Goal: Information Seeking & Learning: Learn about a topic

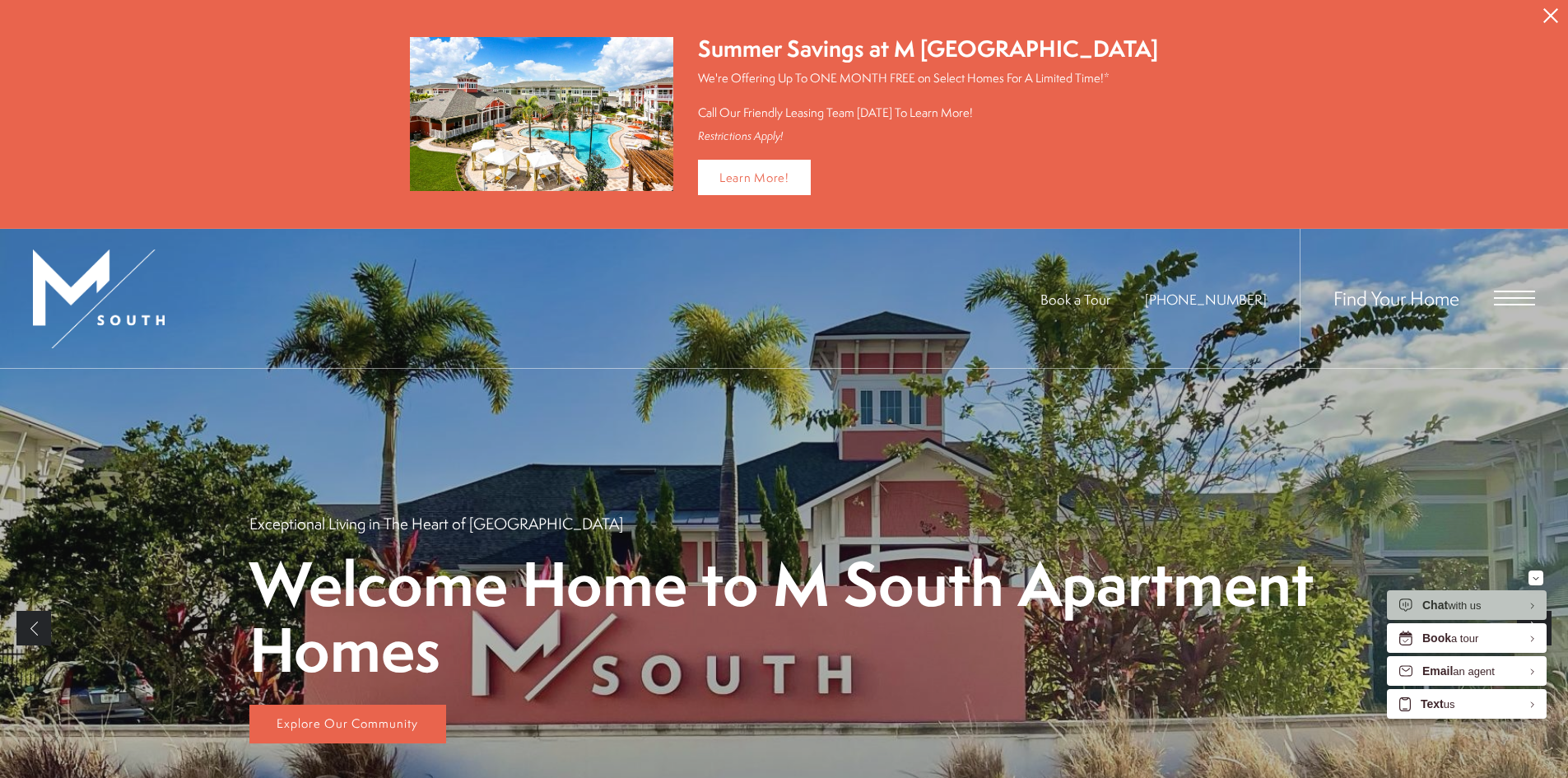
click at [1550, 15] on icon "Close Alert" at bounding box center [1551, 15] width 15 height 15
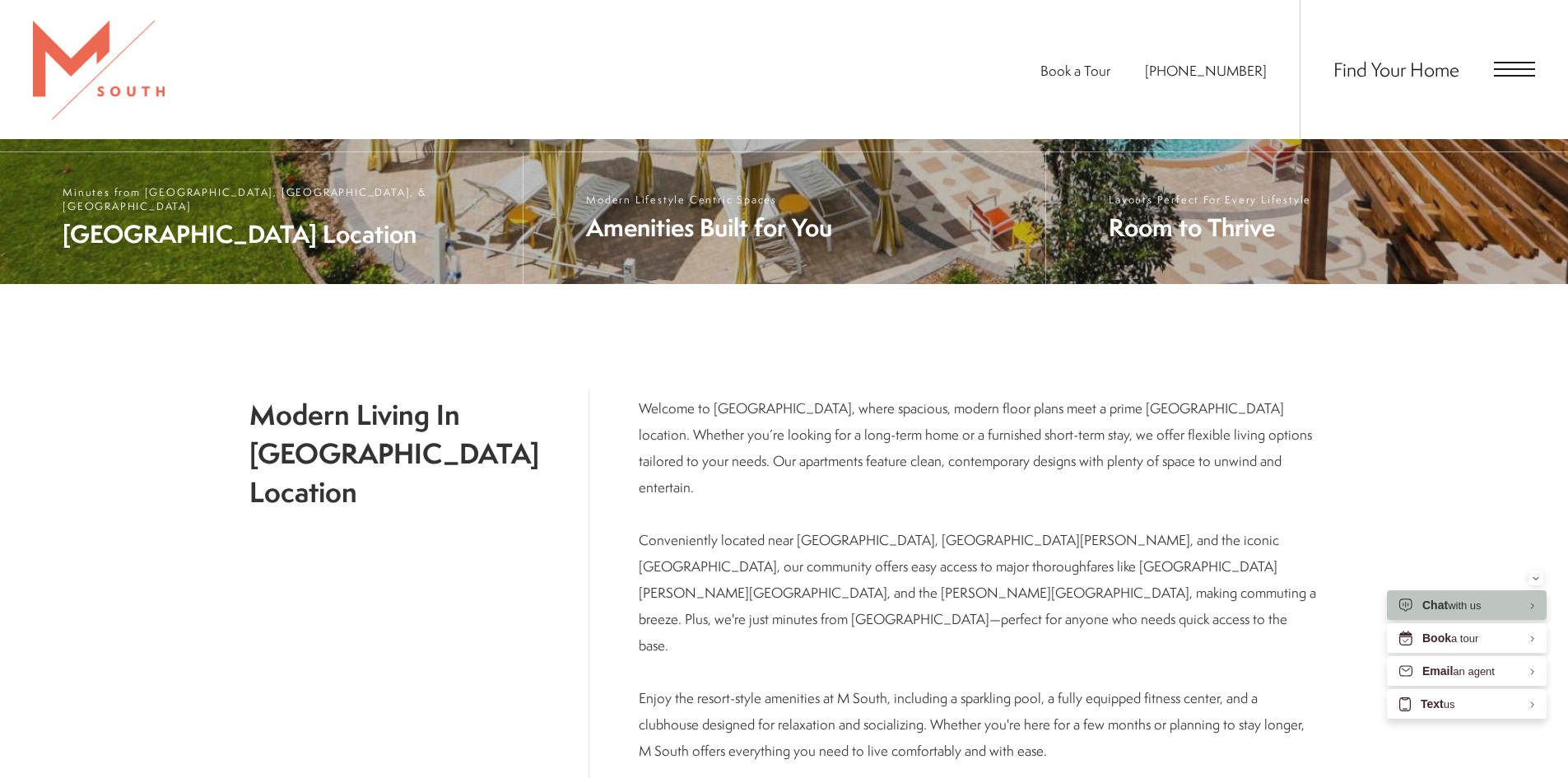
scroll to position [576, 0]
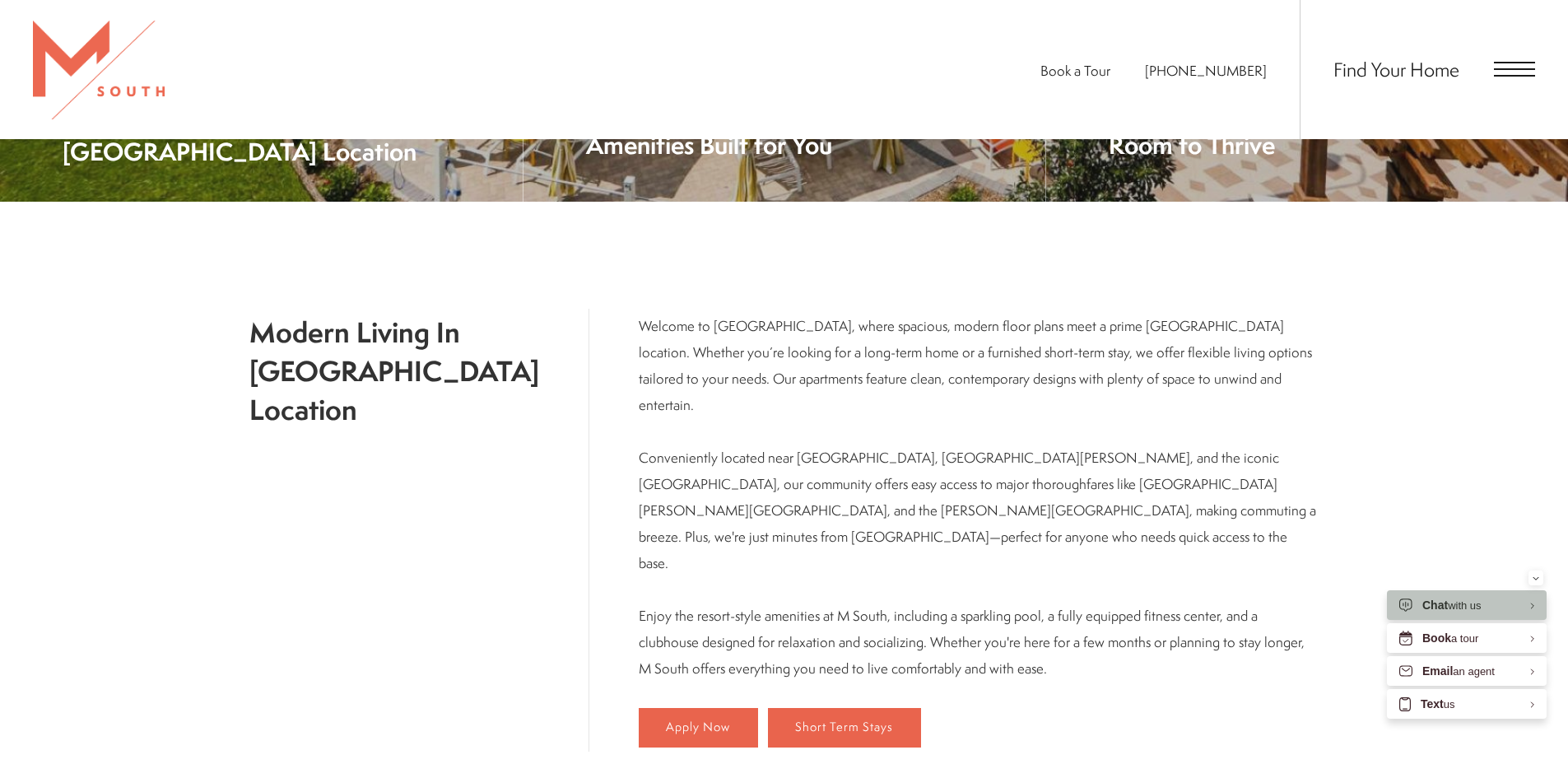
click at [1524, 69] on span "Open Menu" at bounding box center [1513, 69] width 41 height 2
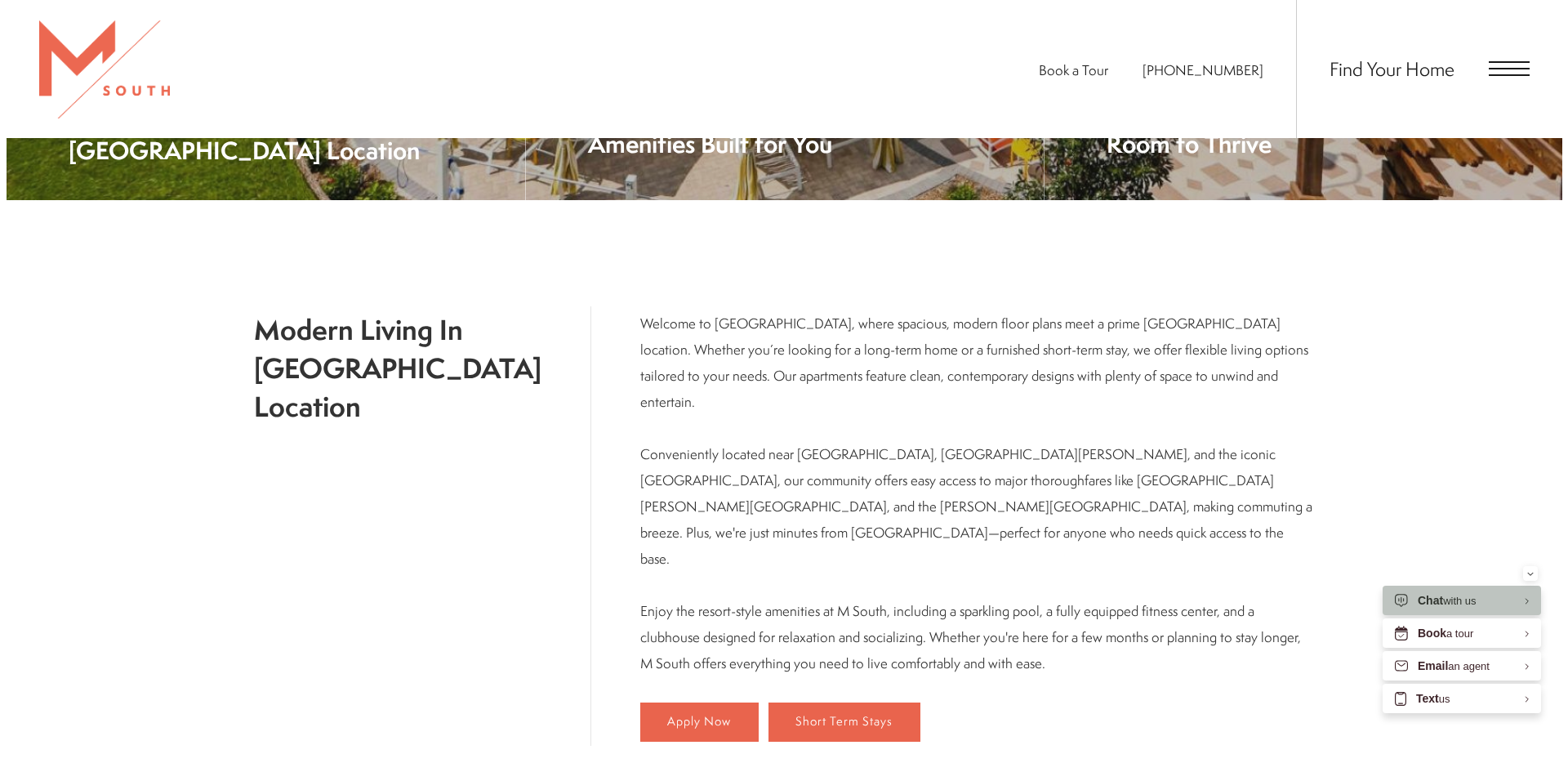
scroll to position [0, 0]
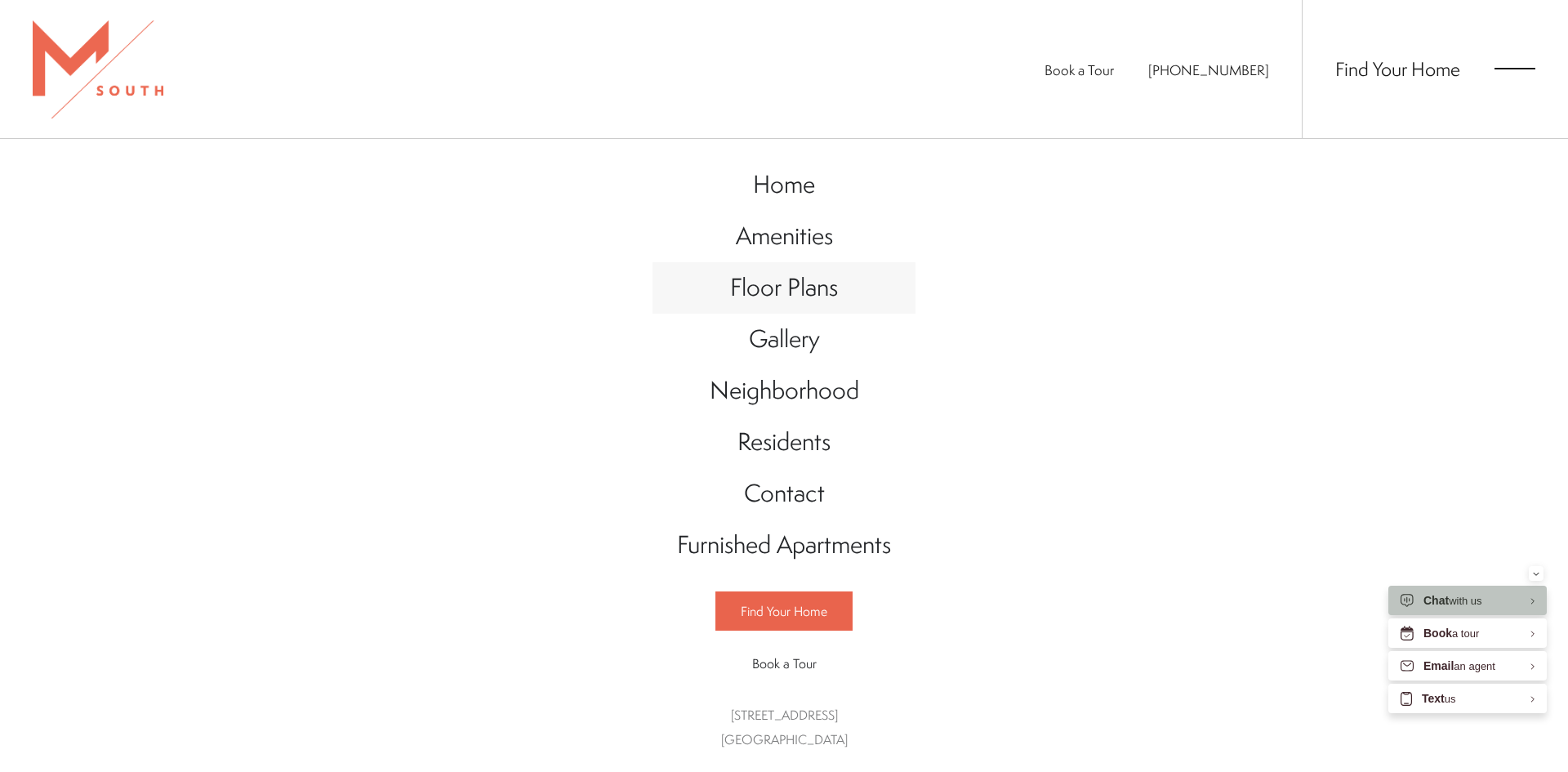
click at [778, 279] on span "Floor Plans" at bounding box center [784, 286] width 107 height 33
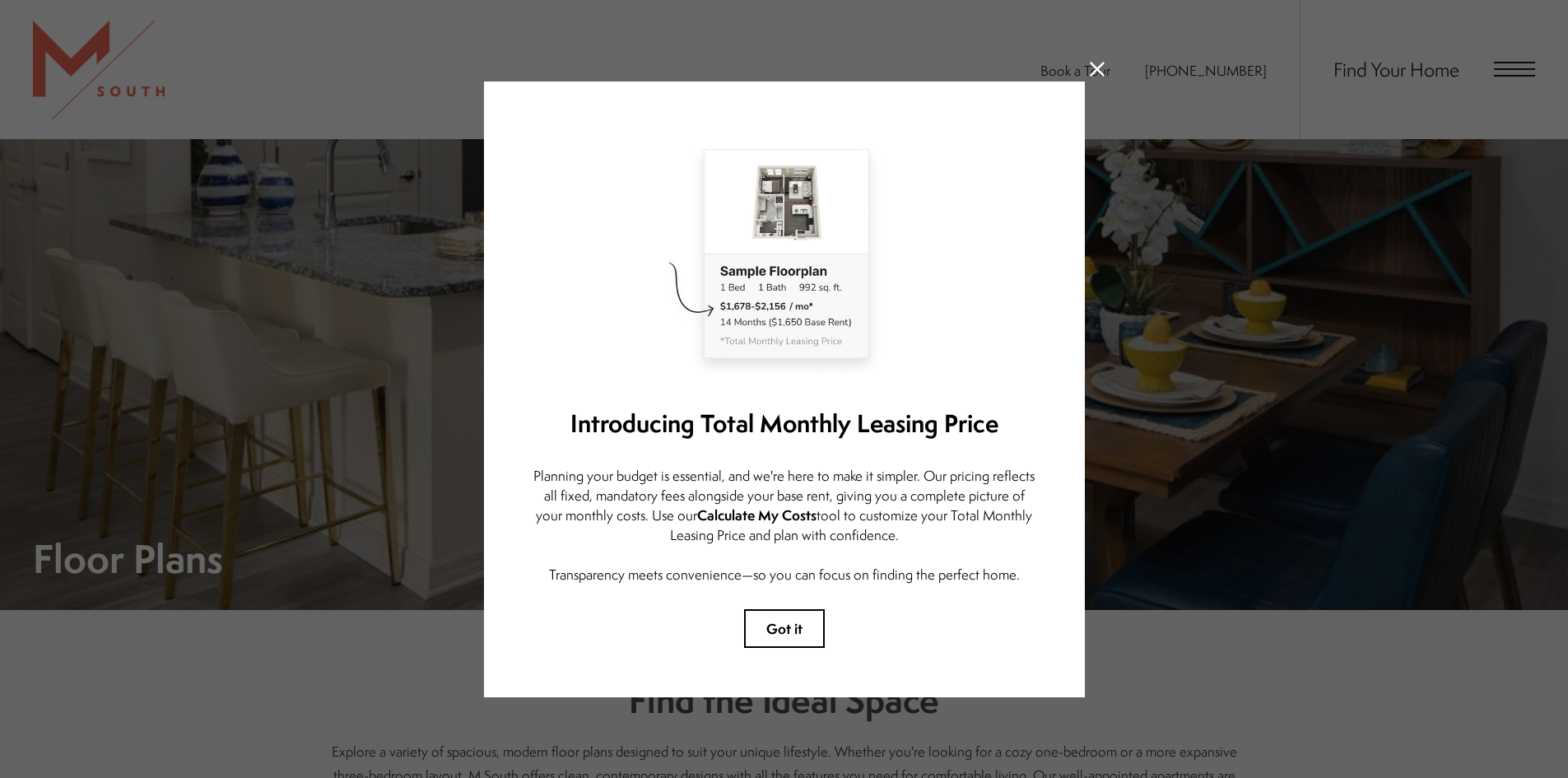
scroll to position [329, 0]
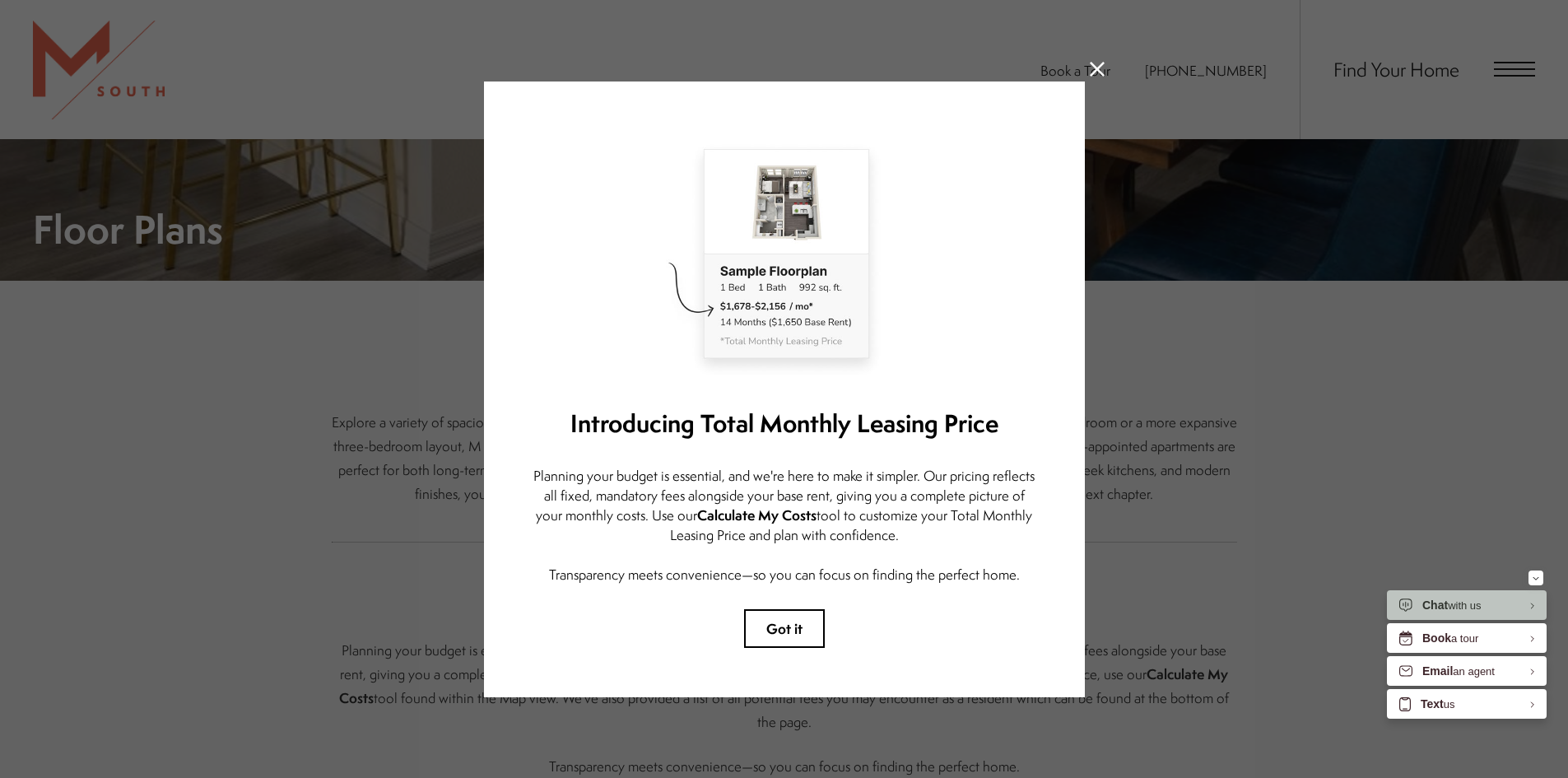
click at [1093, 65] on icon at bounding box center [1097, 69] width 15 height 15
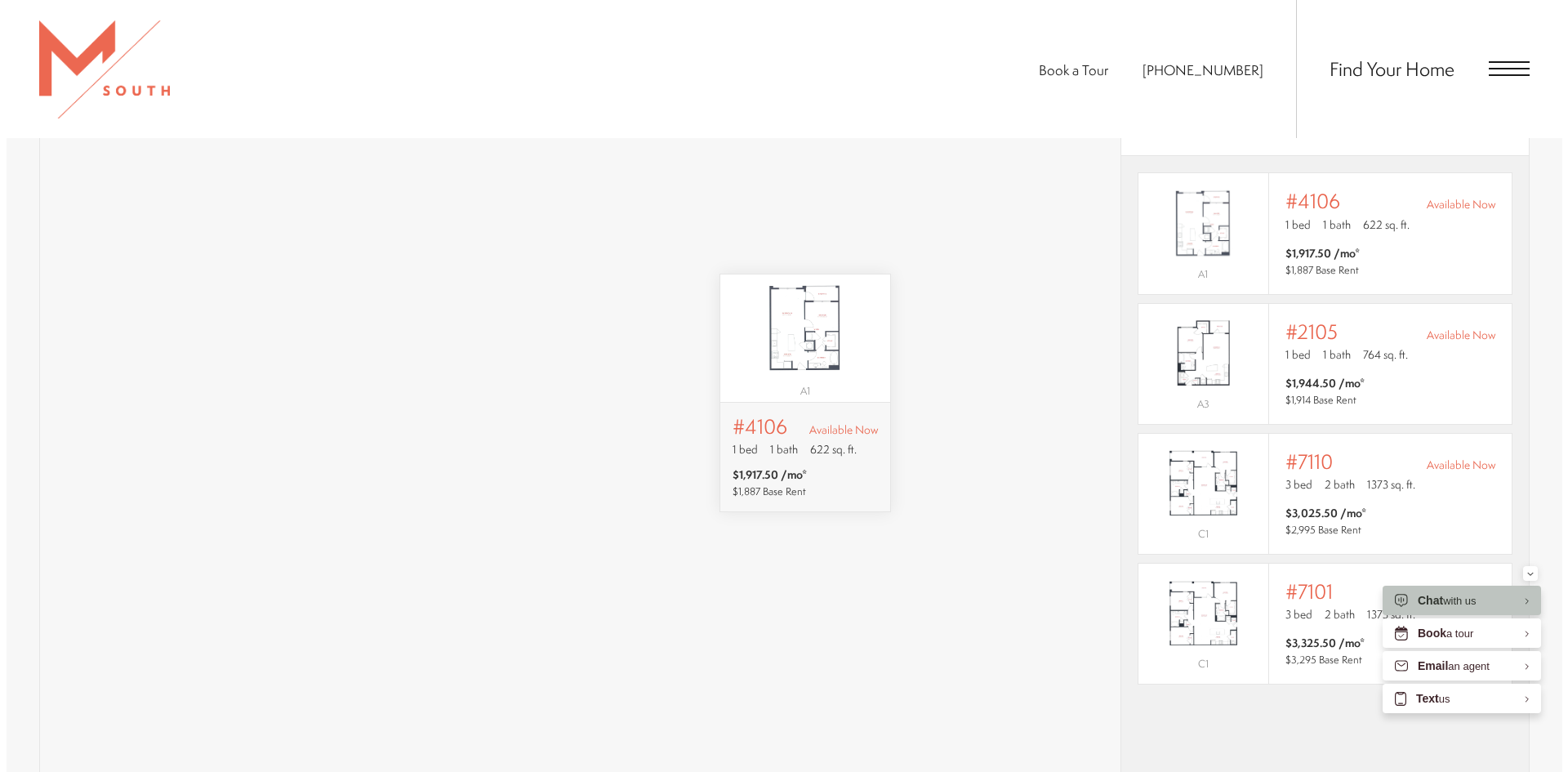
scroll to position [0, 0]
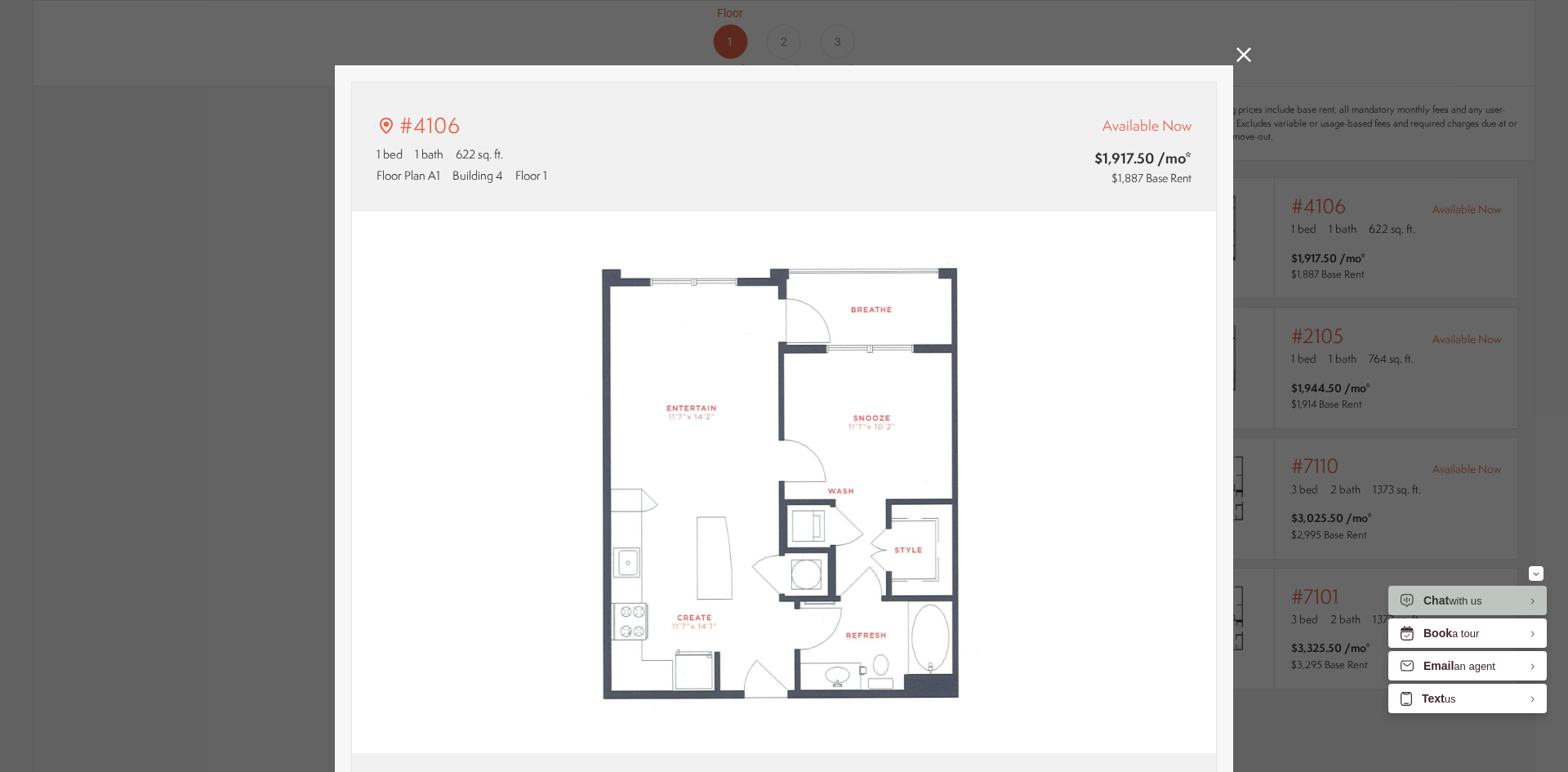
type input "**********"
drag, startPoint x: 636, startPoint y: 653, endPoint x: 617, endPoint y: 707, distance: 57.2
drag, startPoint x: 617, startPoint y: 707, endPoint x: 719, endPoint y: 448, distance: 278.4
click at [724, 445] on img at bounding box center [784, 482] width 864 height 543
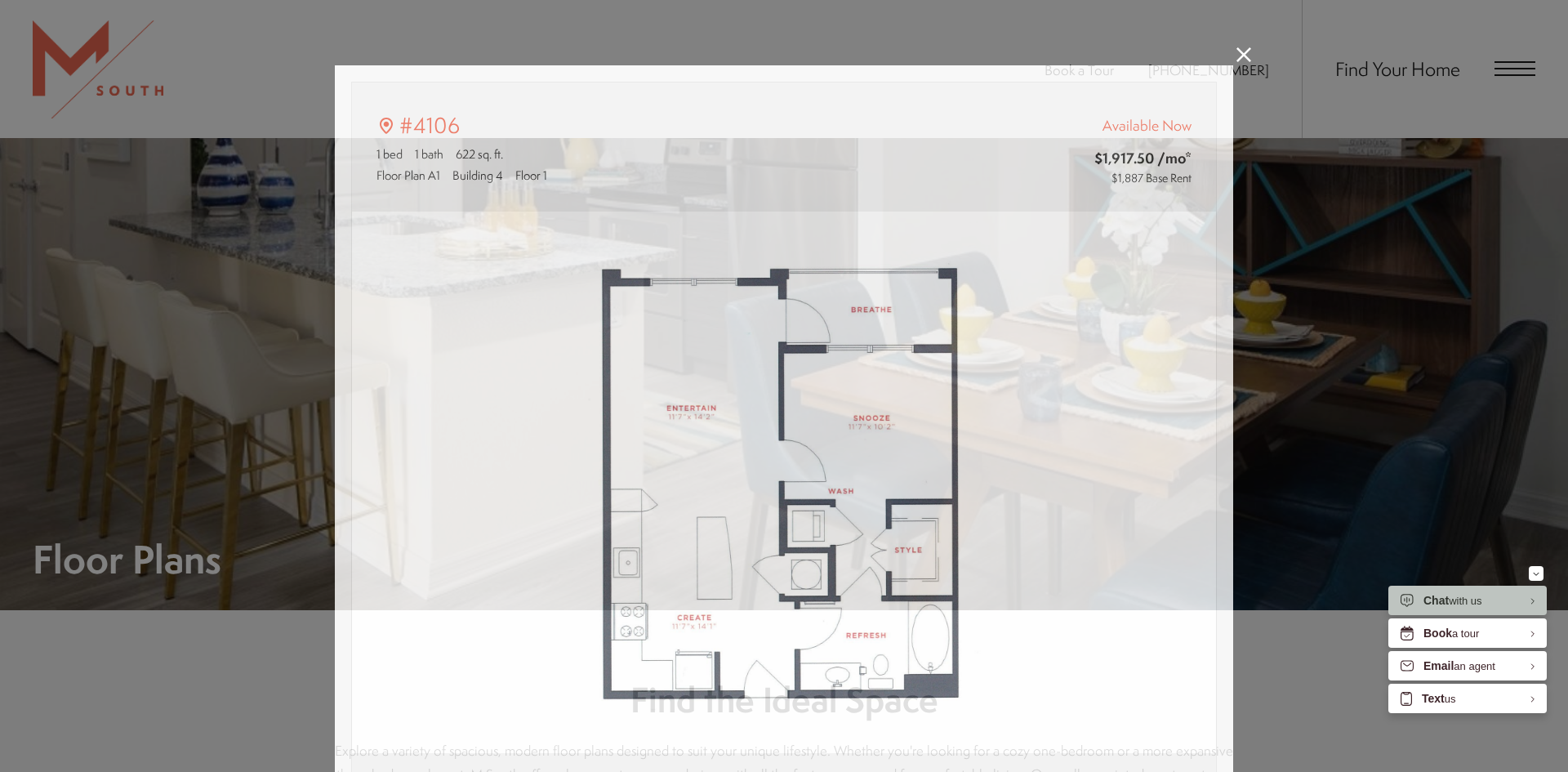
click at [1224, 59] on div "#4106 1 bed 1 bath 622 sq. ft. Floor Plan A1 Building 4 Floor 1 Available Now $…" at bounding box center [784, 386] width 1568 height 772
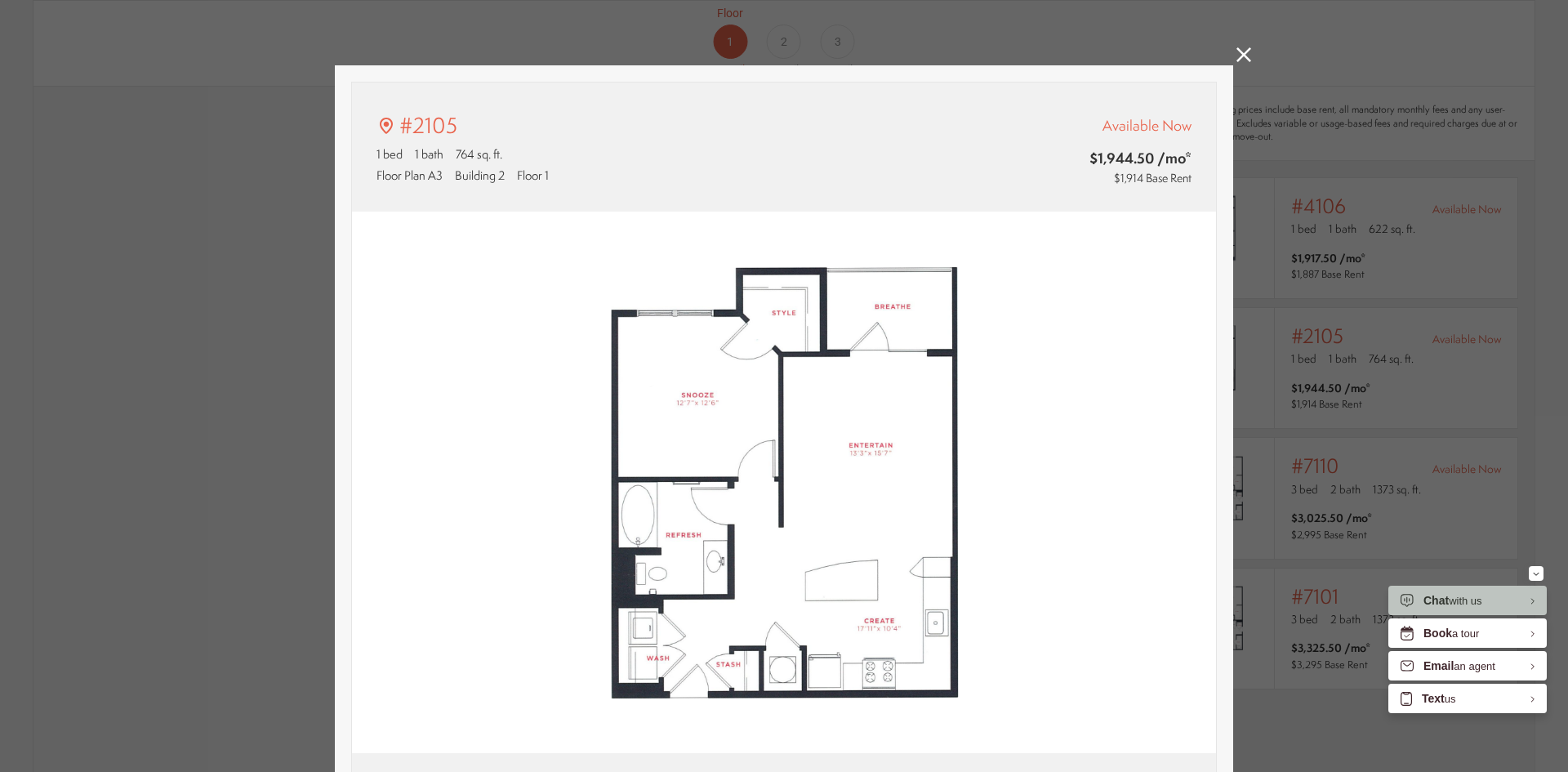
type input "**********"
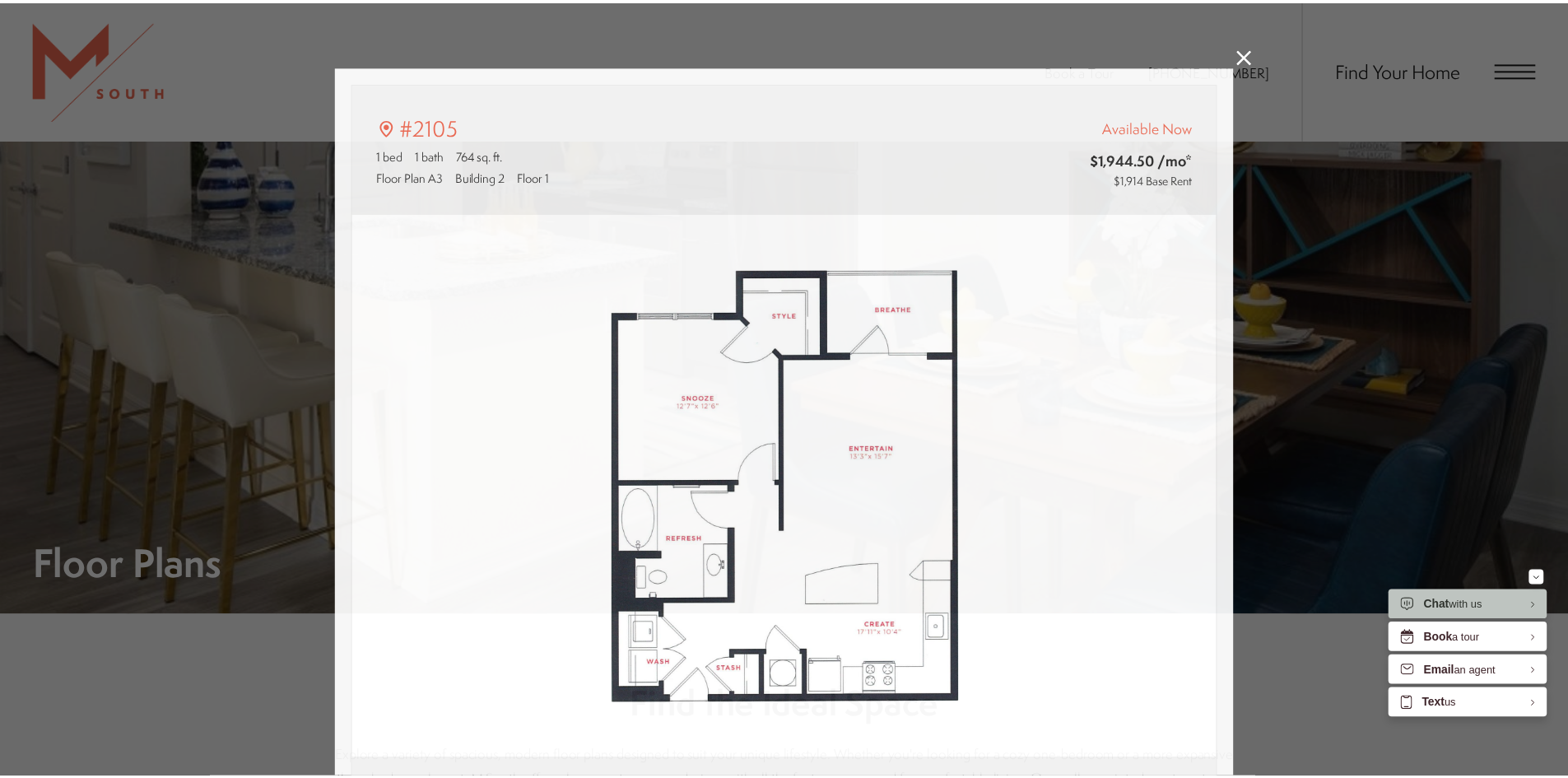
scroll to position [1318, 0]
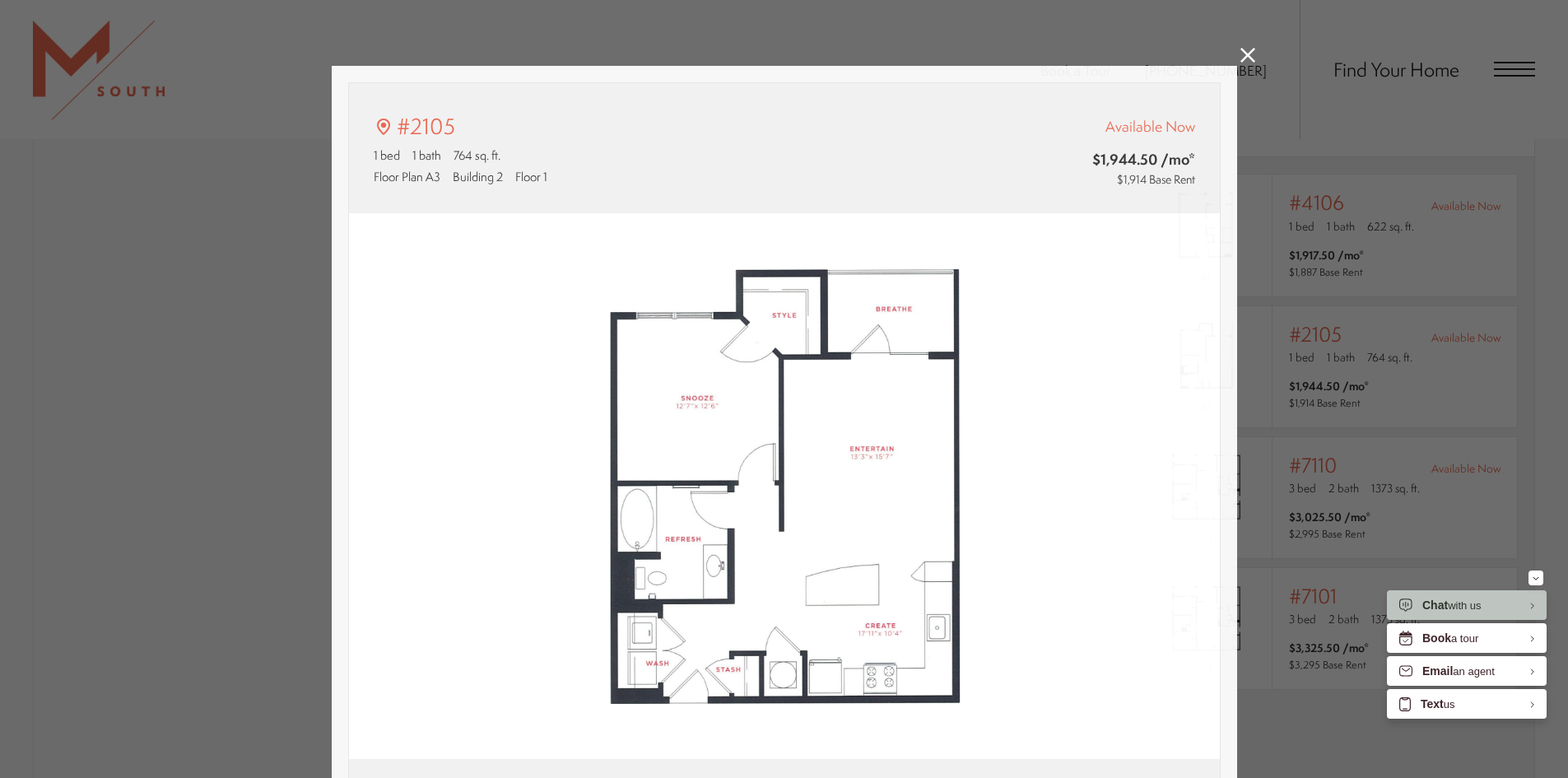
click at [1304, 245] on div "#2105 1 bed 1 bath 764 sq. ft. Floor Plan A3 Building 2 Floor 1 Available Now $…" at bounding box center [784, 389] width 1568 height 778
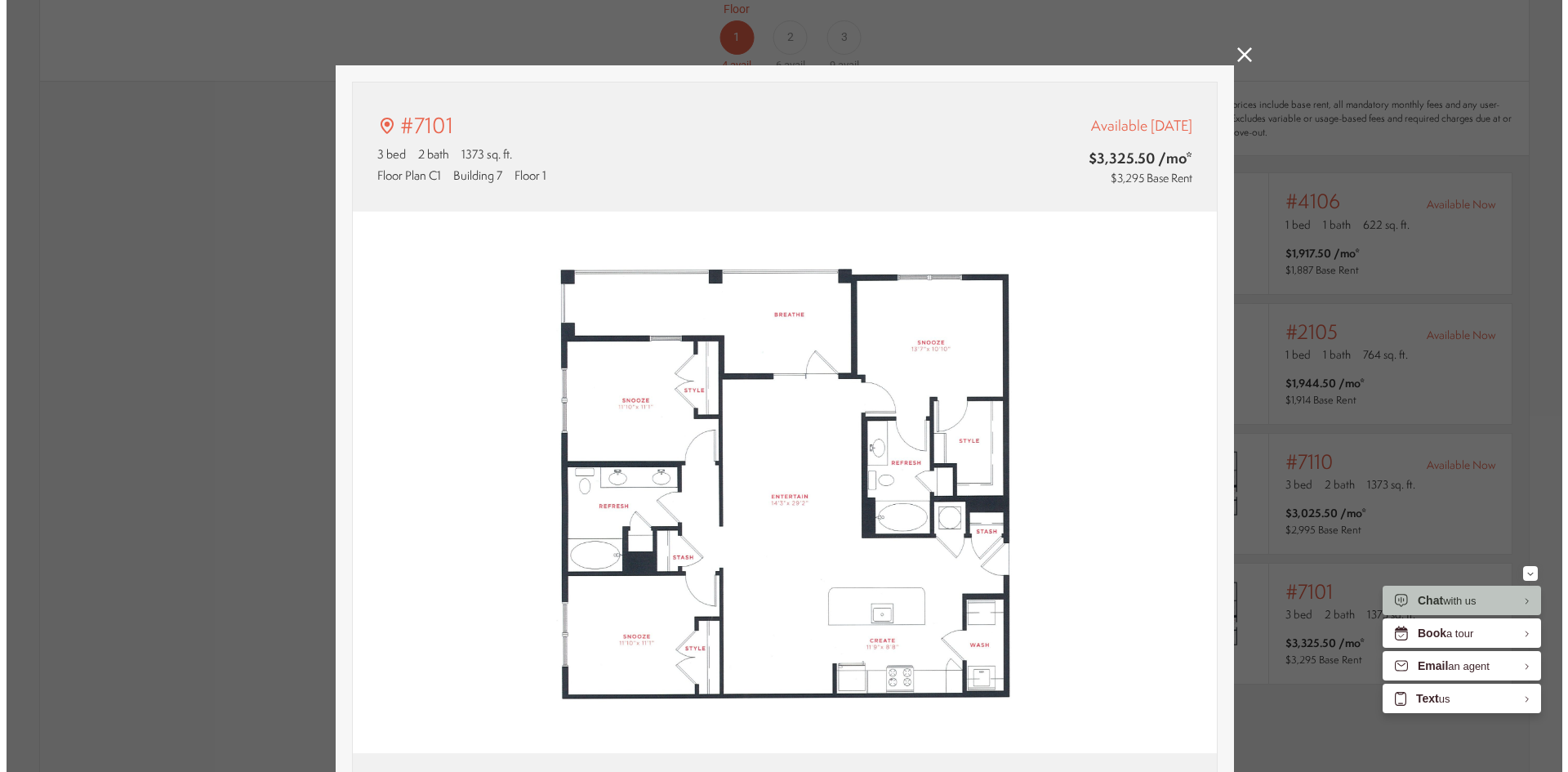
scroll to position [0, 0]
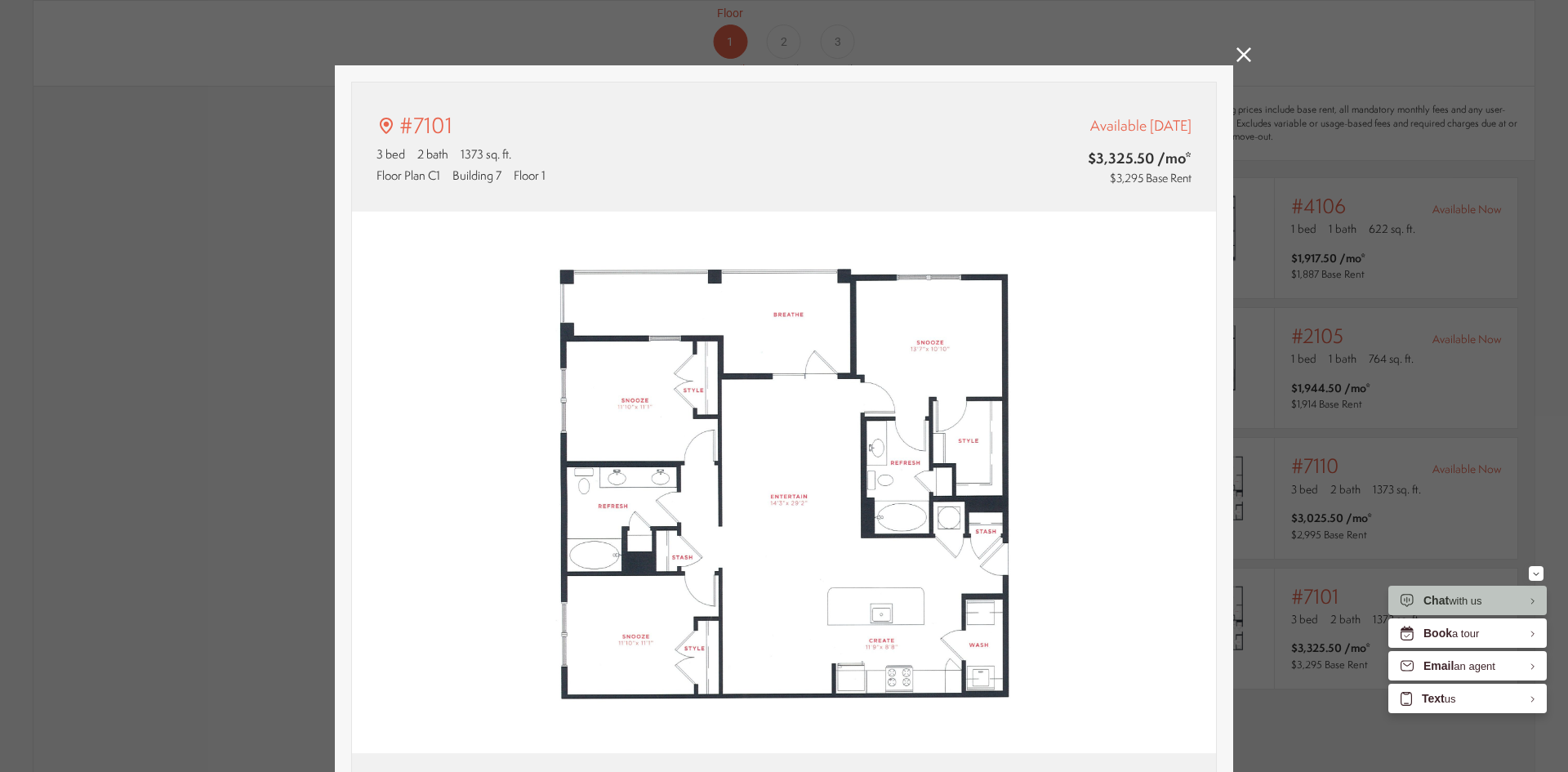
type input "**********"
click at [1237, 57] on icon at bounding box center [1244, 54] width 14 height 14
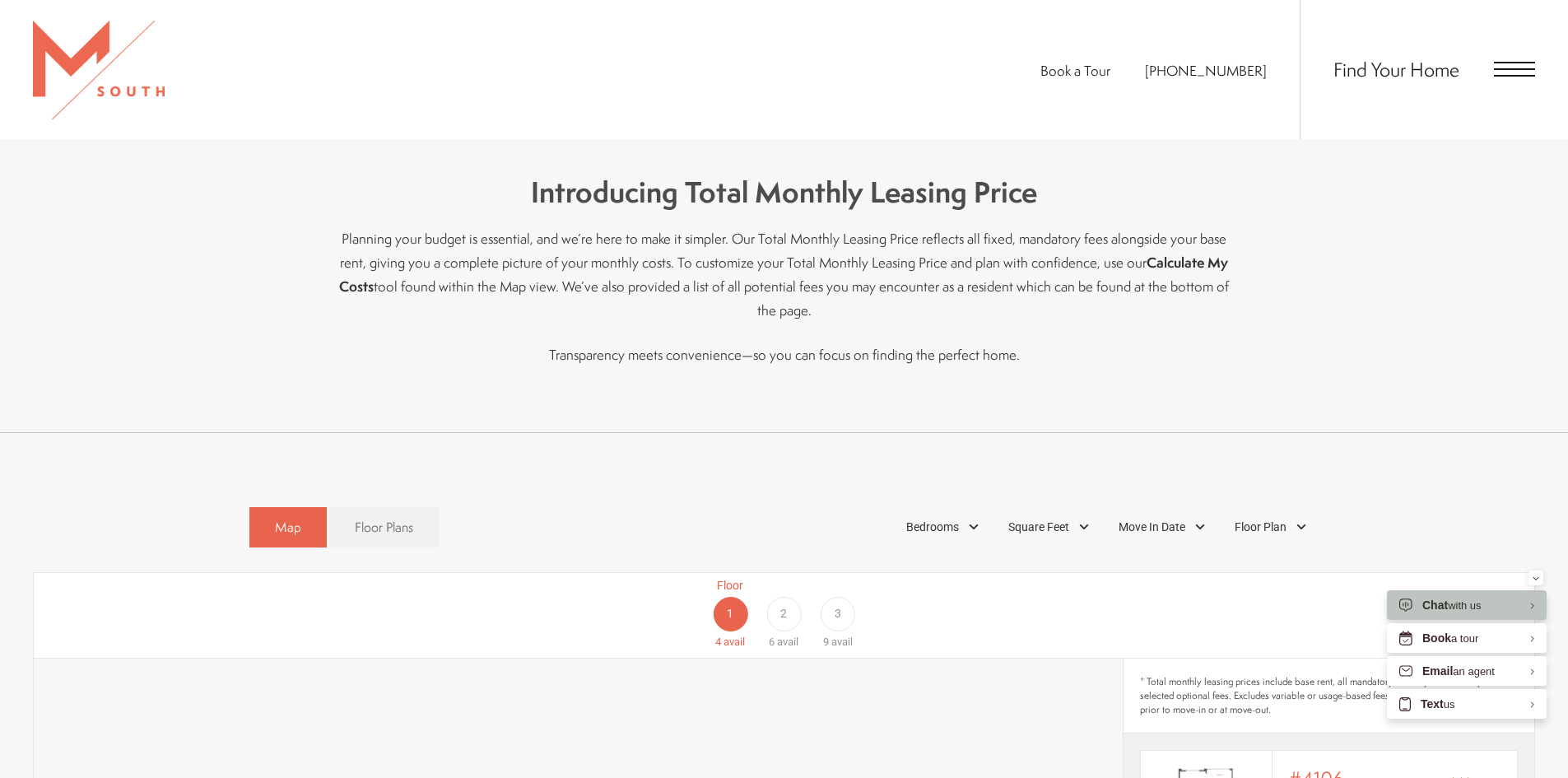
scroll to position [988, 0]
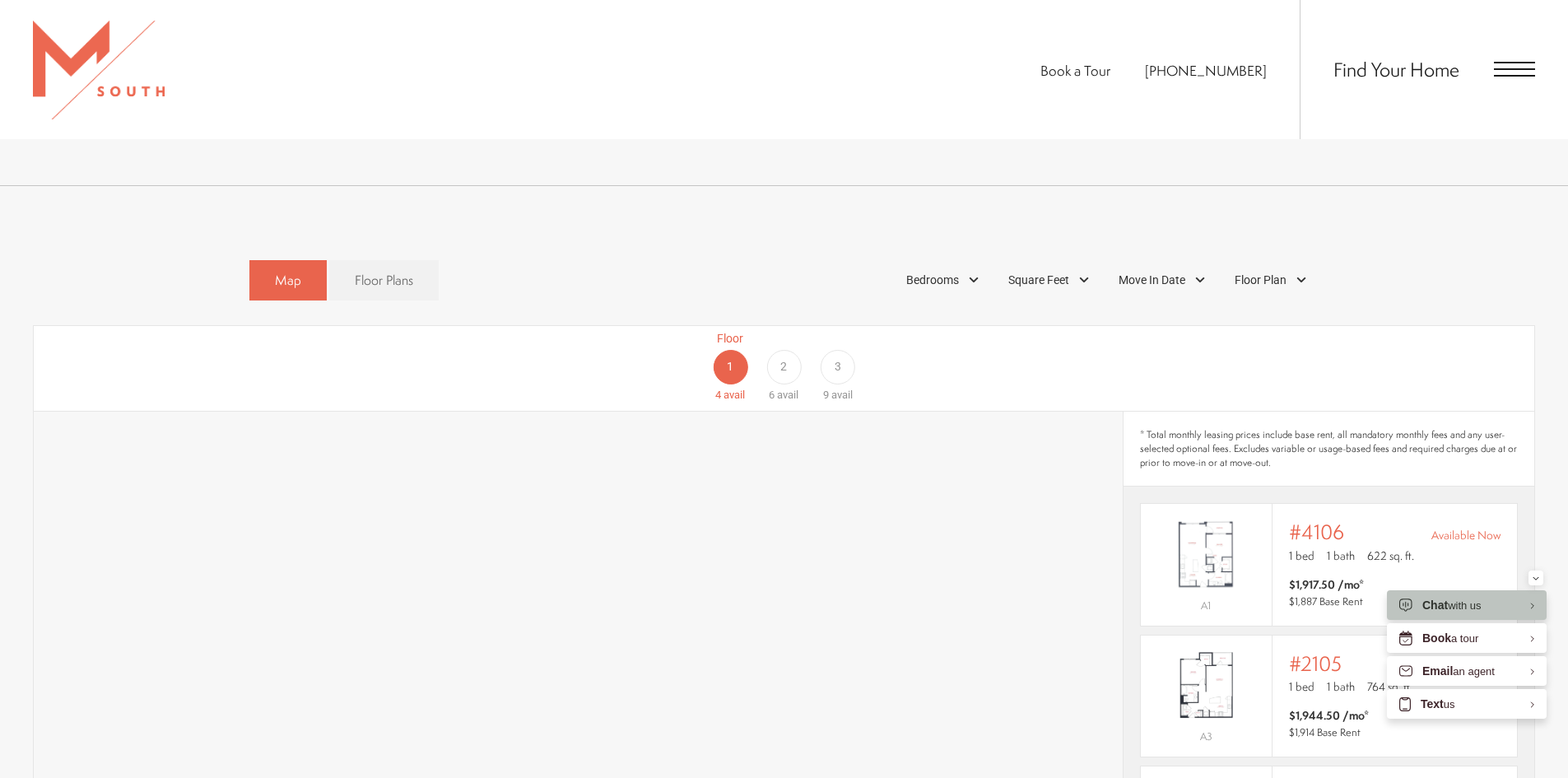
click at [840, 359] on span "3" at bounding box center [837, 367] width 6 height 17
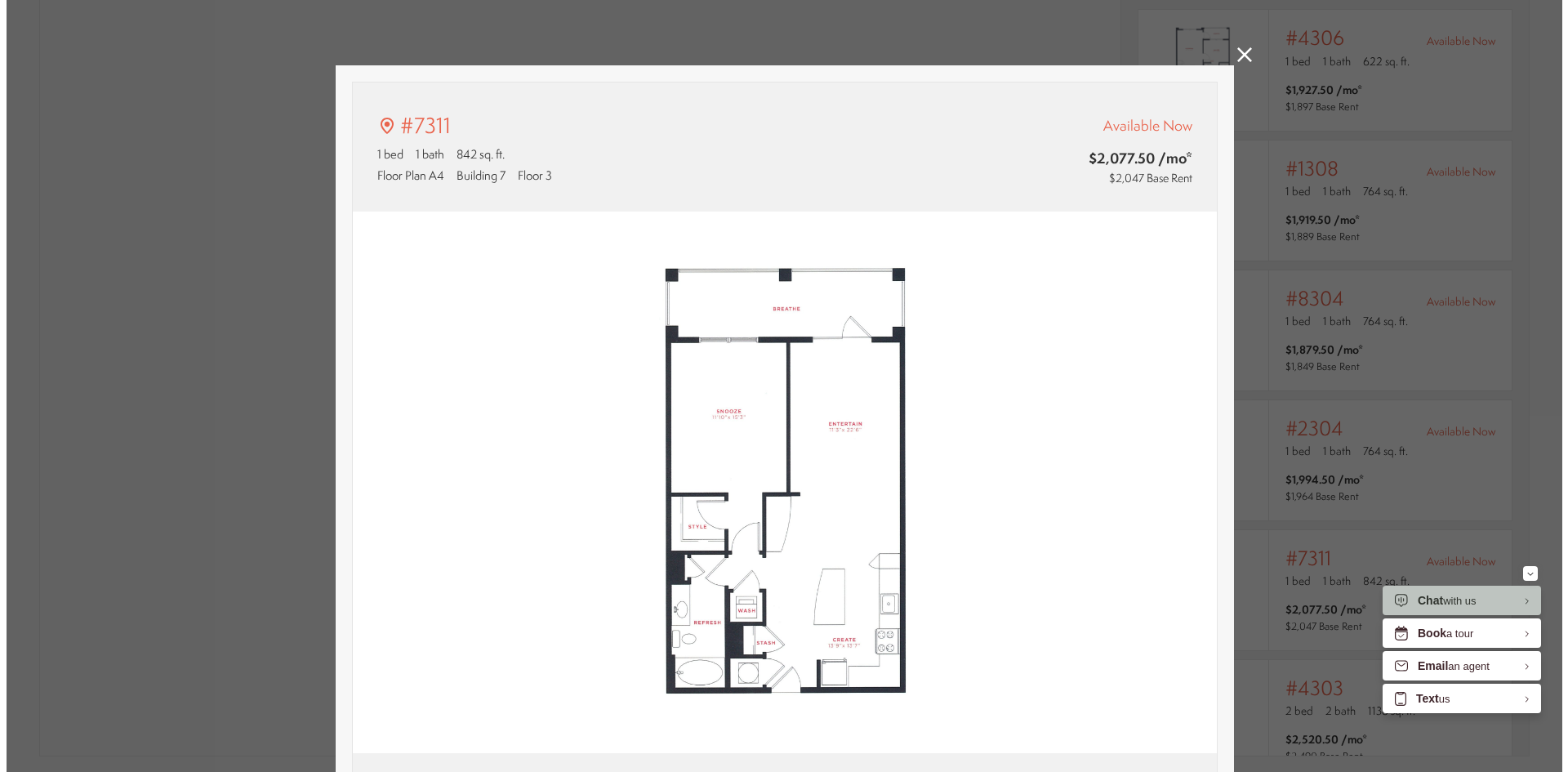
scroll to position [0, 0]
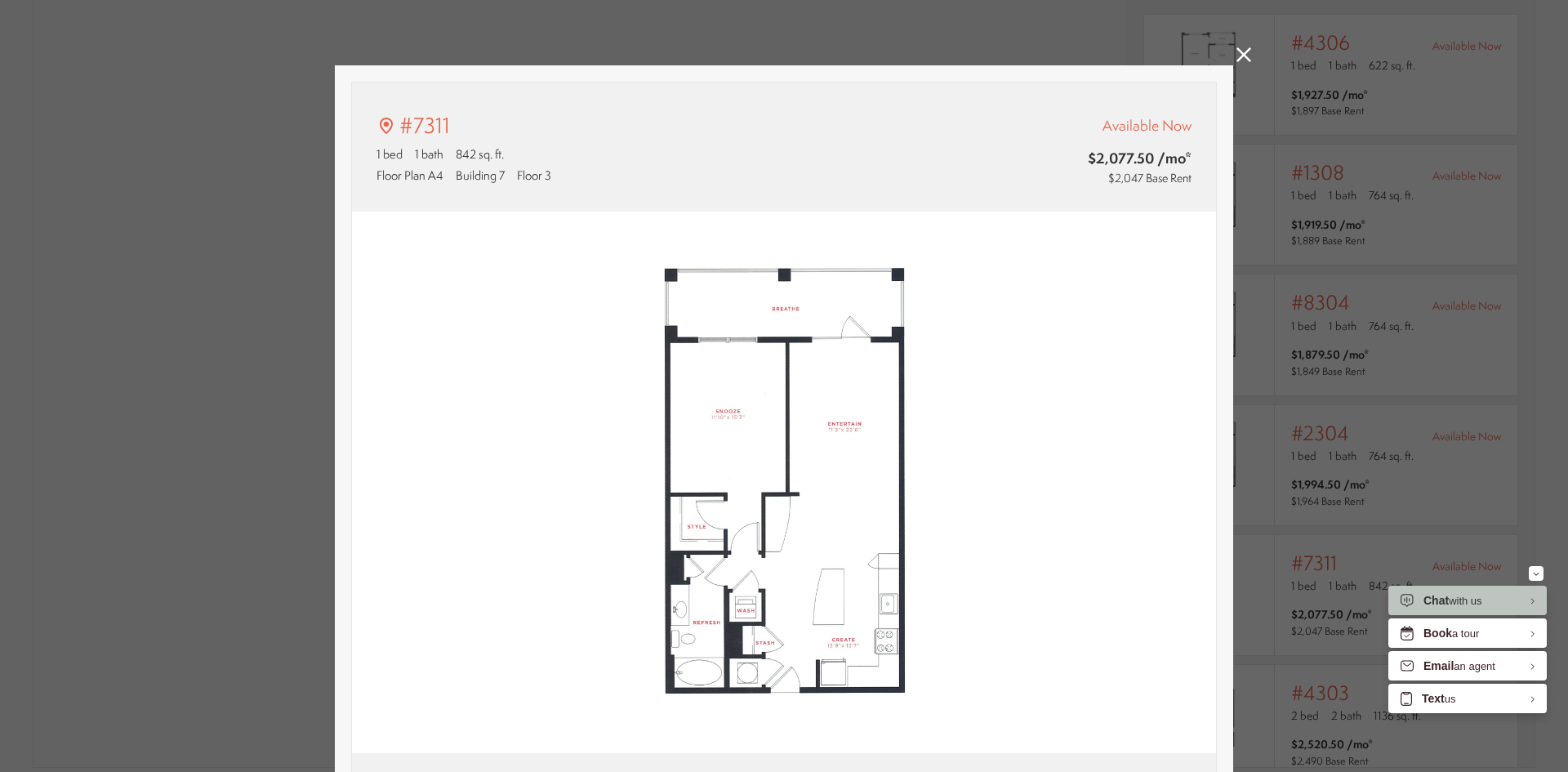
type input "**********"
click at [1248, 54] on div "#7311 1 bed 1 bath 842 sq. ft. Floor Plan A4 Building 7 Floor 3 Available Now $…" at bounding box center [784, 386] width 1568 height 772
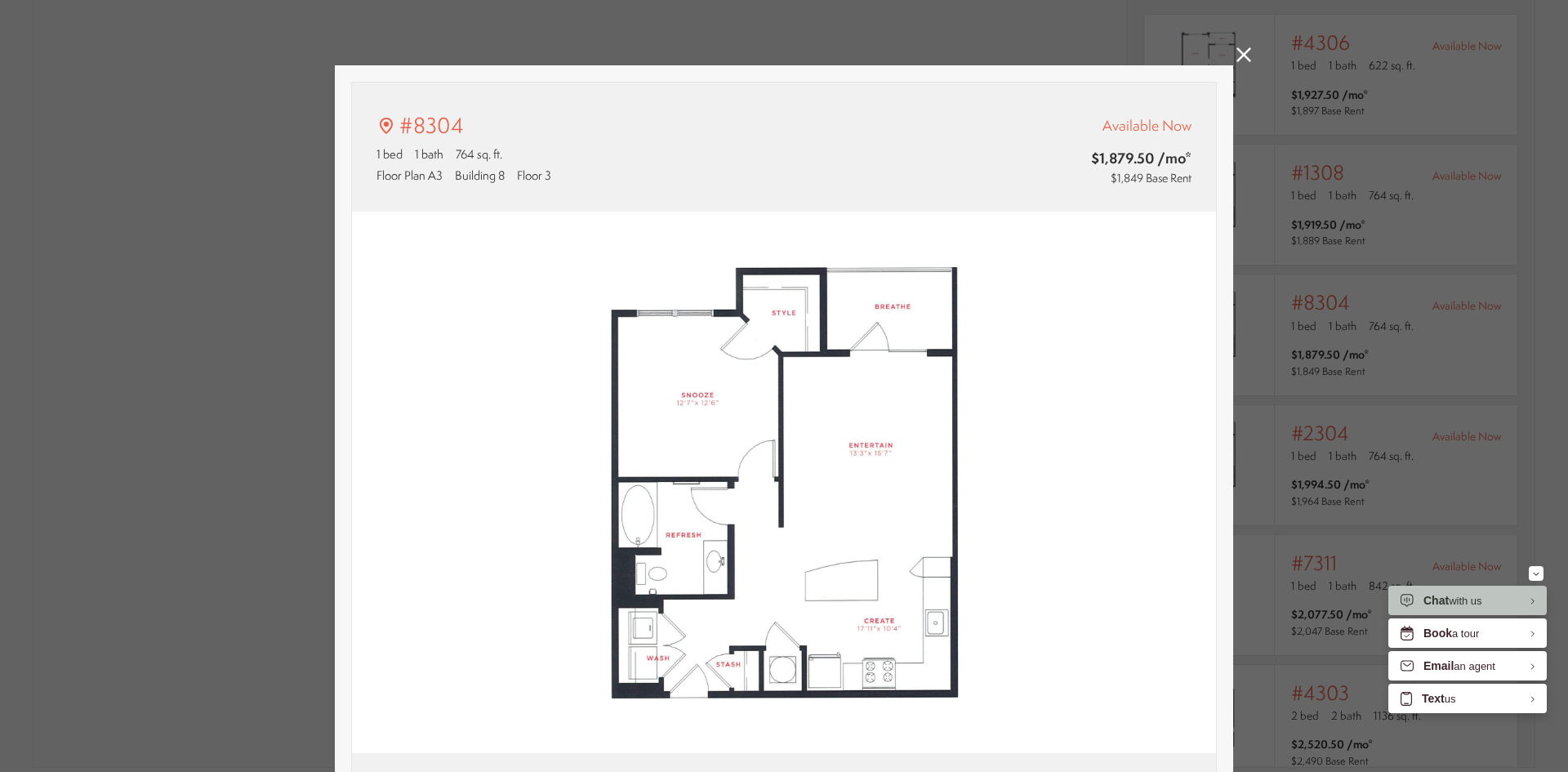
type input "**********"
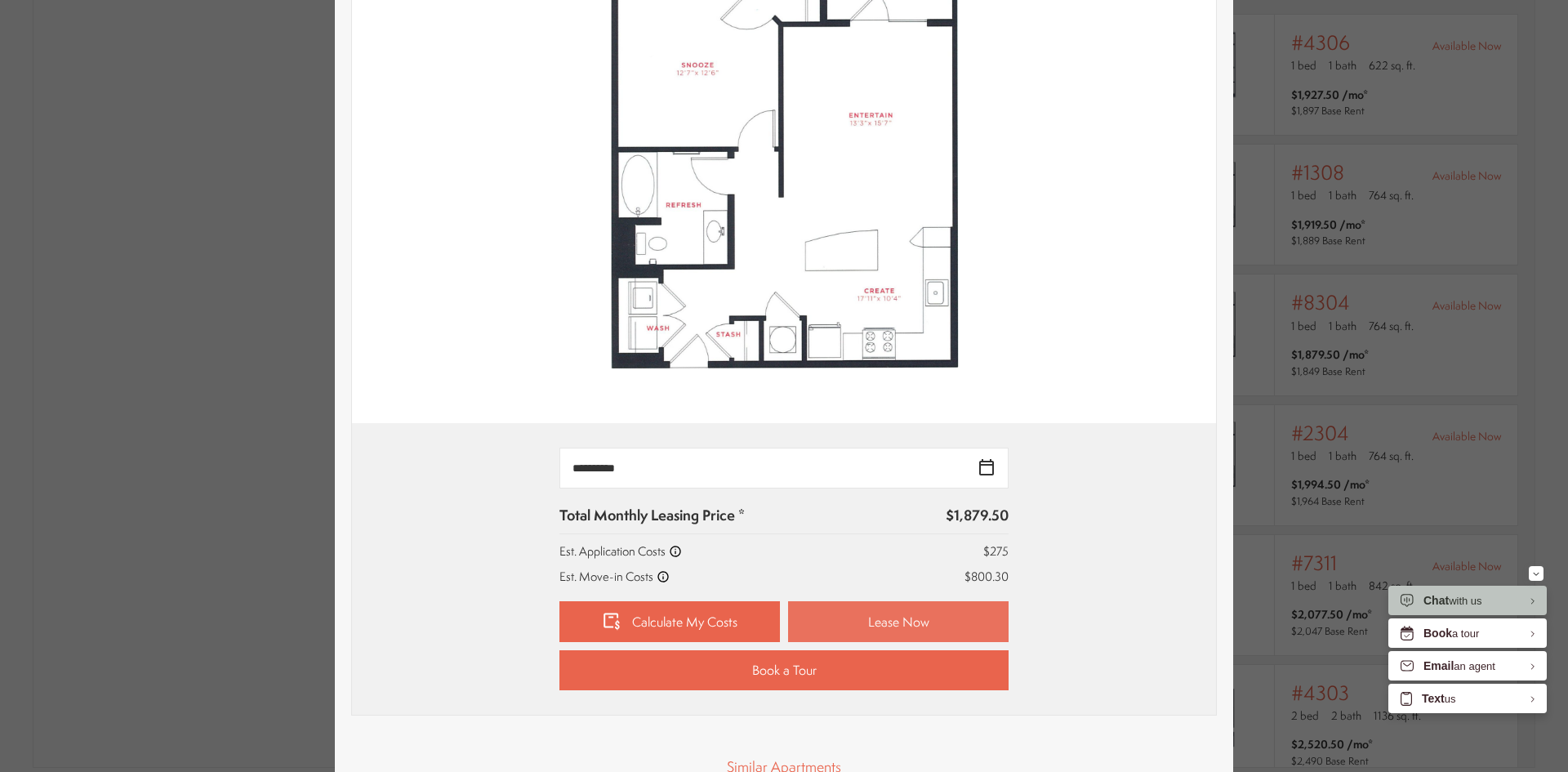
scroll to position [490, 0]
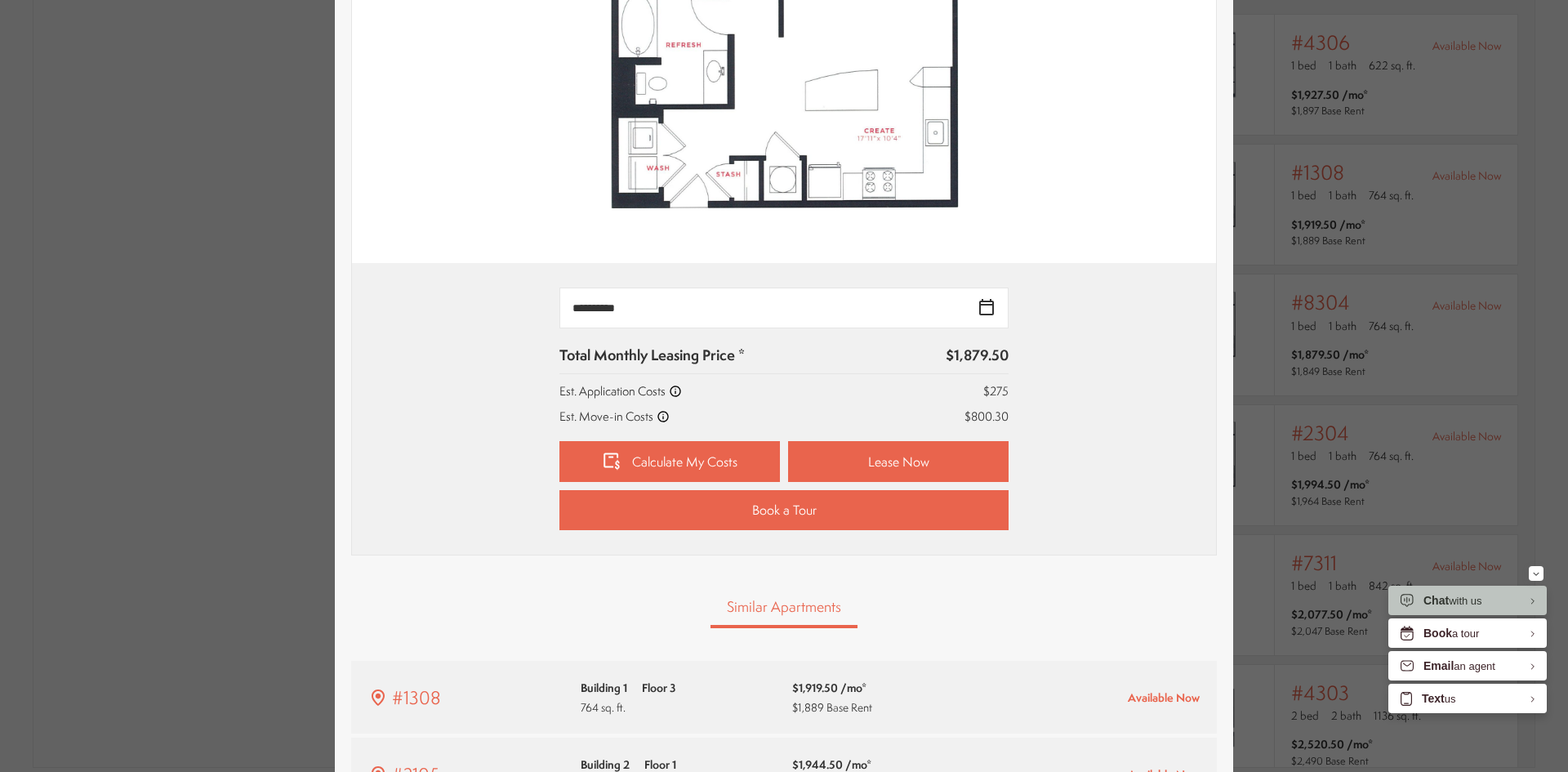
click at [656, 416] on icon at bounding box center [663, 416] width 13 height 13
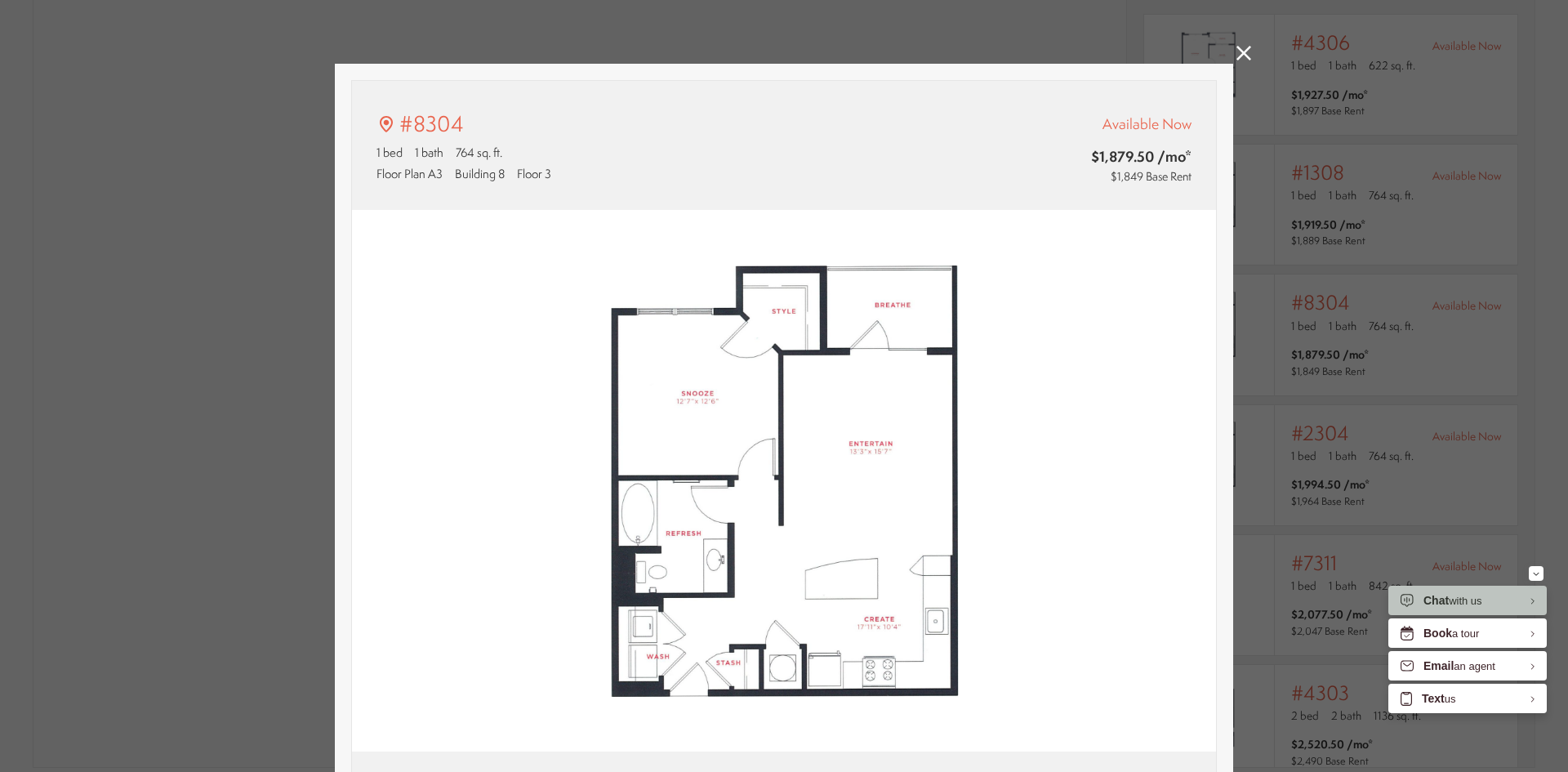
scroll to position [0, 0]
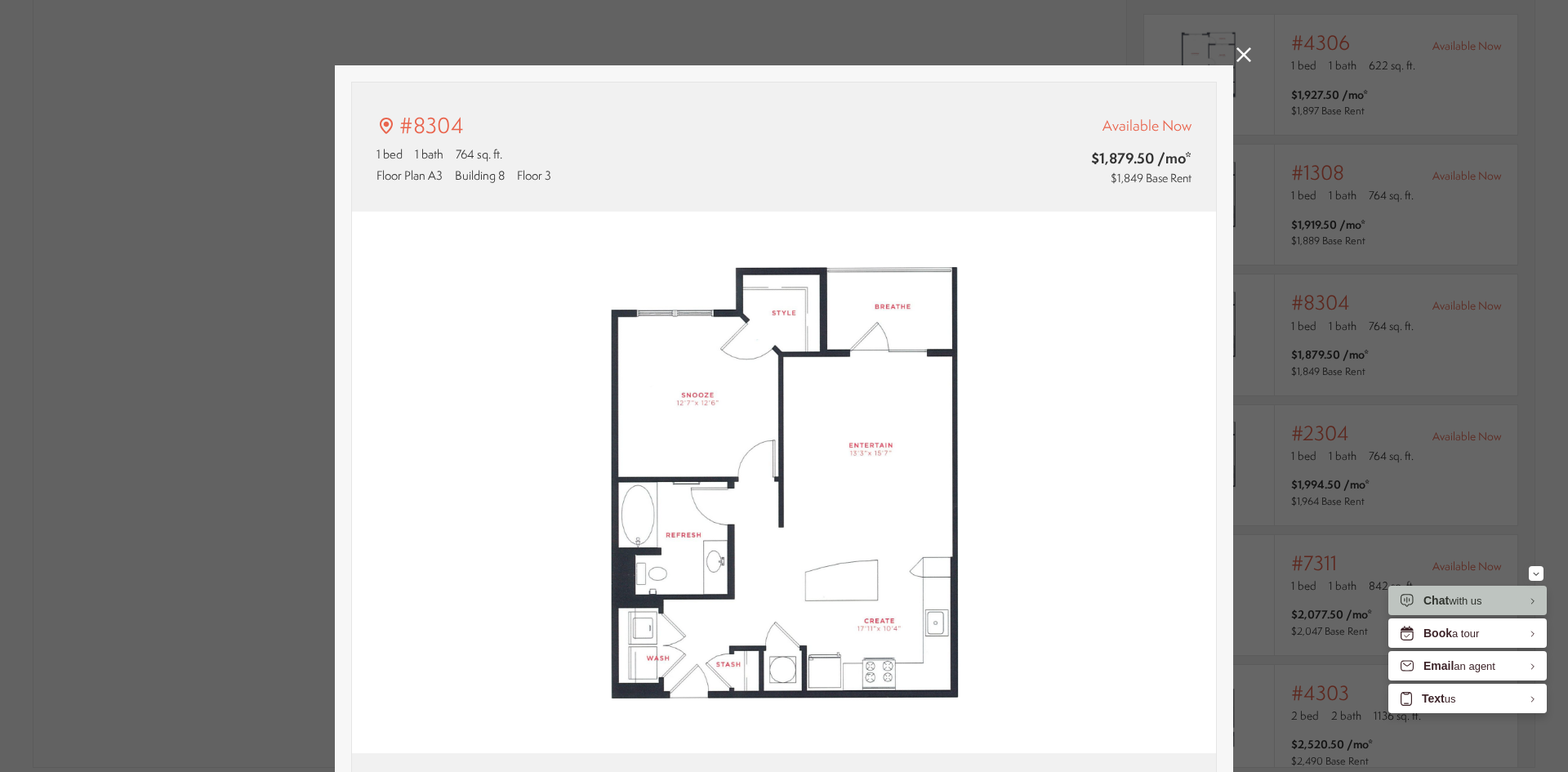
click at [1243, 64] on link at bounding box center [1244, 56] width 14 height 19
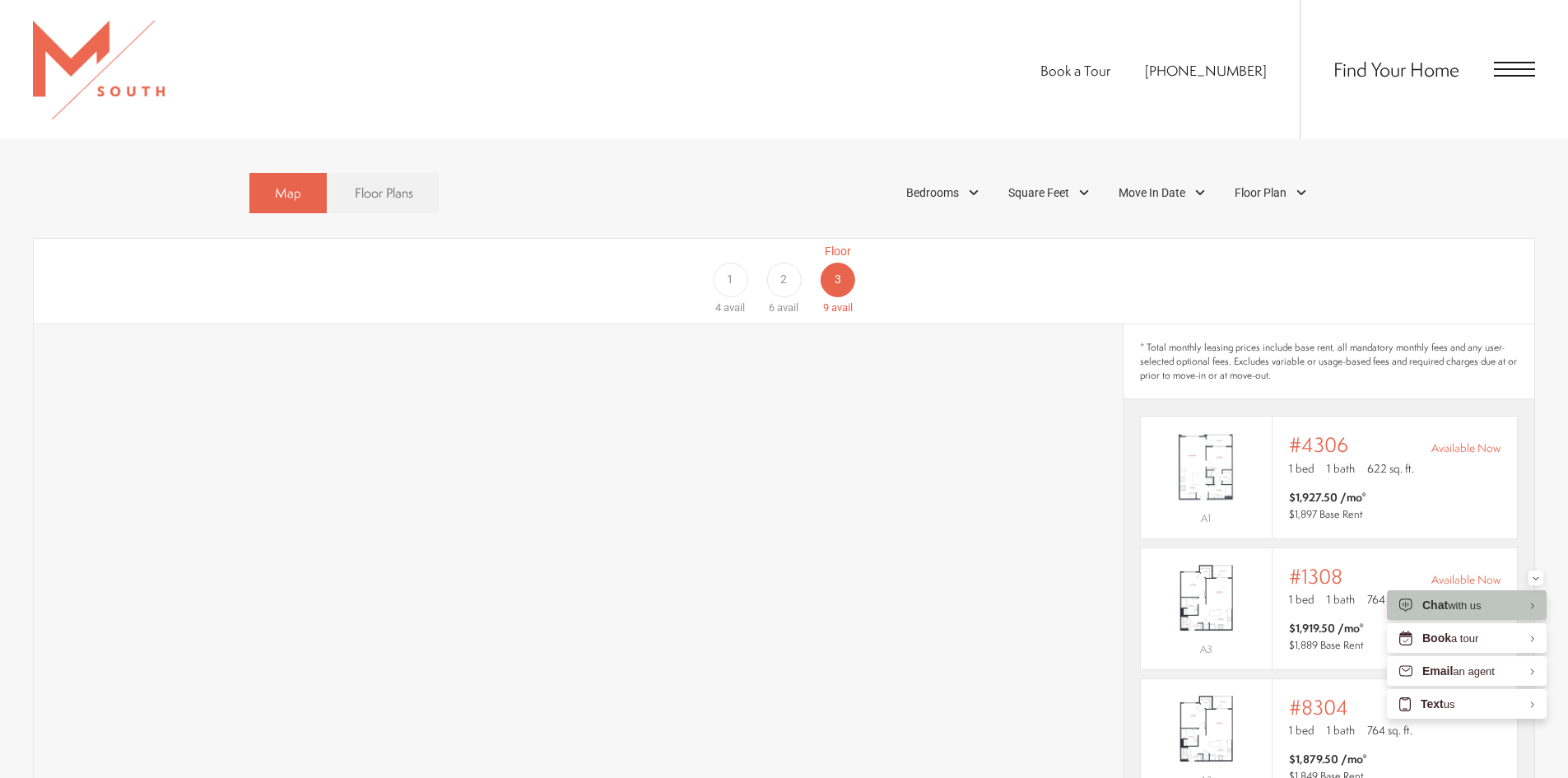
scroll to position [1070, 0]
click at [782, 276] on span "2" at bounding box center [783, 284] width 6 height 17
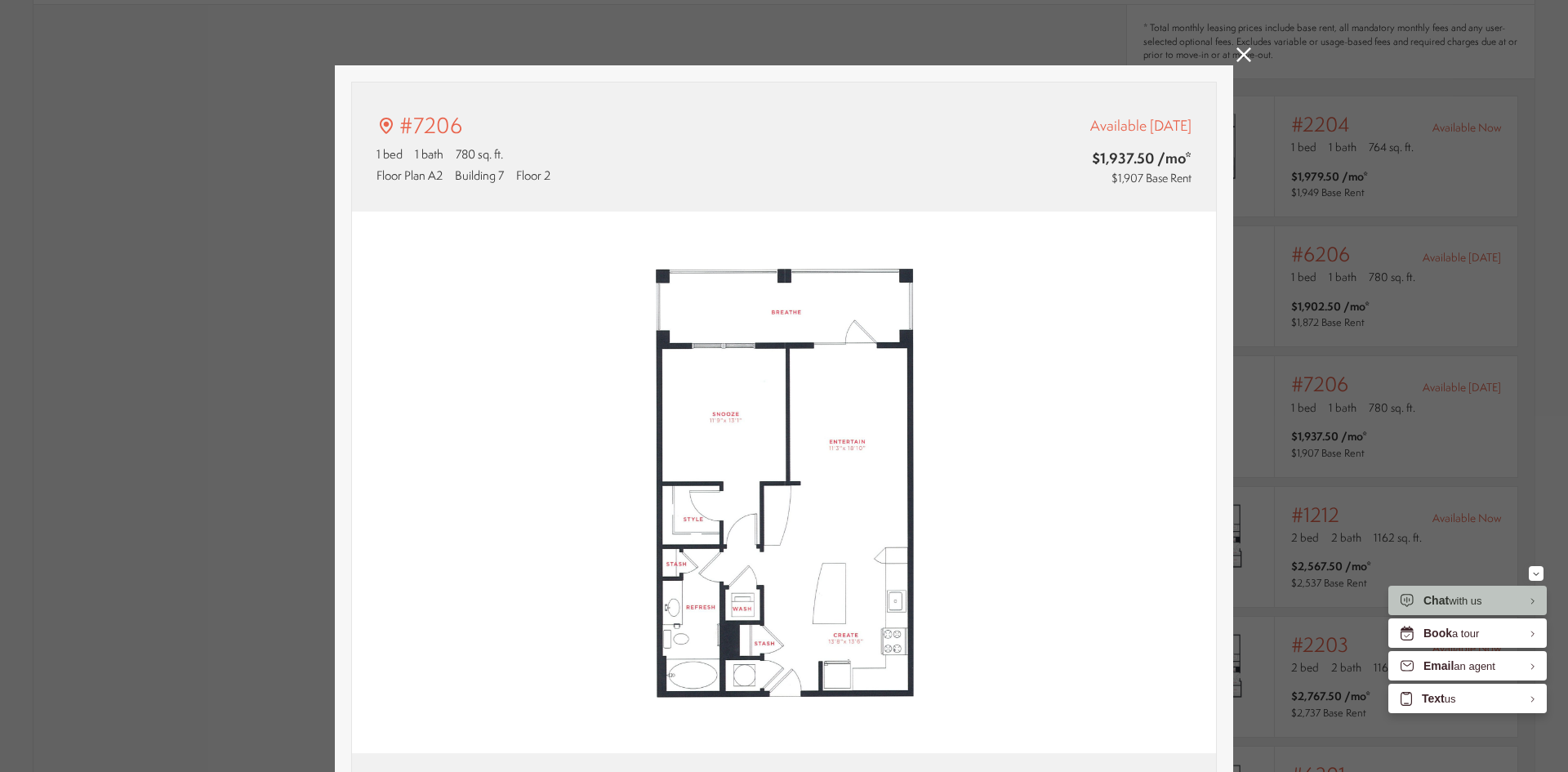
scroll to position [408, 0]
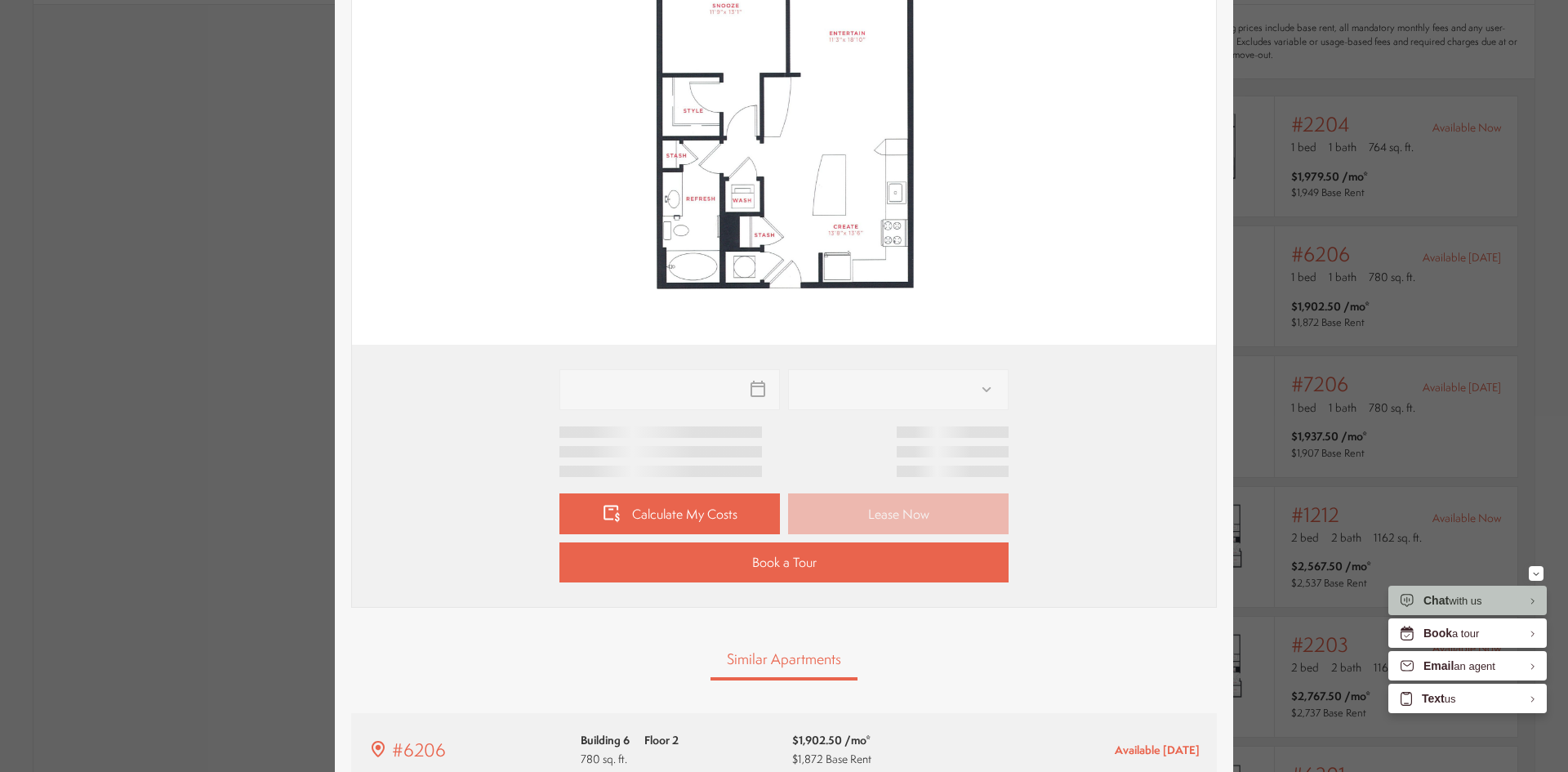
type input "**********"
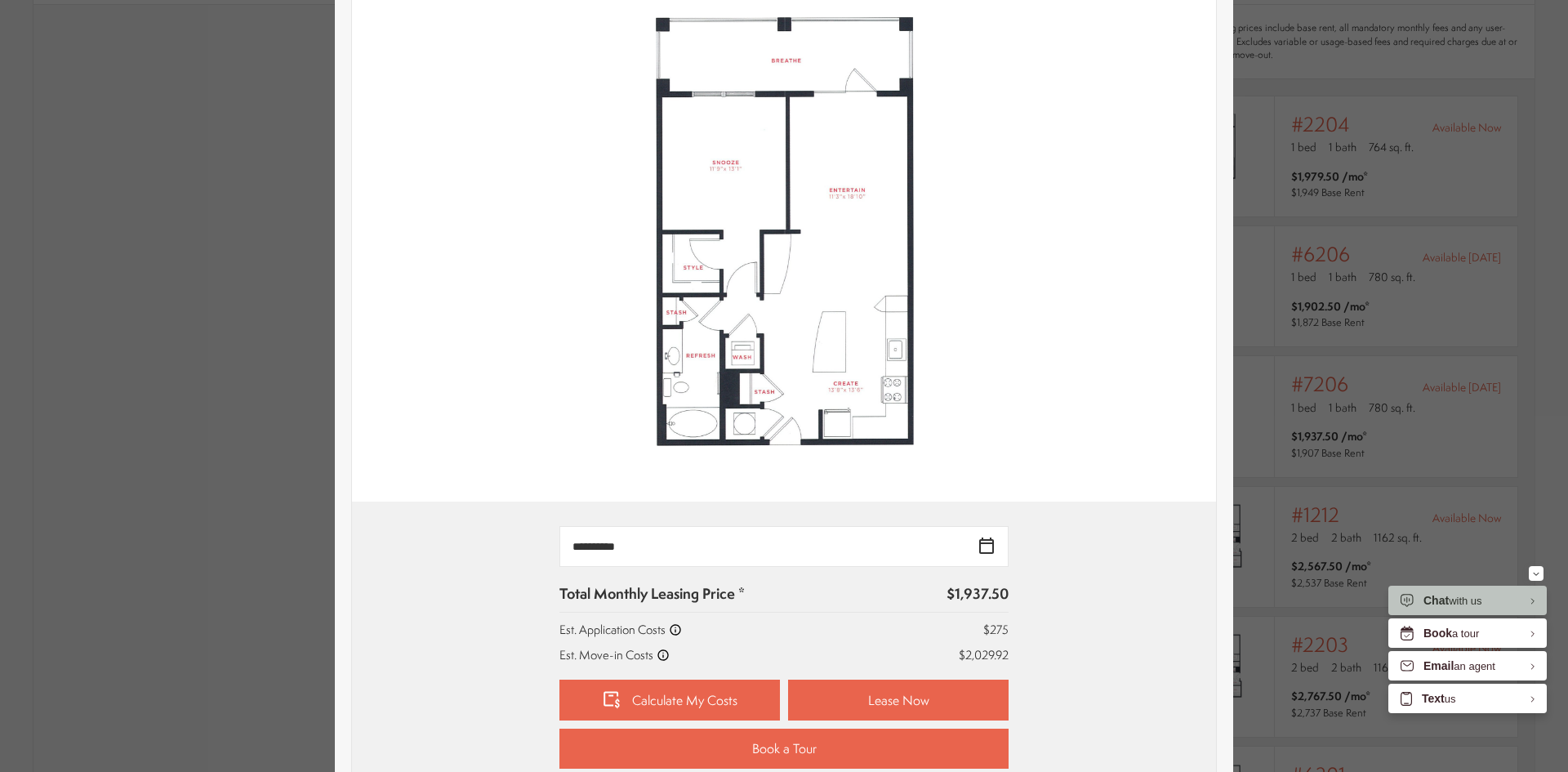
scroll to position [0, 0]
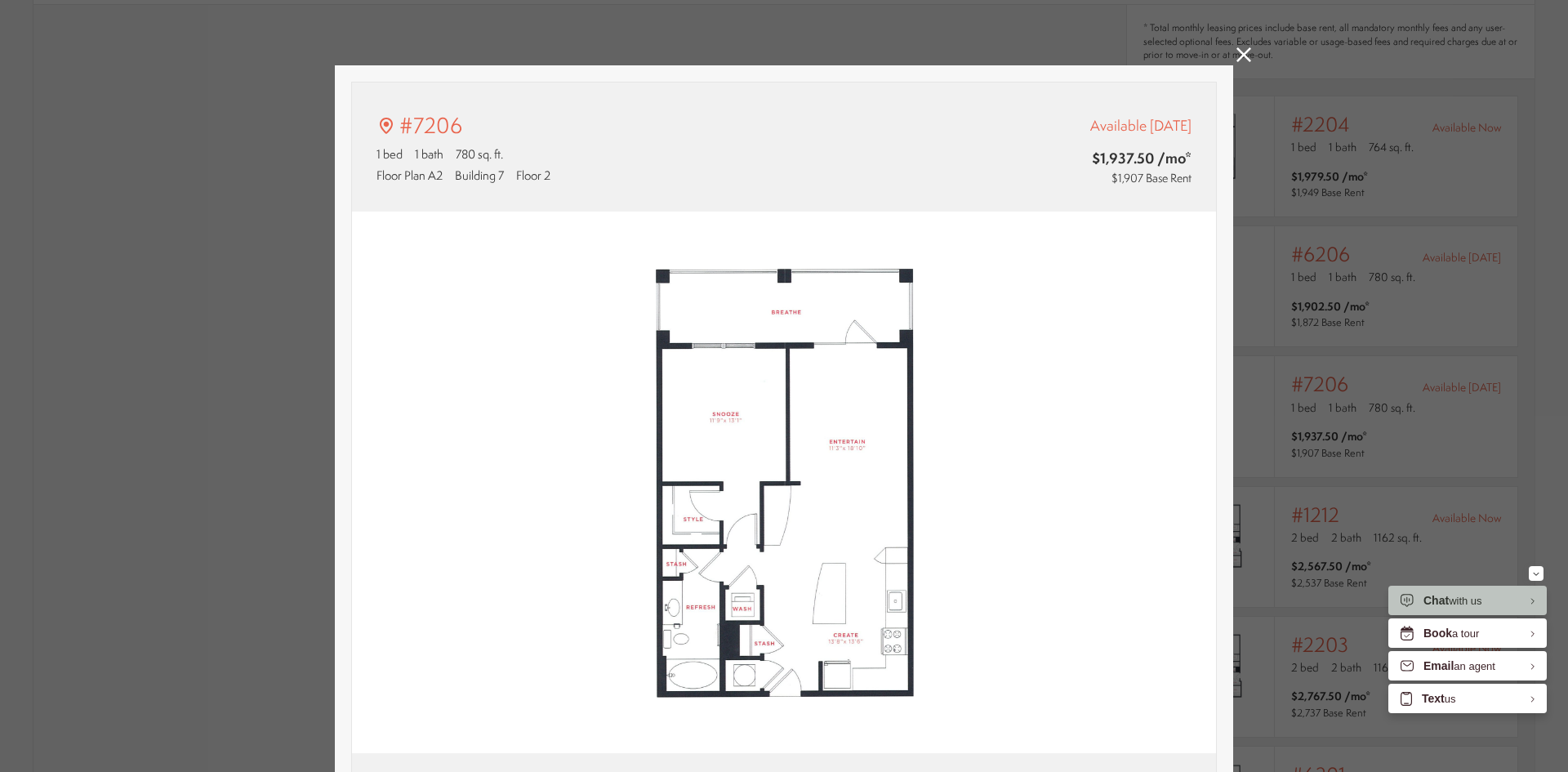
click at [1240, 51] on icon at bounding box center [1244, 54] width 14 height 14
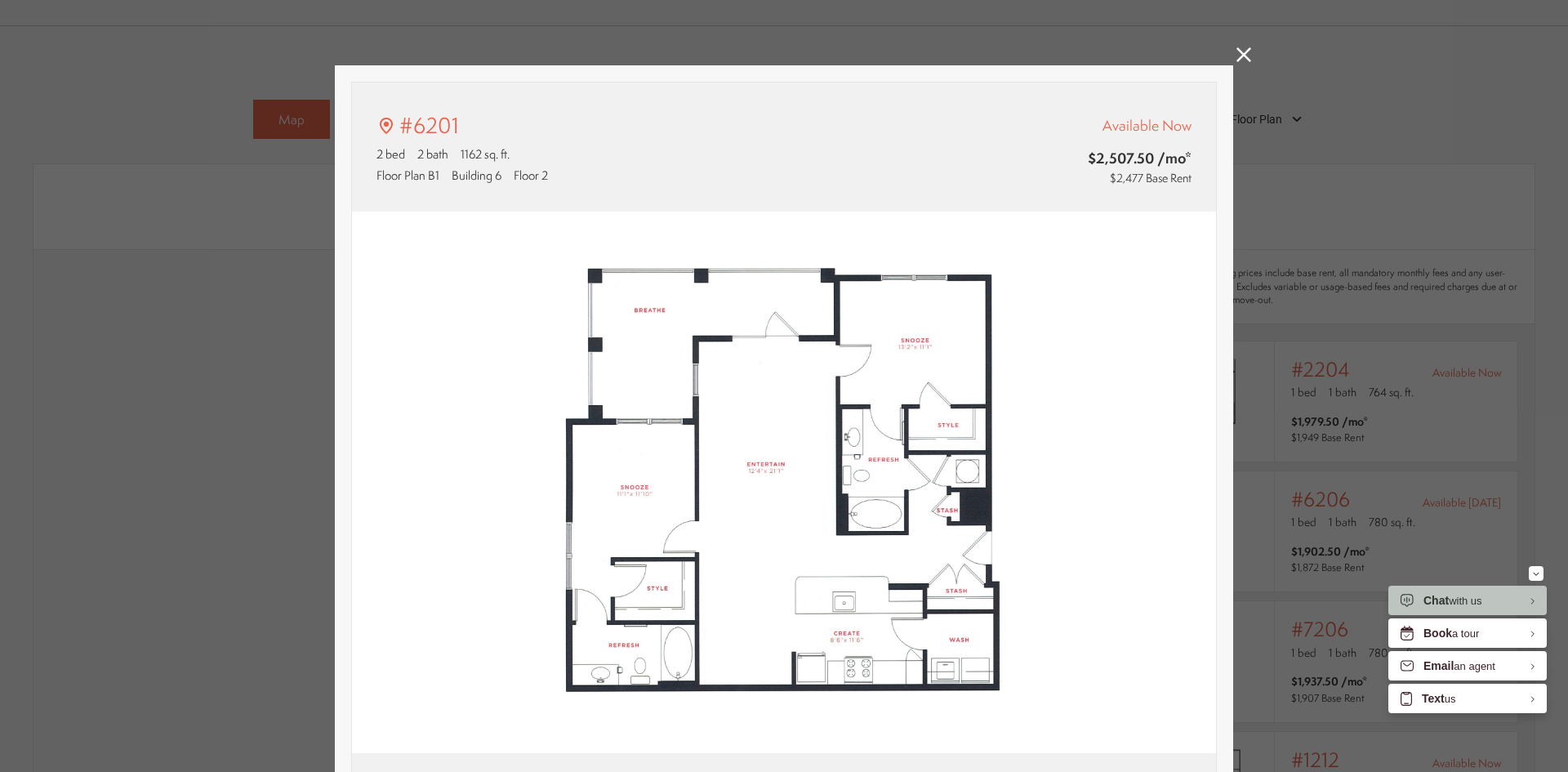
type input "**********"
click at [1239, 53] on icon at bounding box center [1244, 54] width 14 height 14
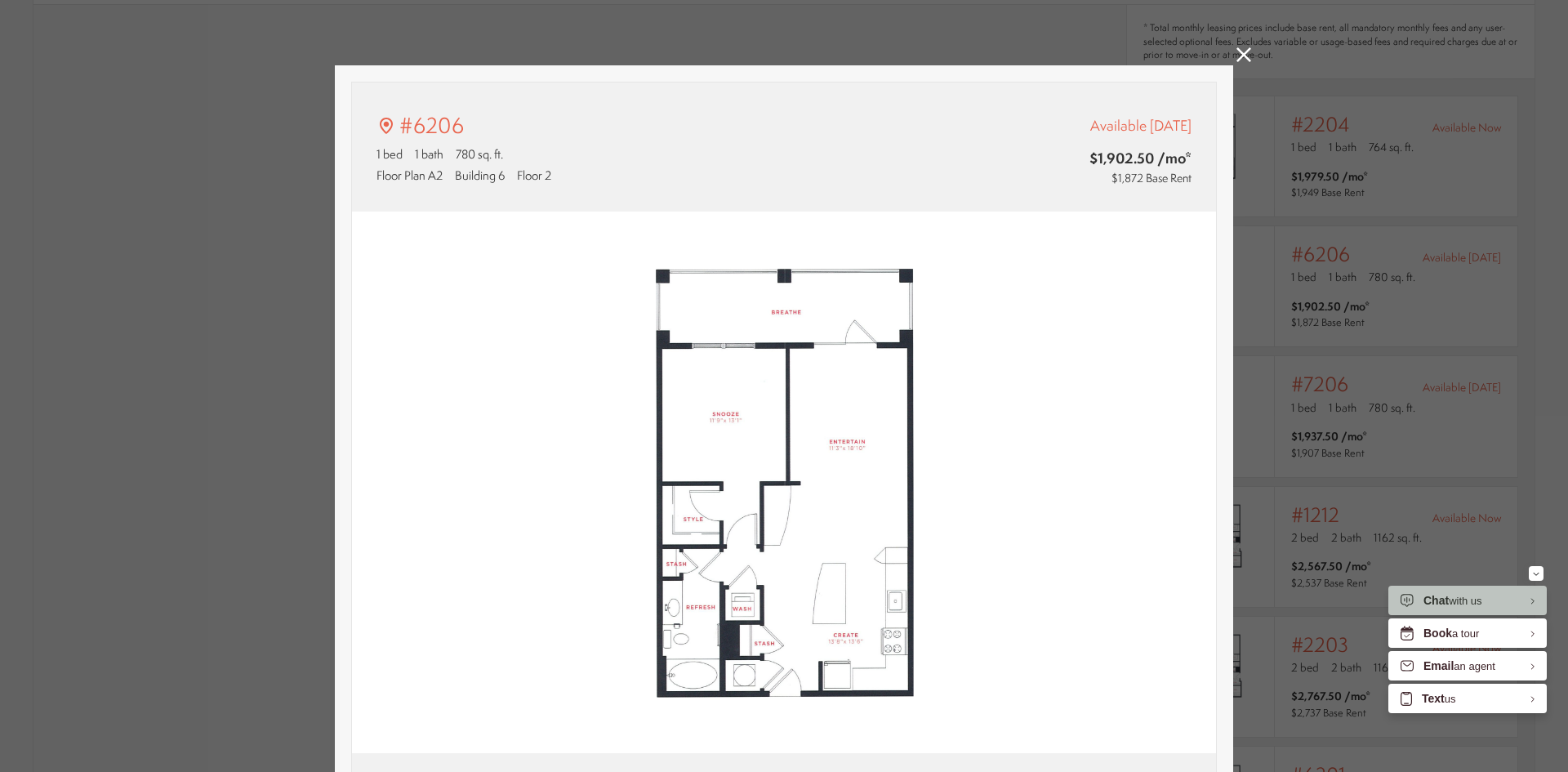
type input "**********"
click at [1237, 56] on icon at bounding box center [1244, 54] width 14 height 14
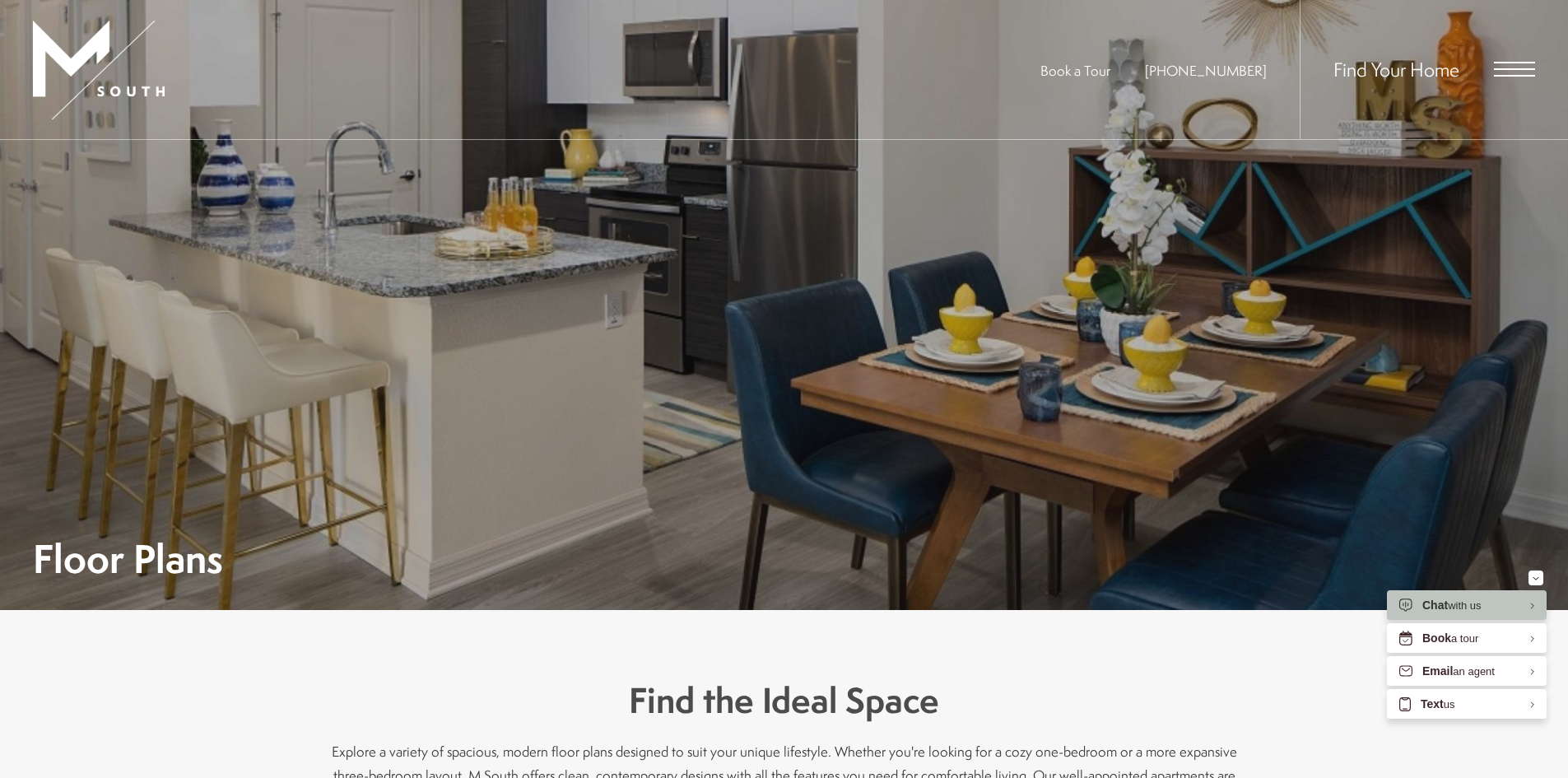
click at [1526, 63] on span "Open Menu" at bounding box center [1513, 63] width 41 height 2
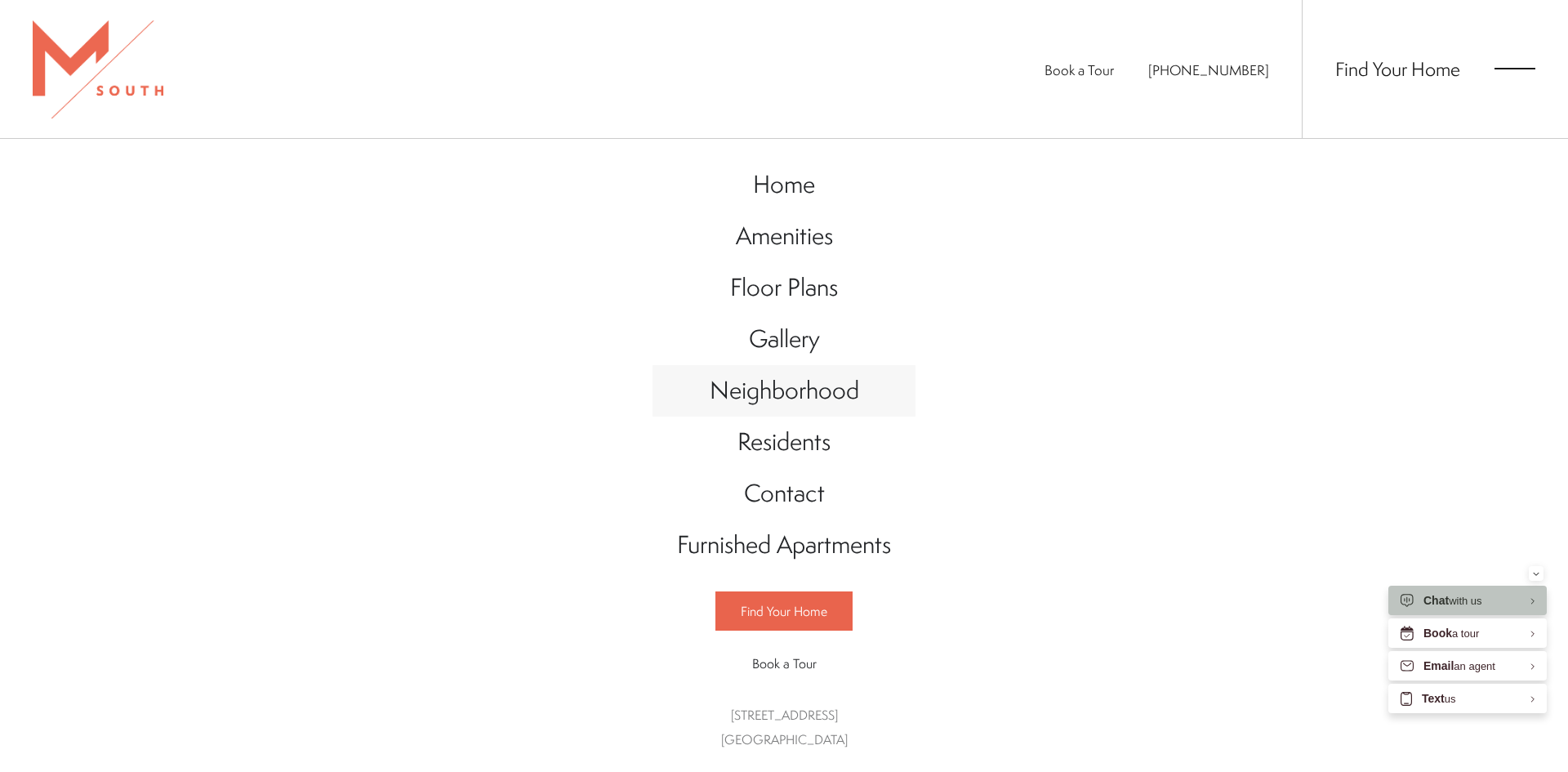
click at [812, 394] on span "Neighborhood" at bounding box center [784, 389] width 150 height 33
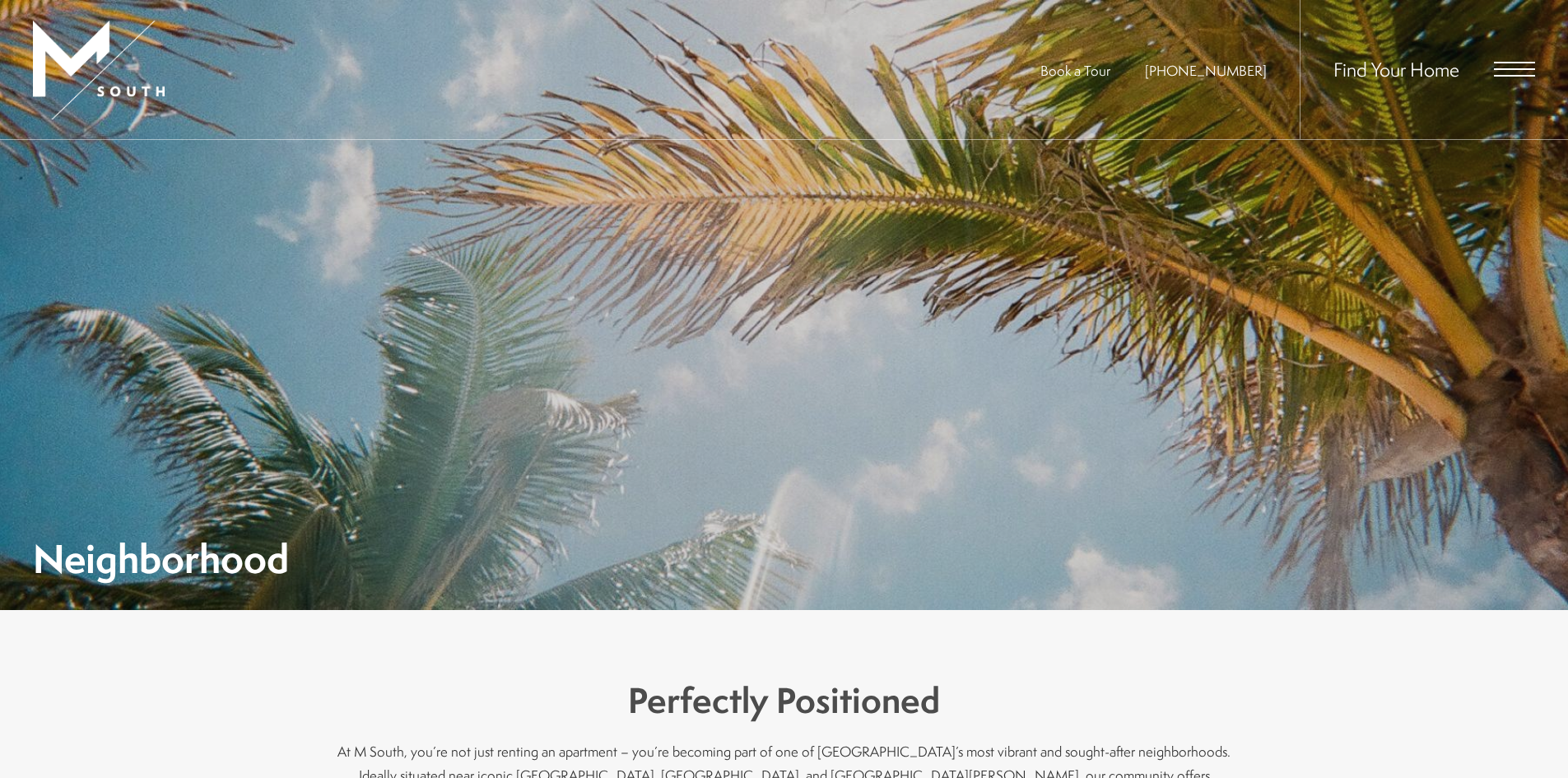
click at [1531, 57] on div "Find Your Home" at bounding box center [1417, 69] width 236 height 139
click at [1530, 62] on span "Open Menu" at bounding box center [1513, 69] width 41 height 15
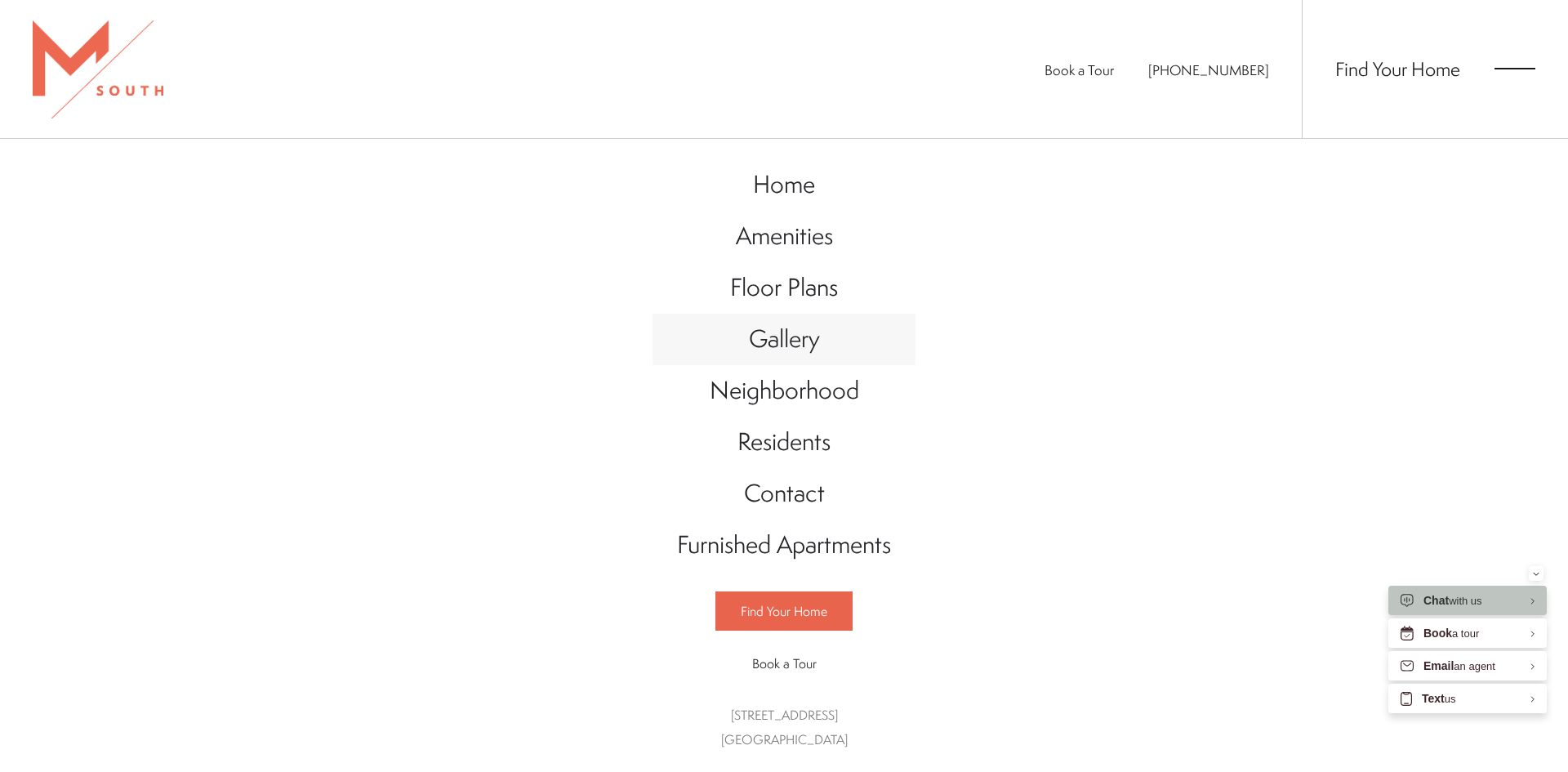
click at [778, 325] on span "Gallery" at bounding box center [784, 338] width 71 height 33
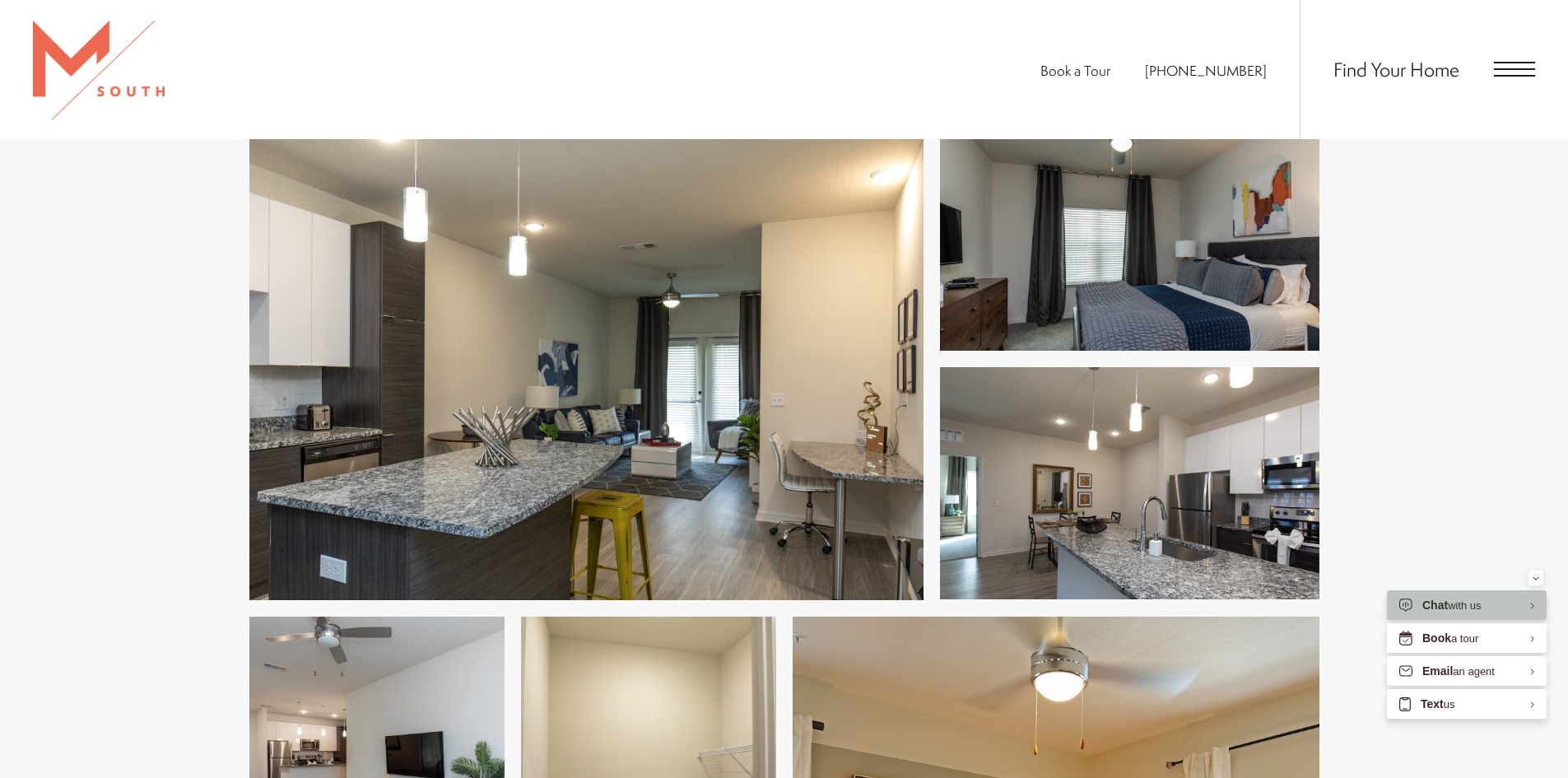
scroll to position [905, 0]
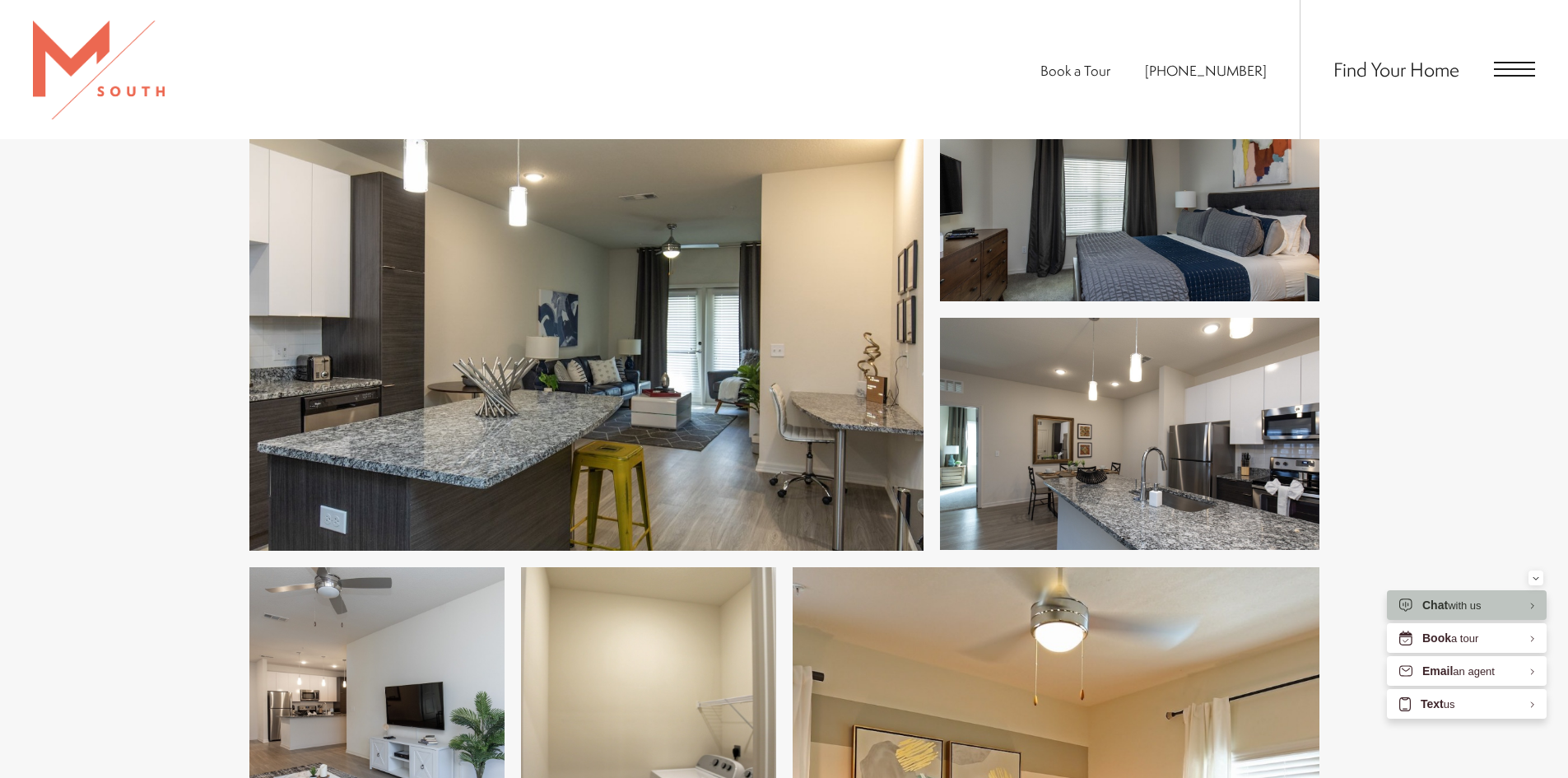
click at [396, 280] on img at bounding box center [586, 309] width 674 height 481
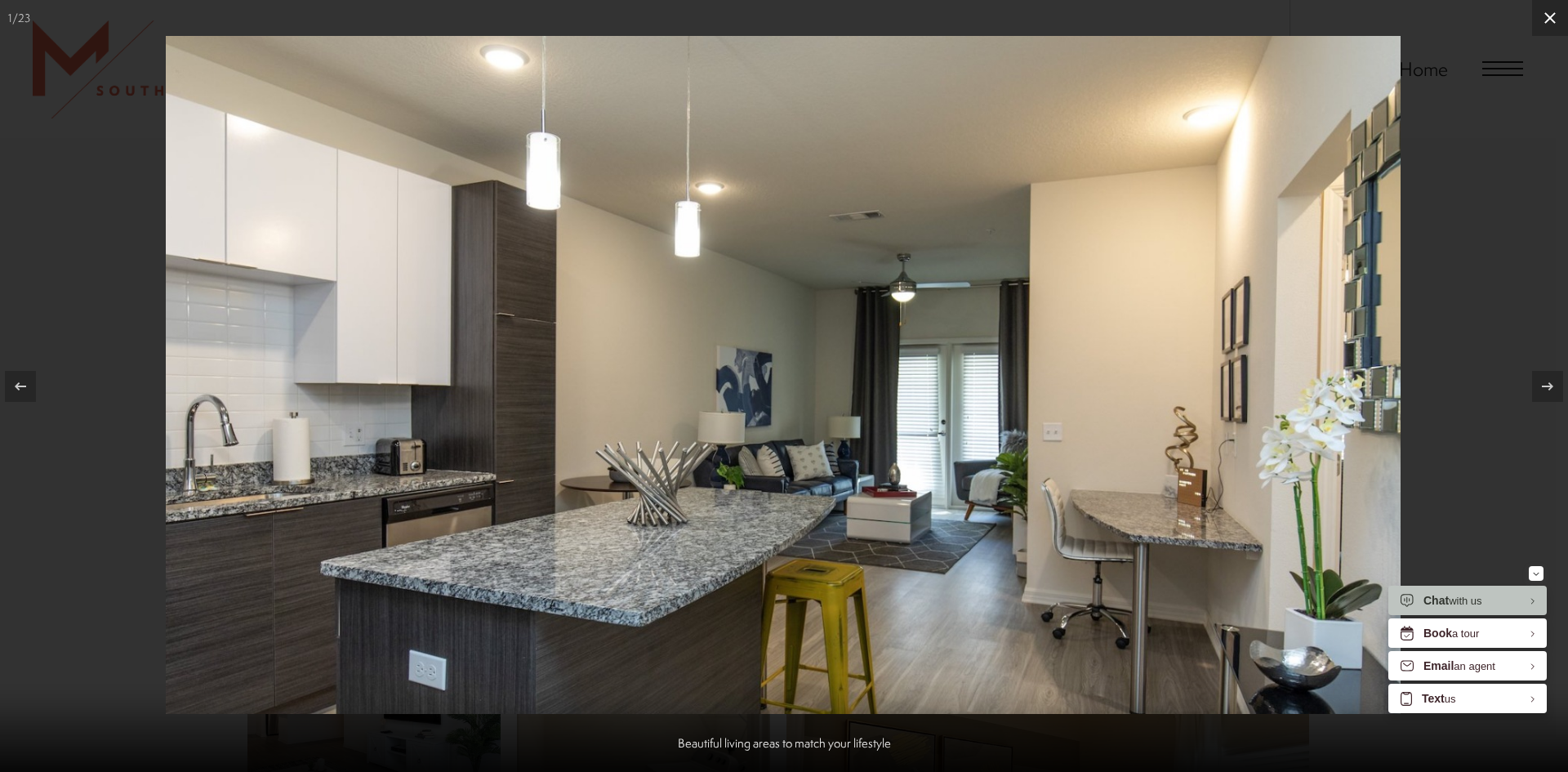
click at [1551, 6] on button at bounding box center [1550, 18] width 36 height 36
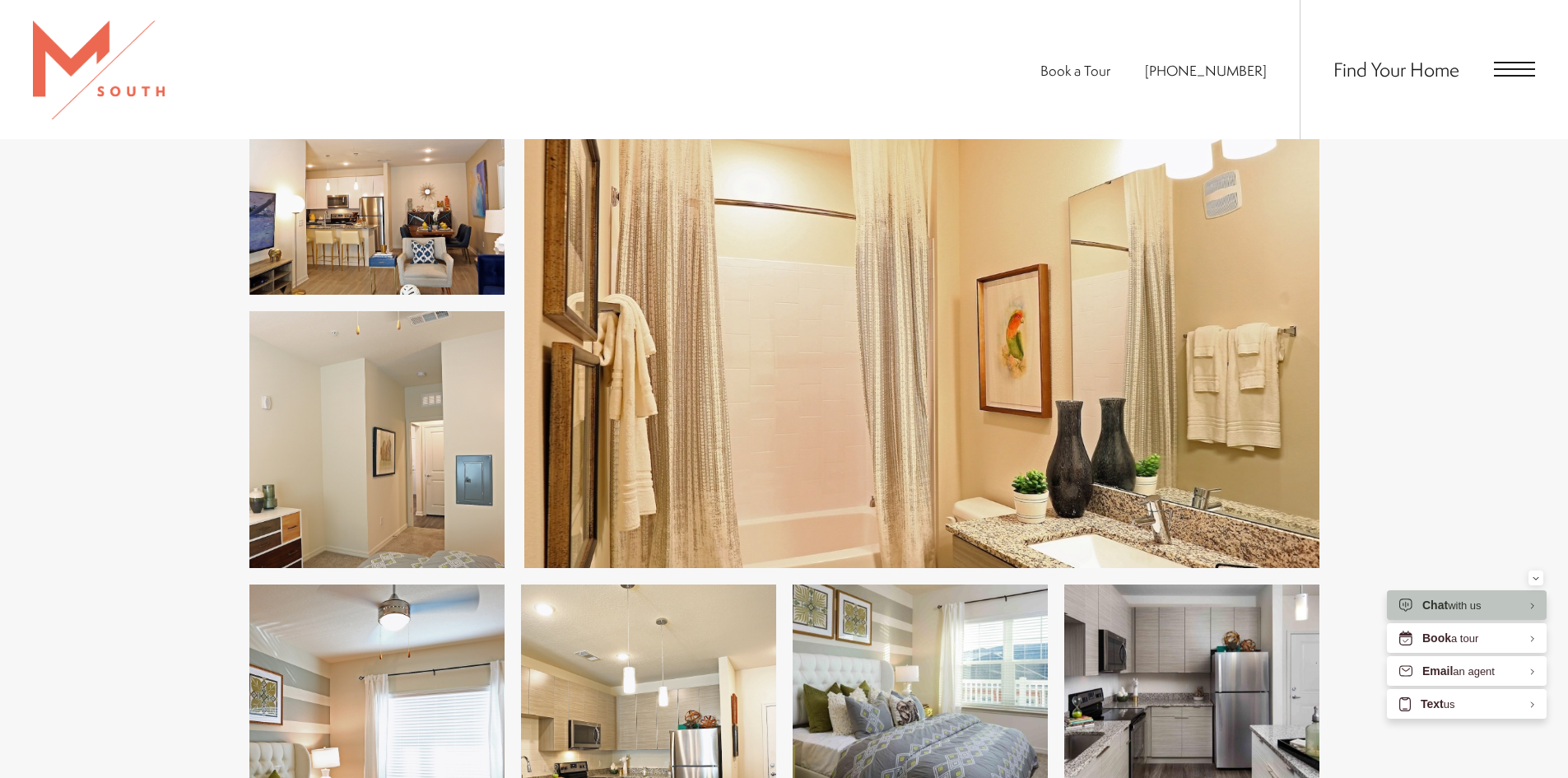
scroll to position [2058, 0]
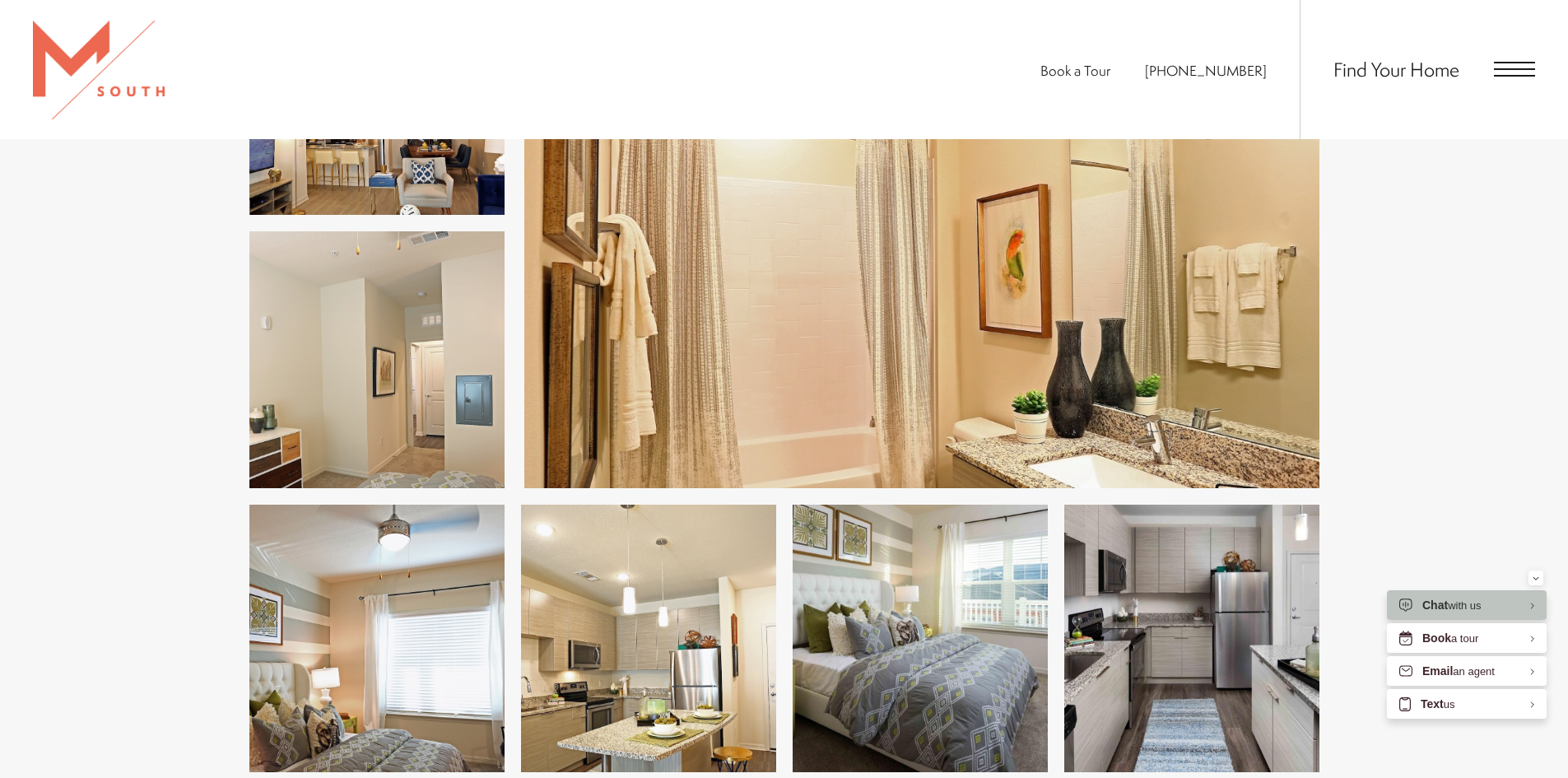
click at [605, 650] on img at bounding box center [648, 639] width 255 height 268
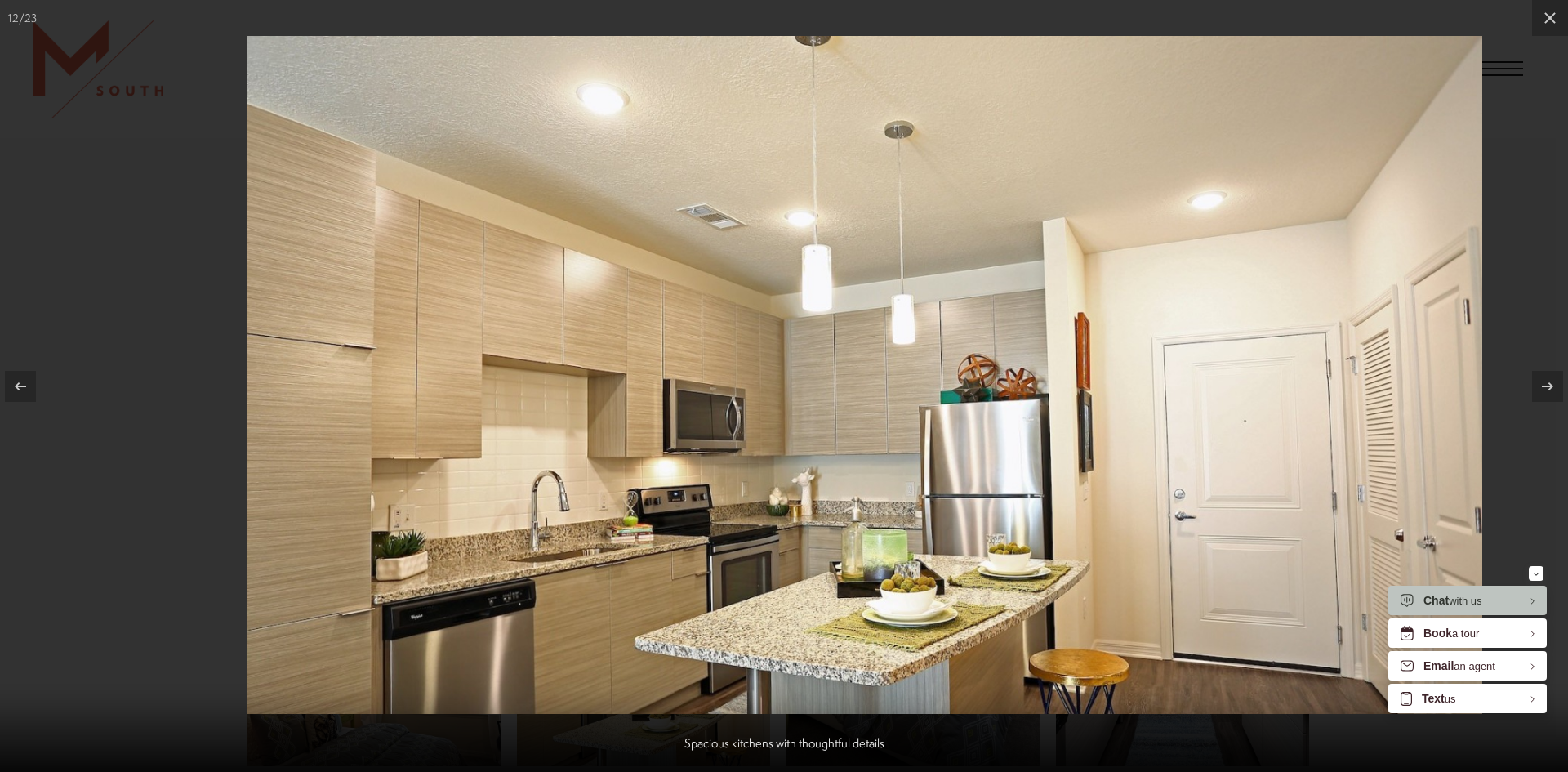
drag, startPoint x: 748, startPoint y: 489, endPoint x: 794, endPoint y: 397, distance: 102.9
click at [797, 396] on img at bounding box center [865, 375] width 1235 height 678
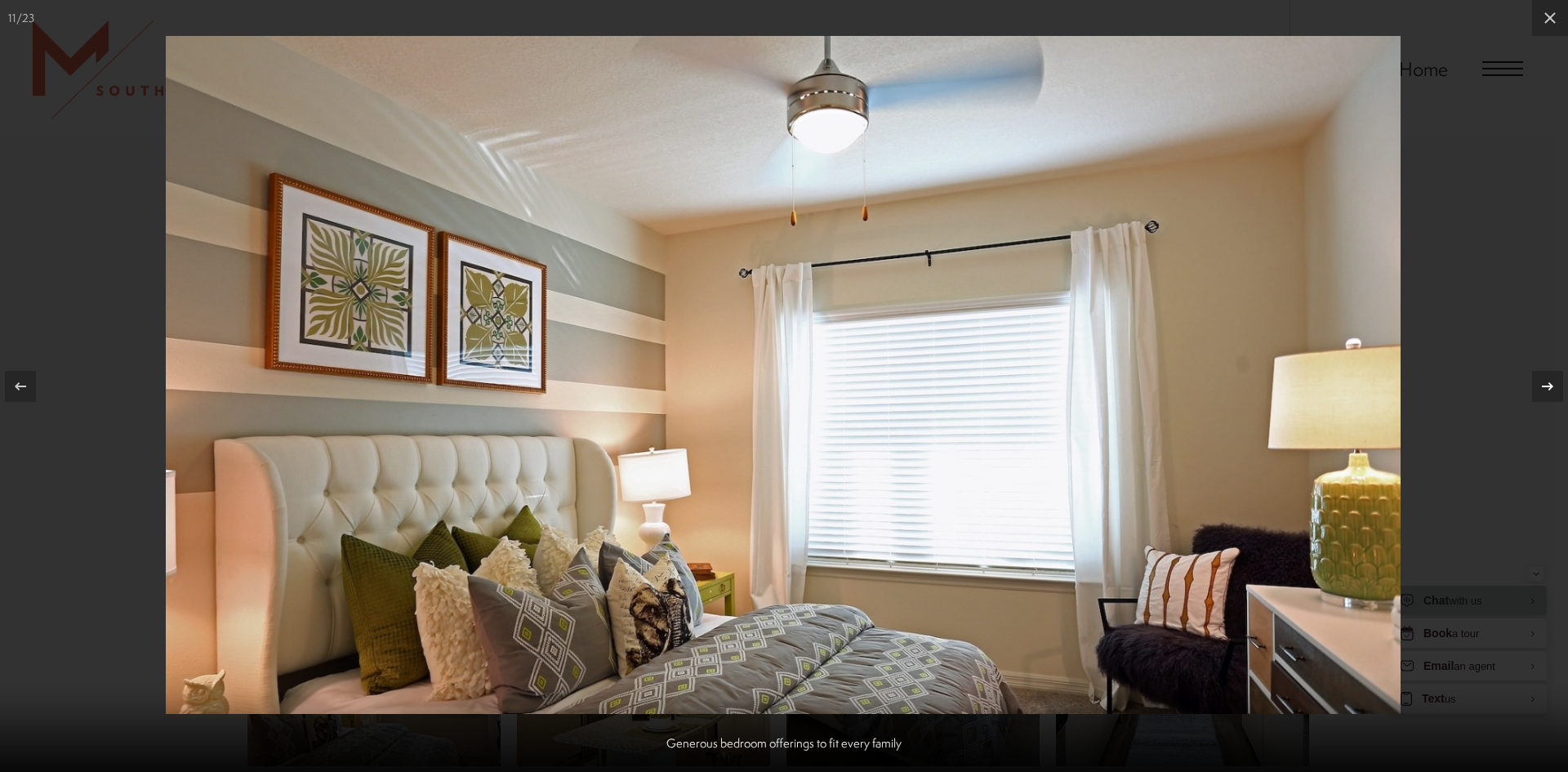
click at [1543, 383] on icon at bounding box center [1548, 386] width 20 height 20
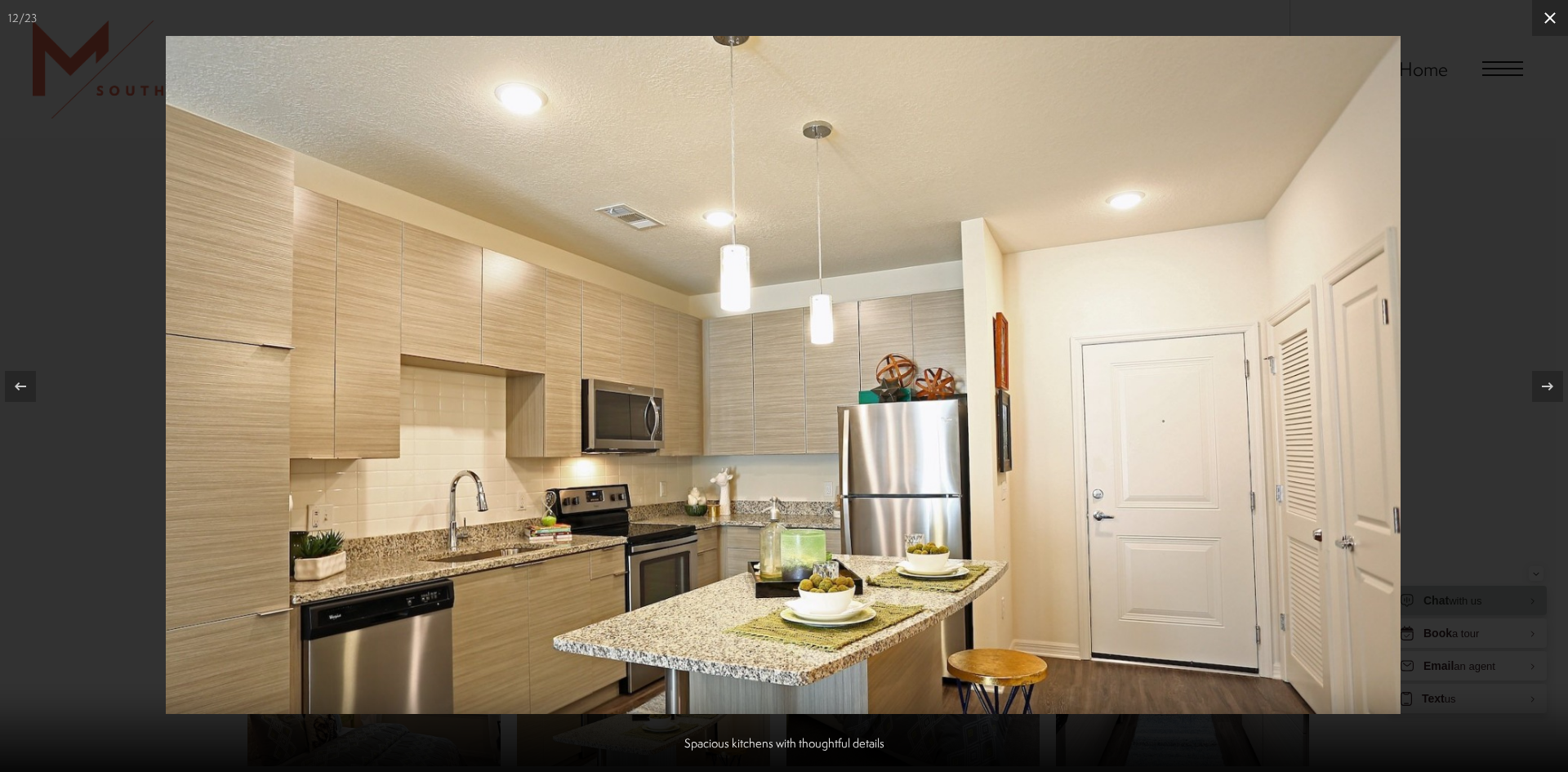
click at [1555, 13] on icon at bounding box center [1550, 18] width 20 height 20
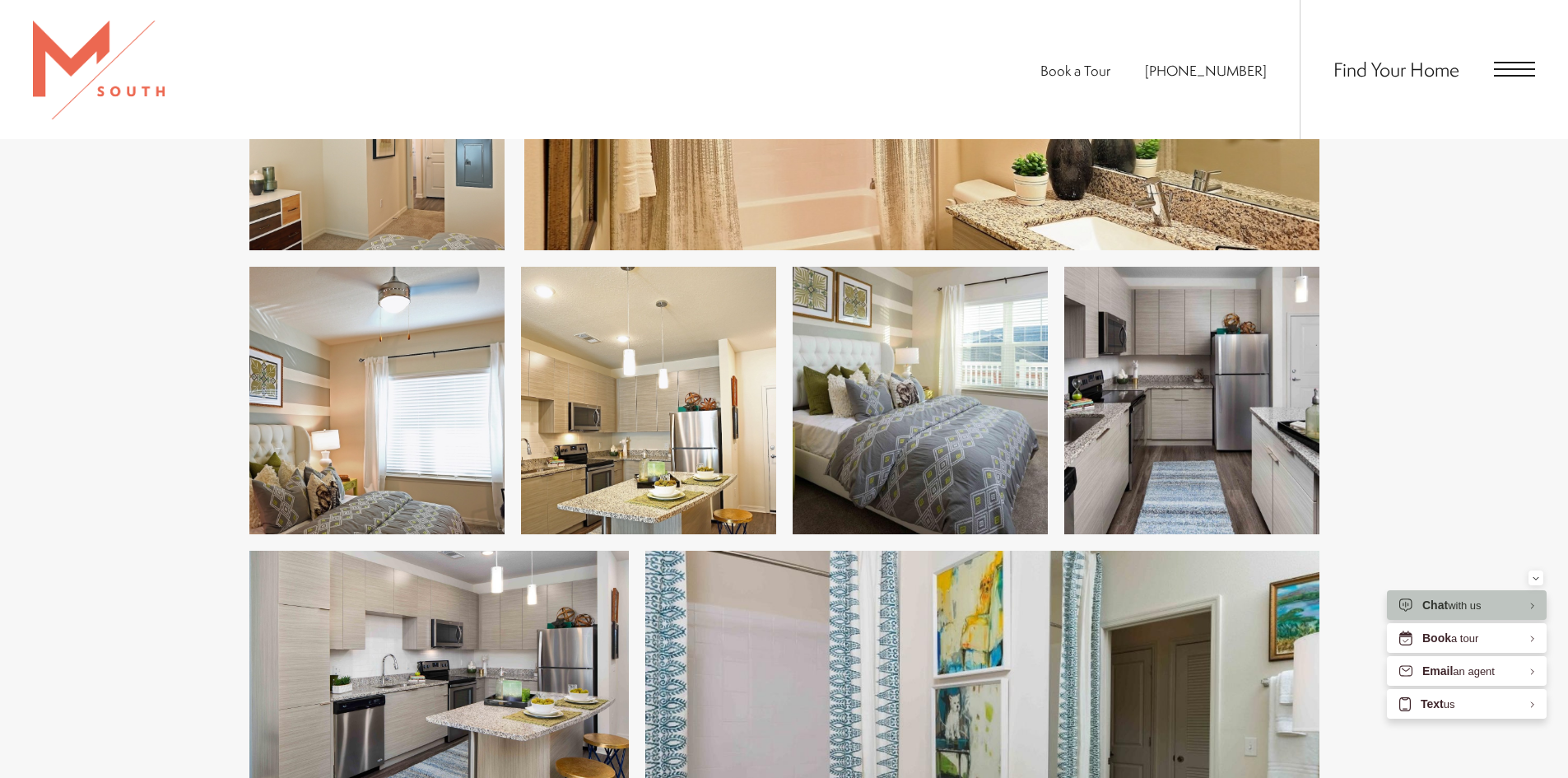
scroll to position [2305, 0]
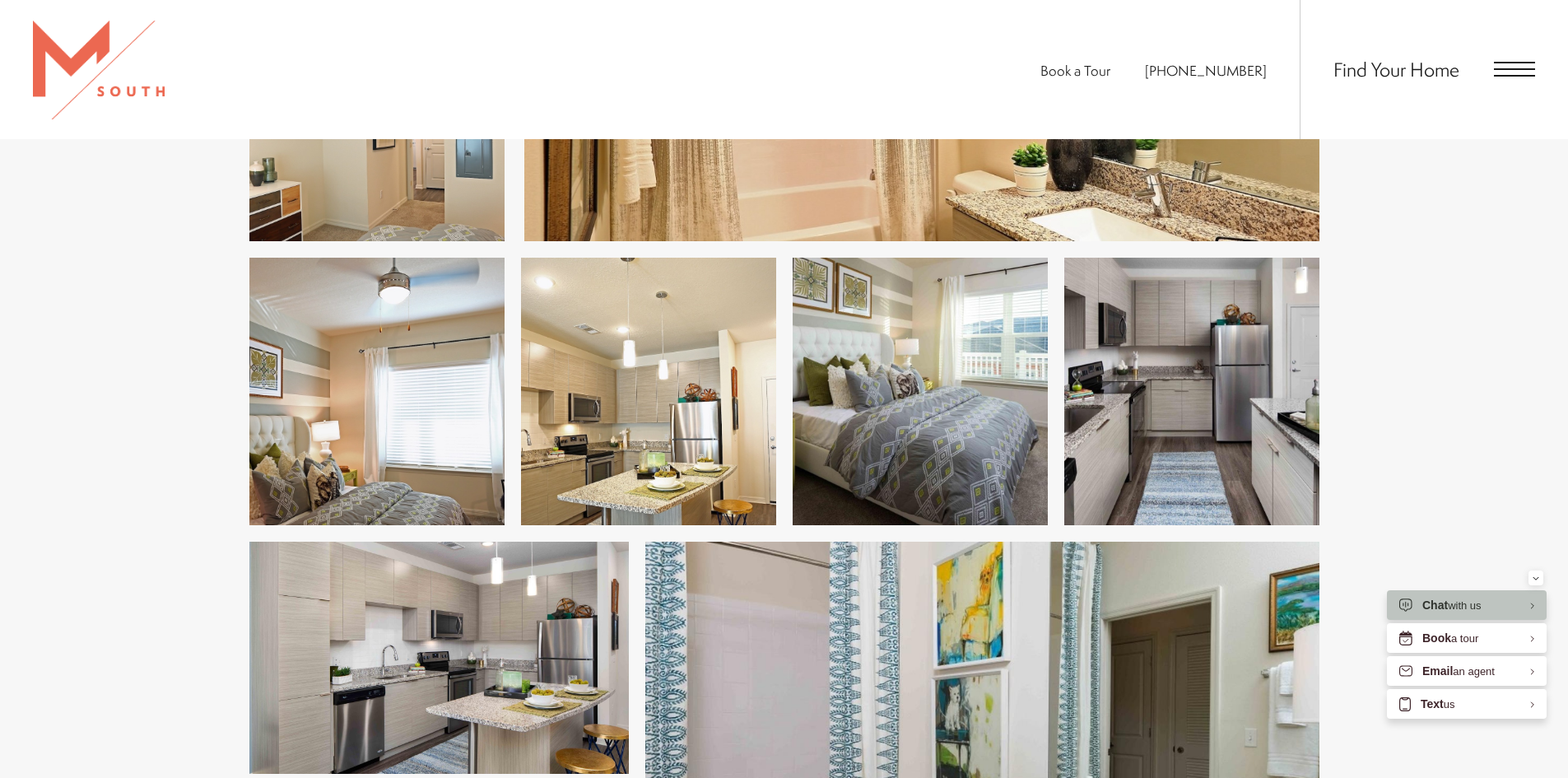
click at [1161, 481] on img at bounding box center [1191, 391] width 255 height 268
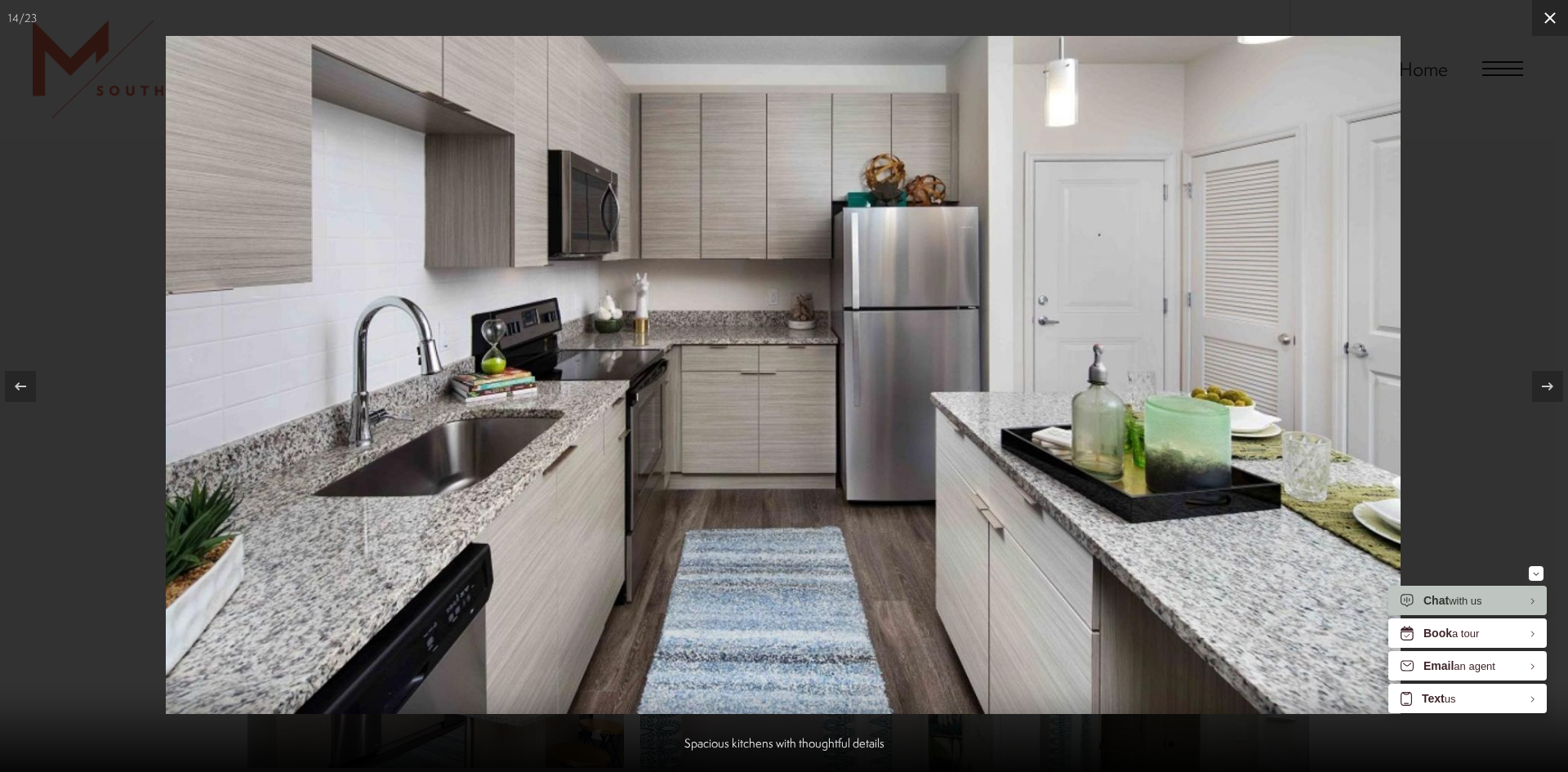
click at [1552, 25] on icon at bounding box center [1550, 18] width 20 height 20
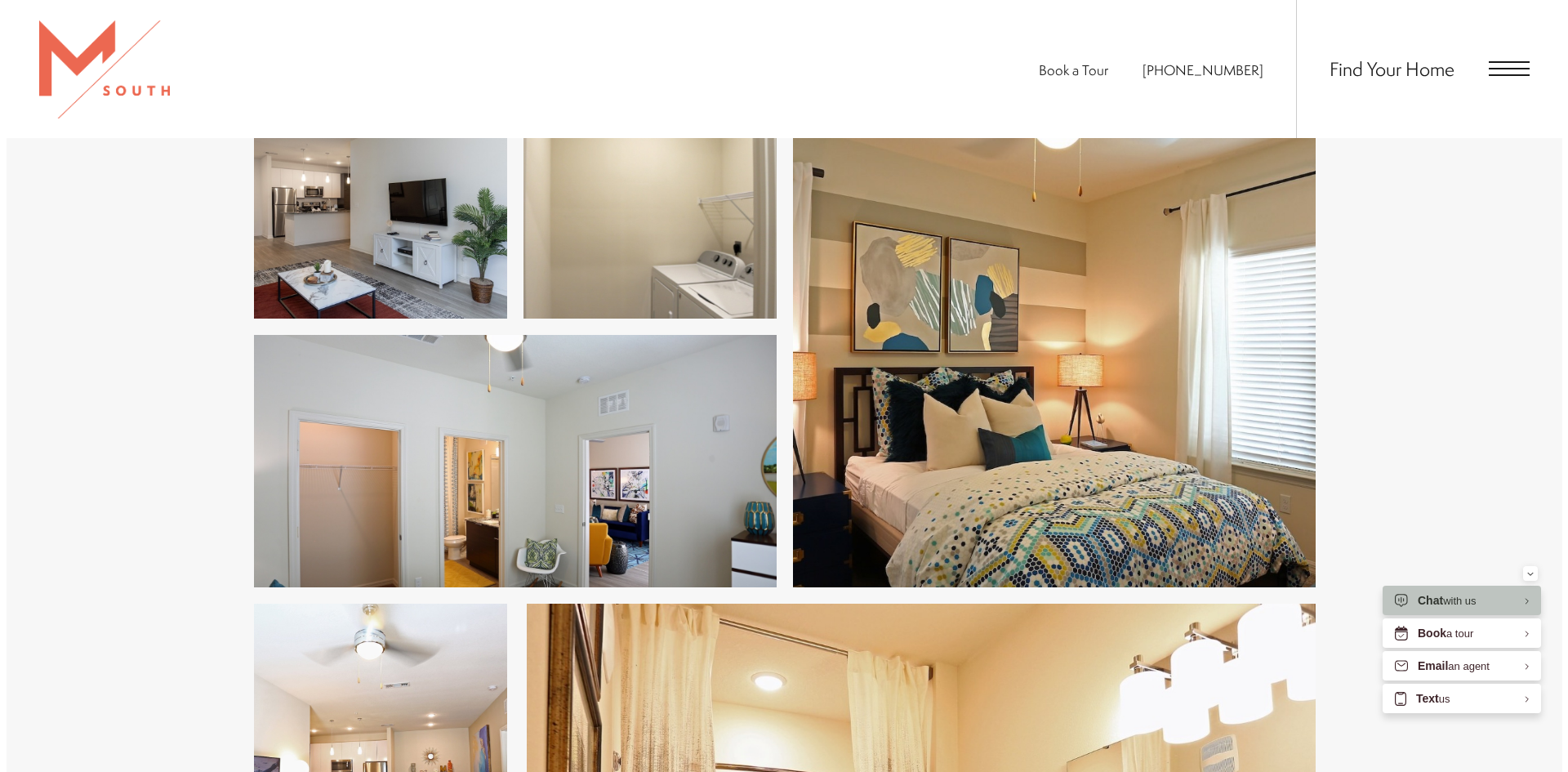
scroll to position [1552, 0]
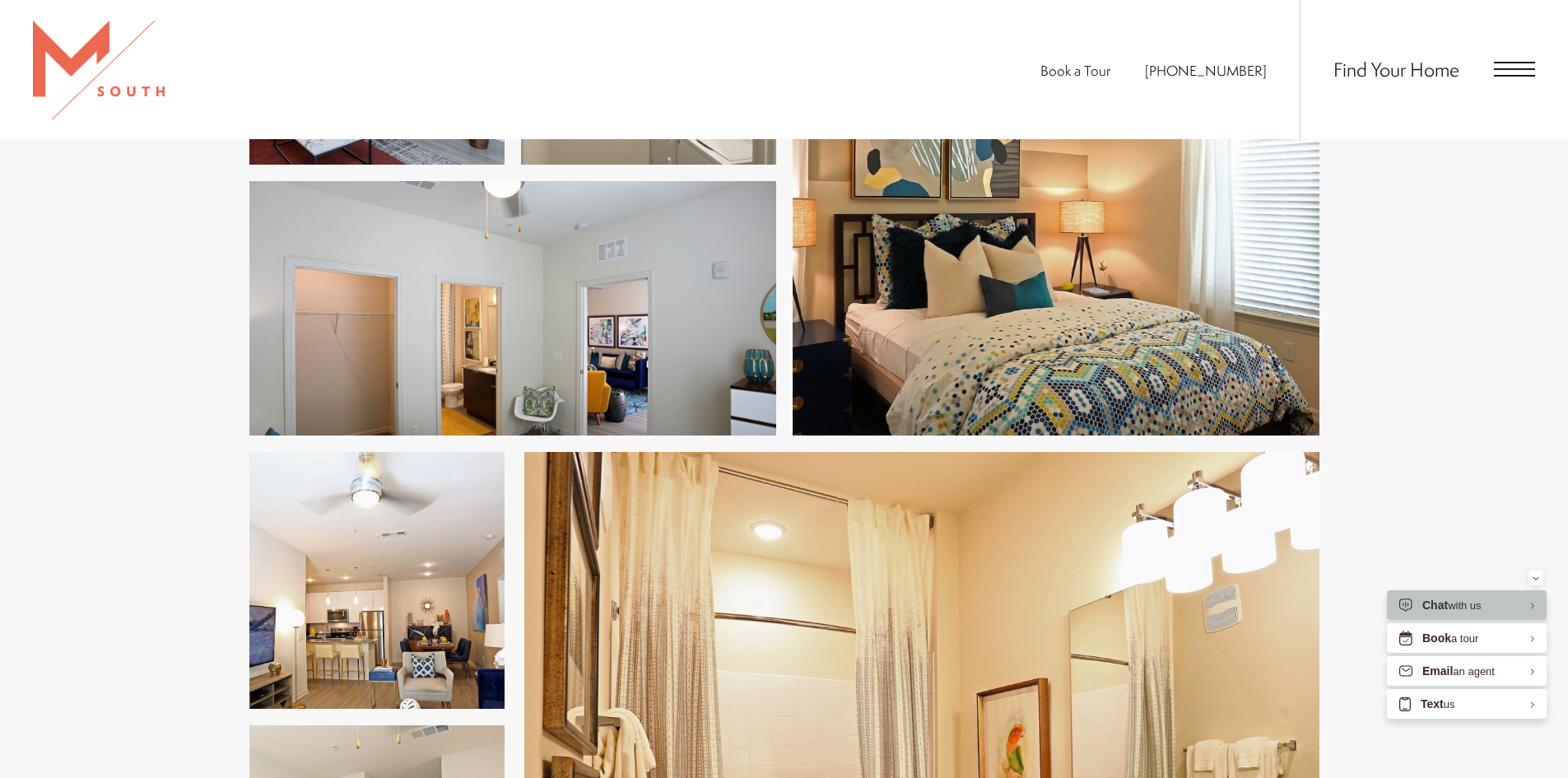
click at [609, 365] on img at bounding box center [512, 308] width 527 height 255
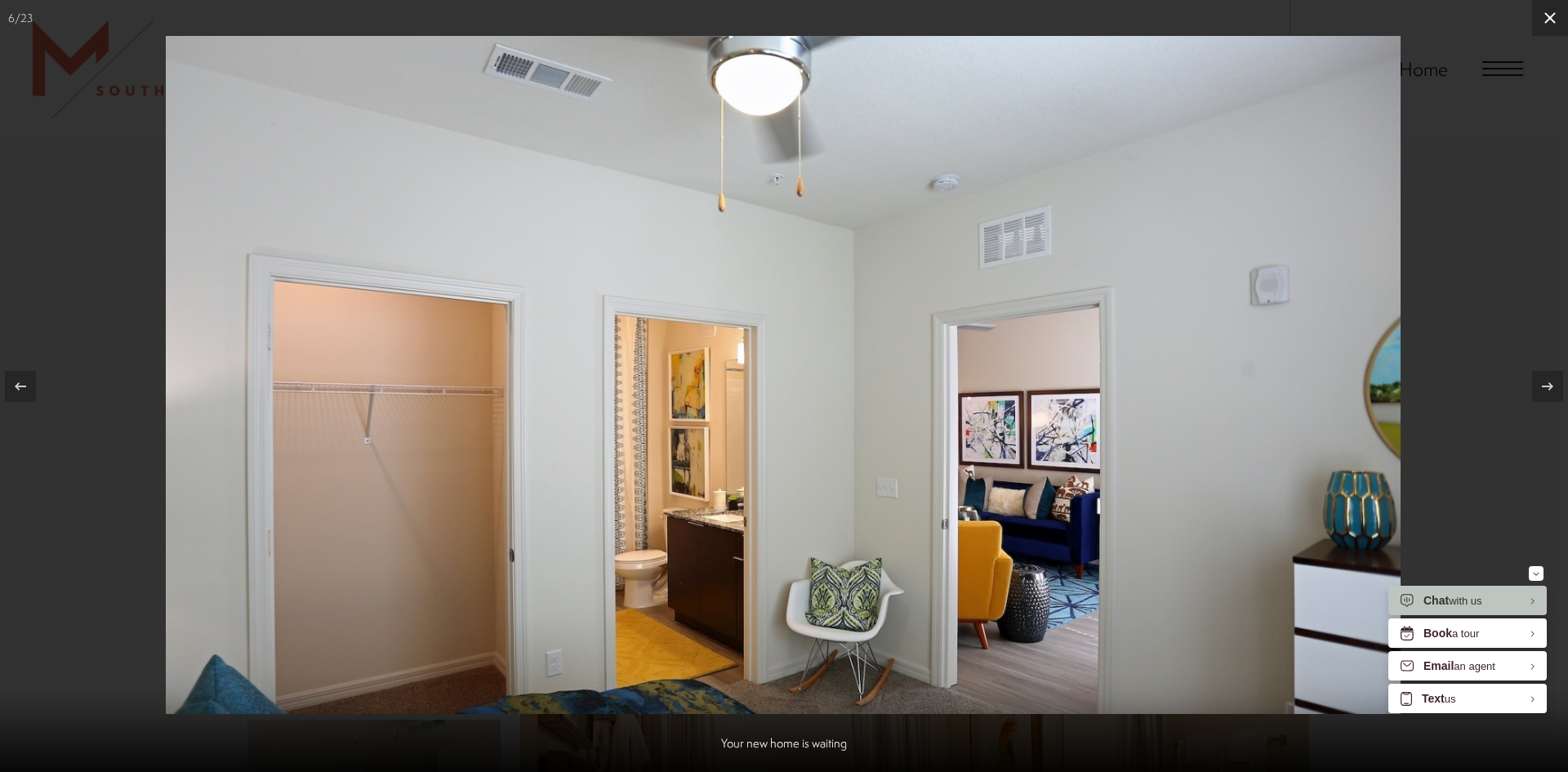
click at [1542, 22] on icon at bounding box center [1550, 18] width 20 height 20
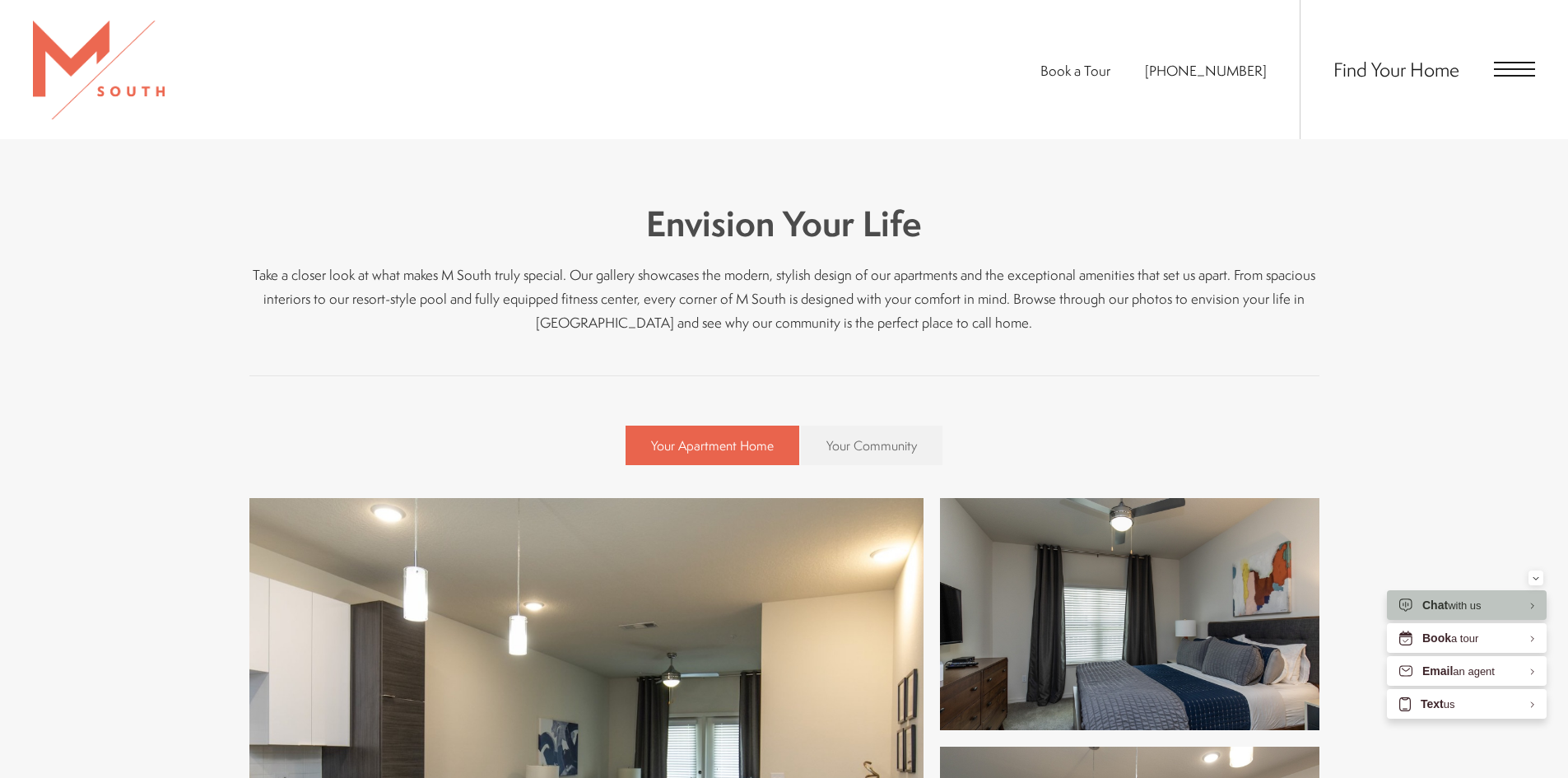
scroll to position [494, 0]
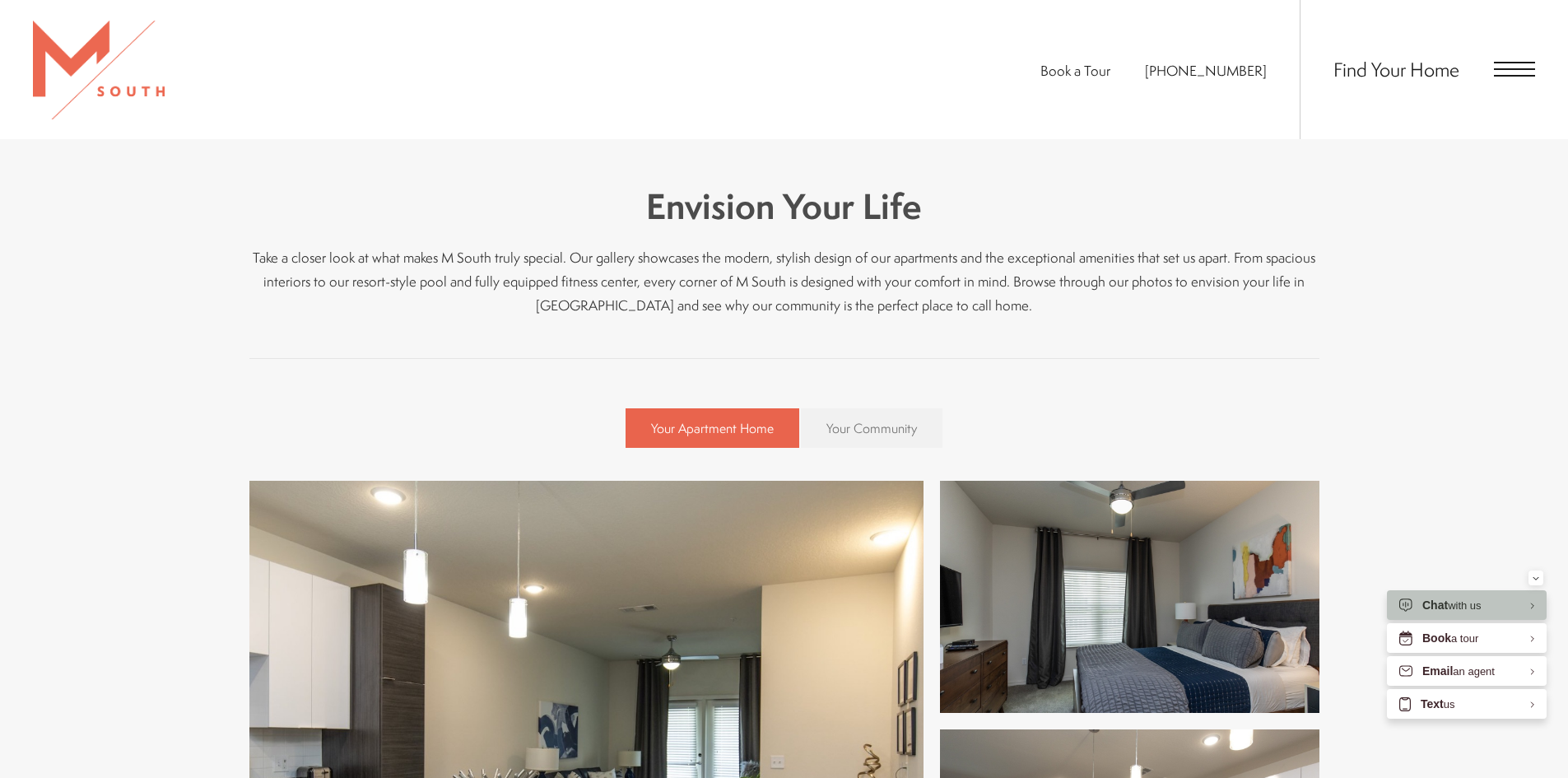
click at [868, 430] on span "Your Community" at bounding box center [871, 429] width 91 height 18
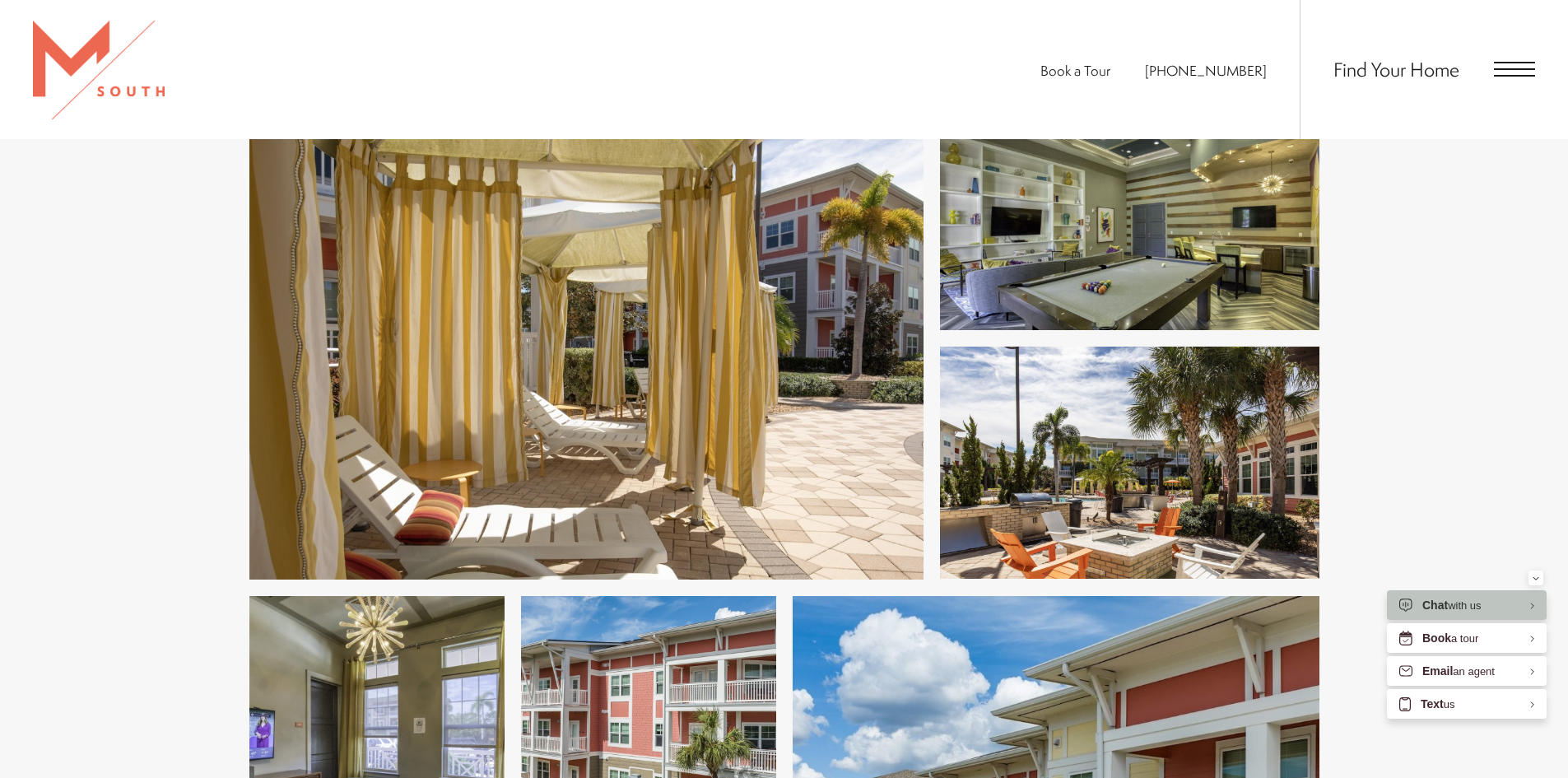
scroll to position [905, 0]
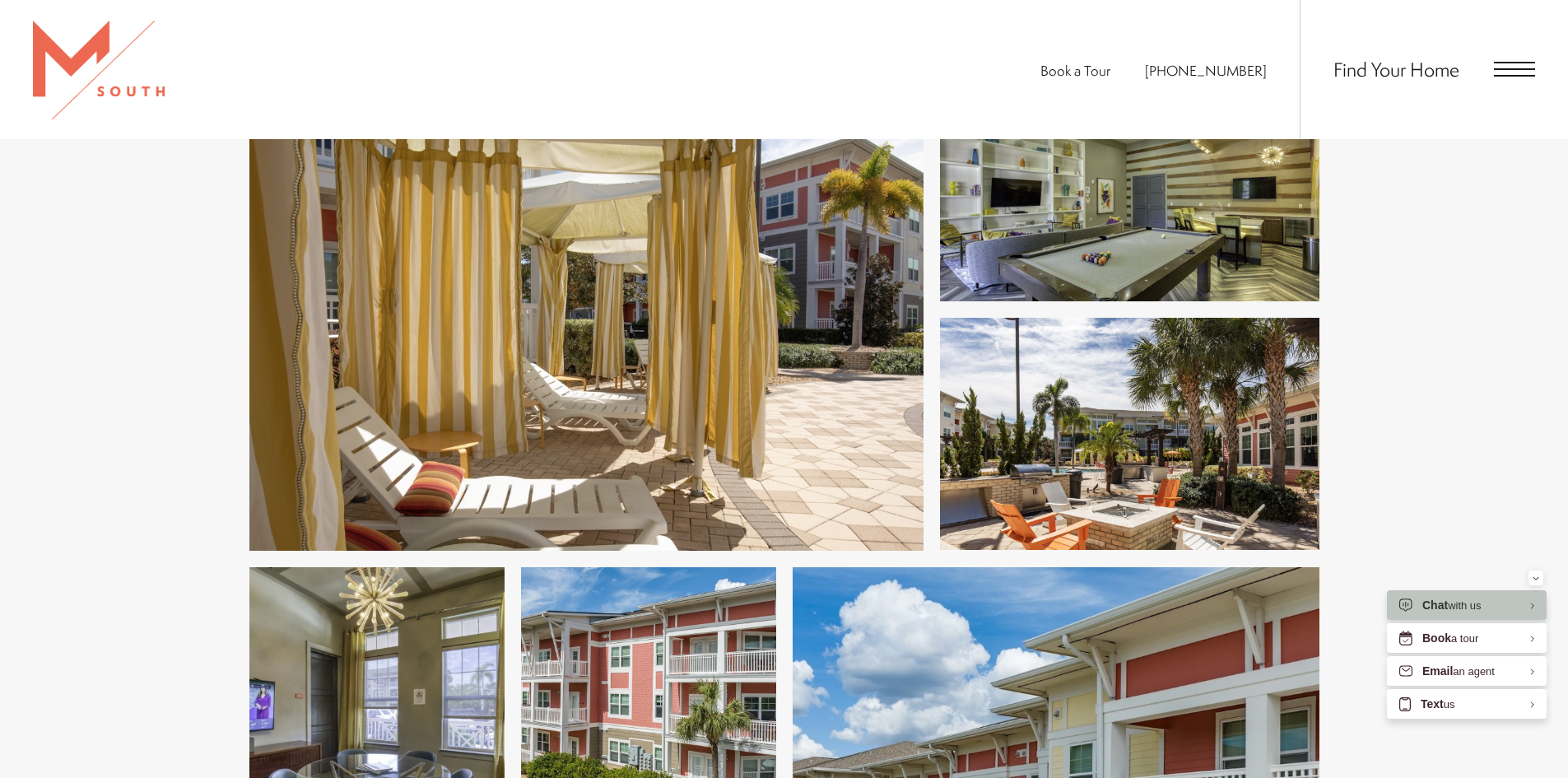
click at [603, 390] on img at bounding box center [586, 309] width 674 height 481
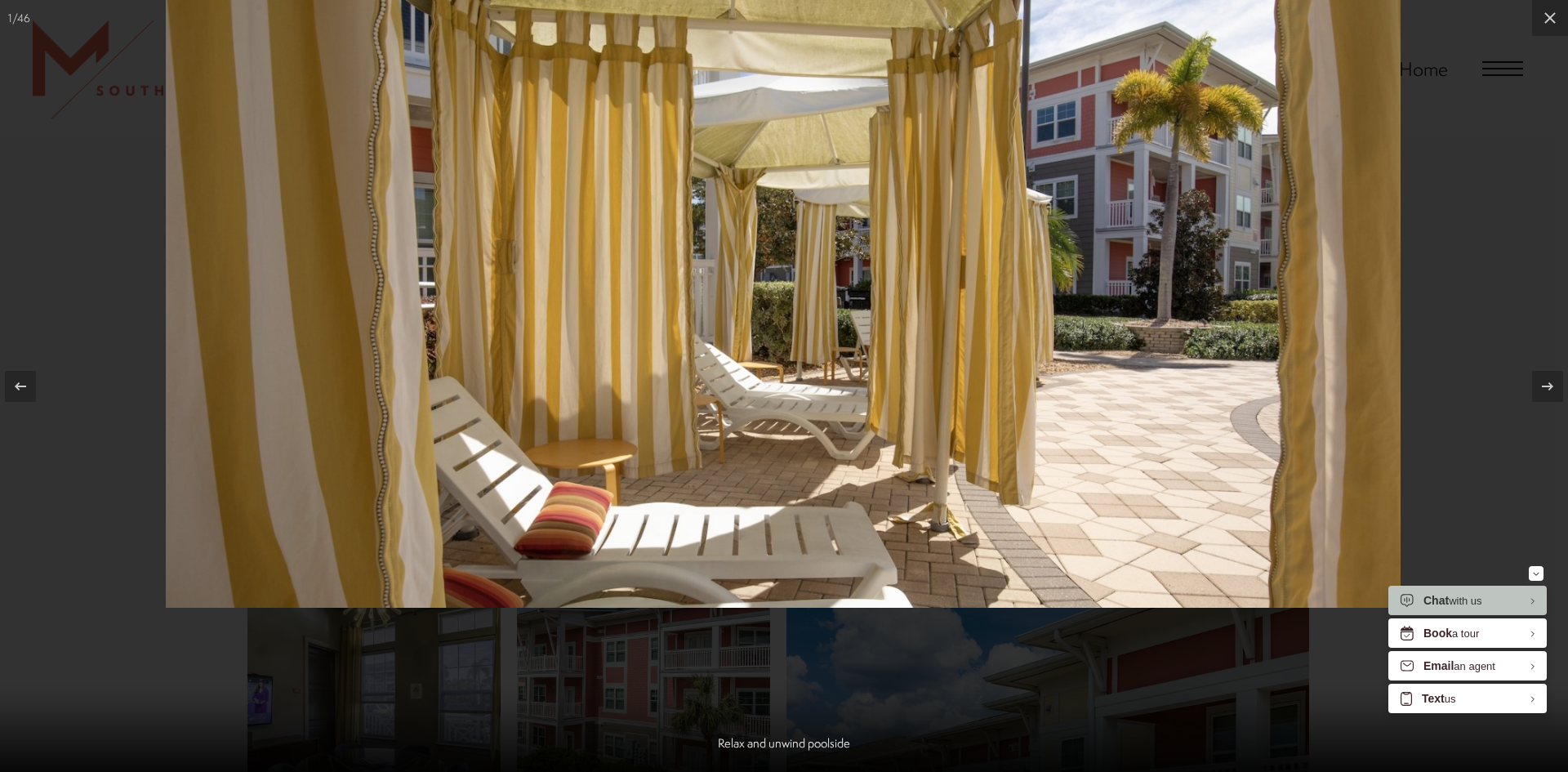
drag, startPoint x: 859, startPoint y: 501, endPoint x: 821, endPoint y: 427, distance: 83.2
click at [820, 427] on img at bounding box center [784, 268] width 1235 height 678
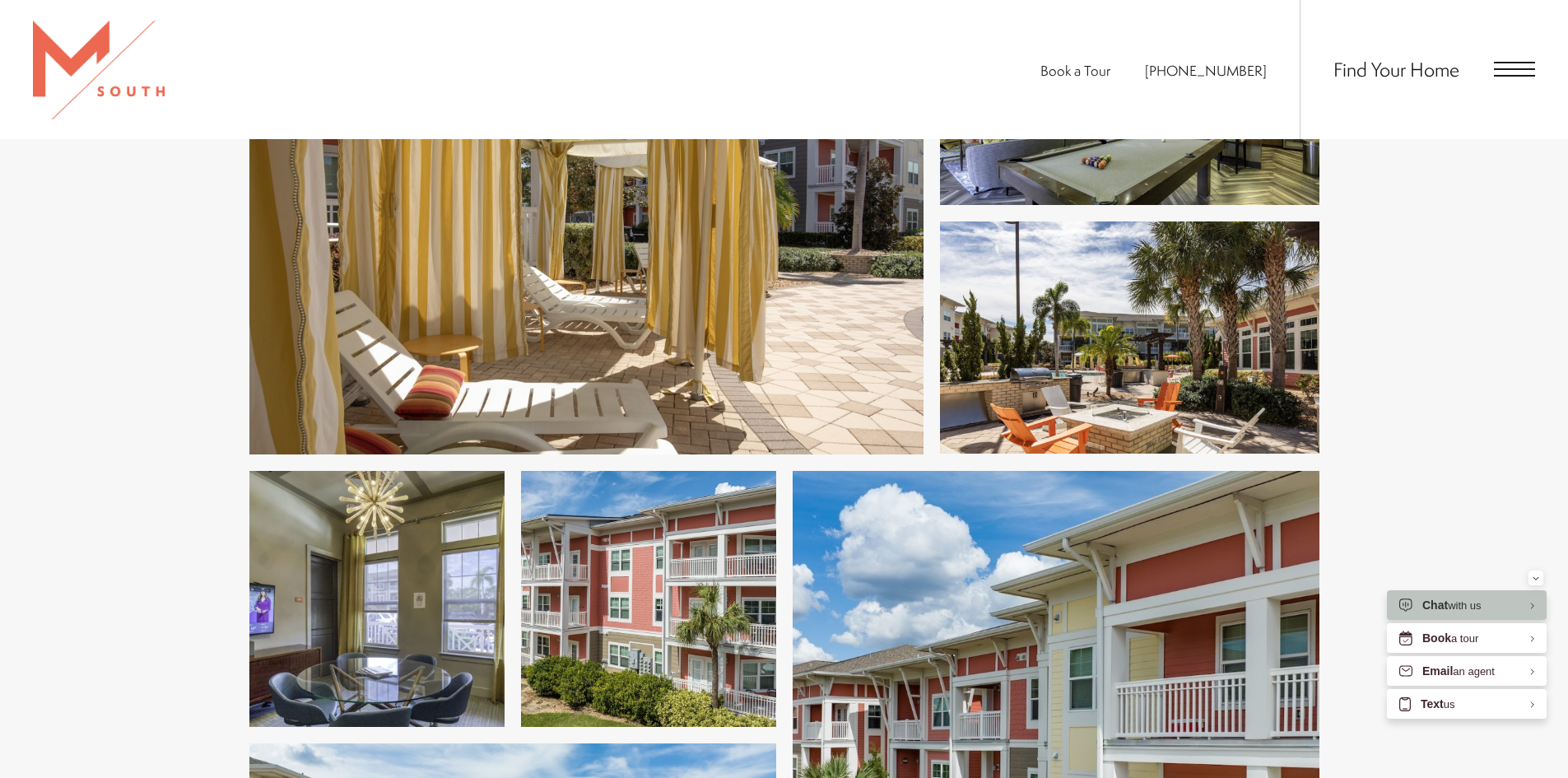
scroll to position [823, 0]
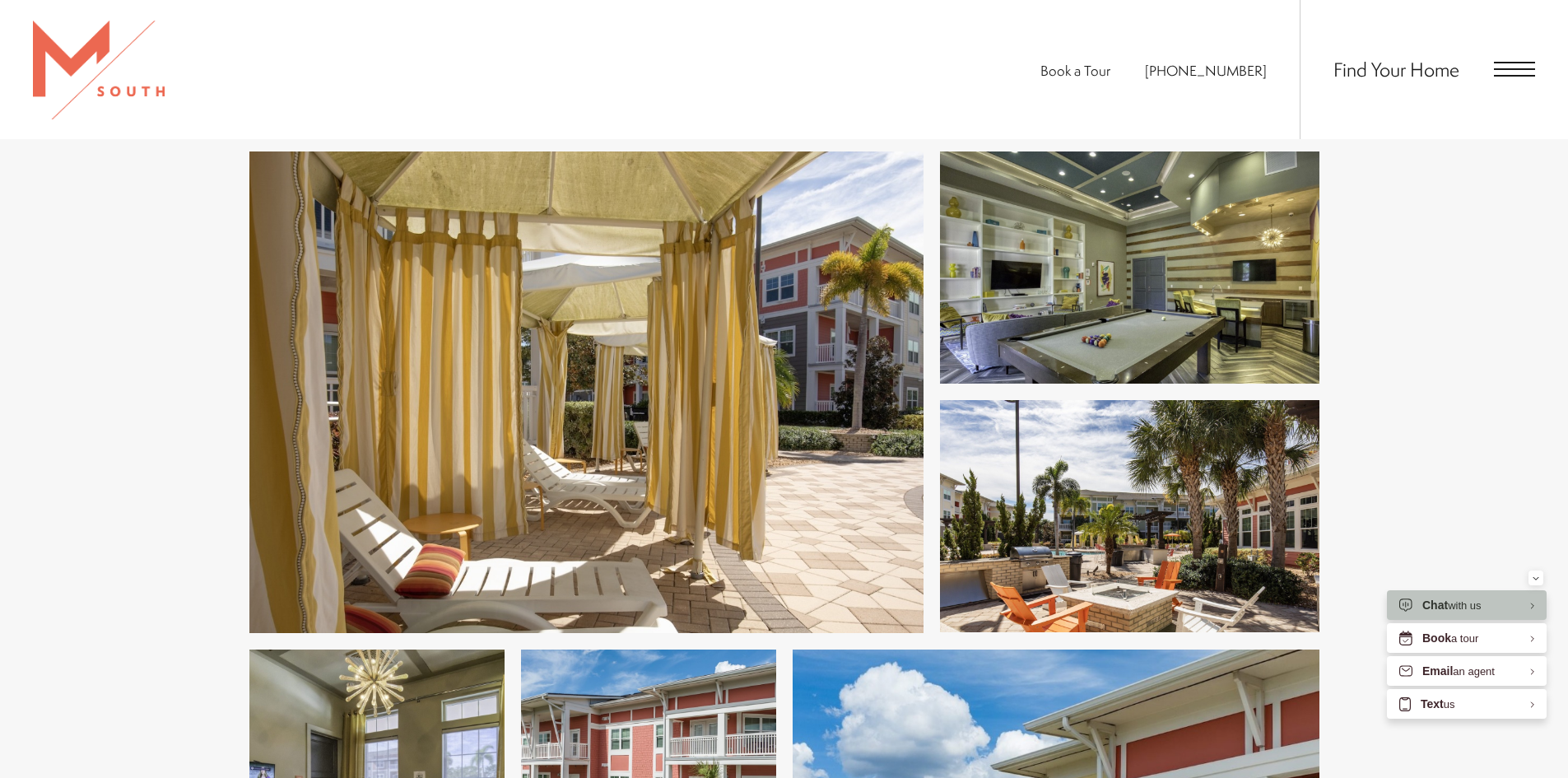
click at [651, 447] on img at bounding box center [586, 391] width 674 height 481
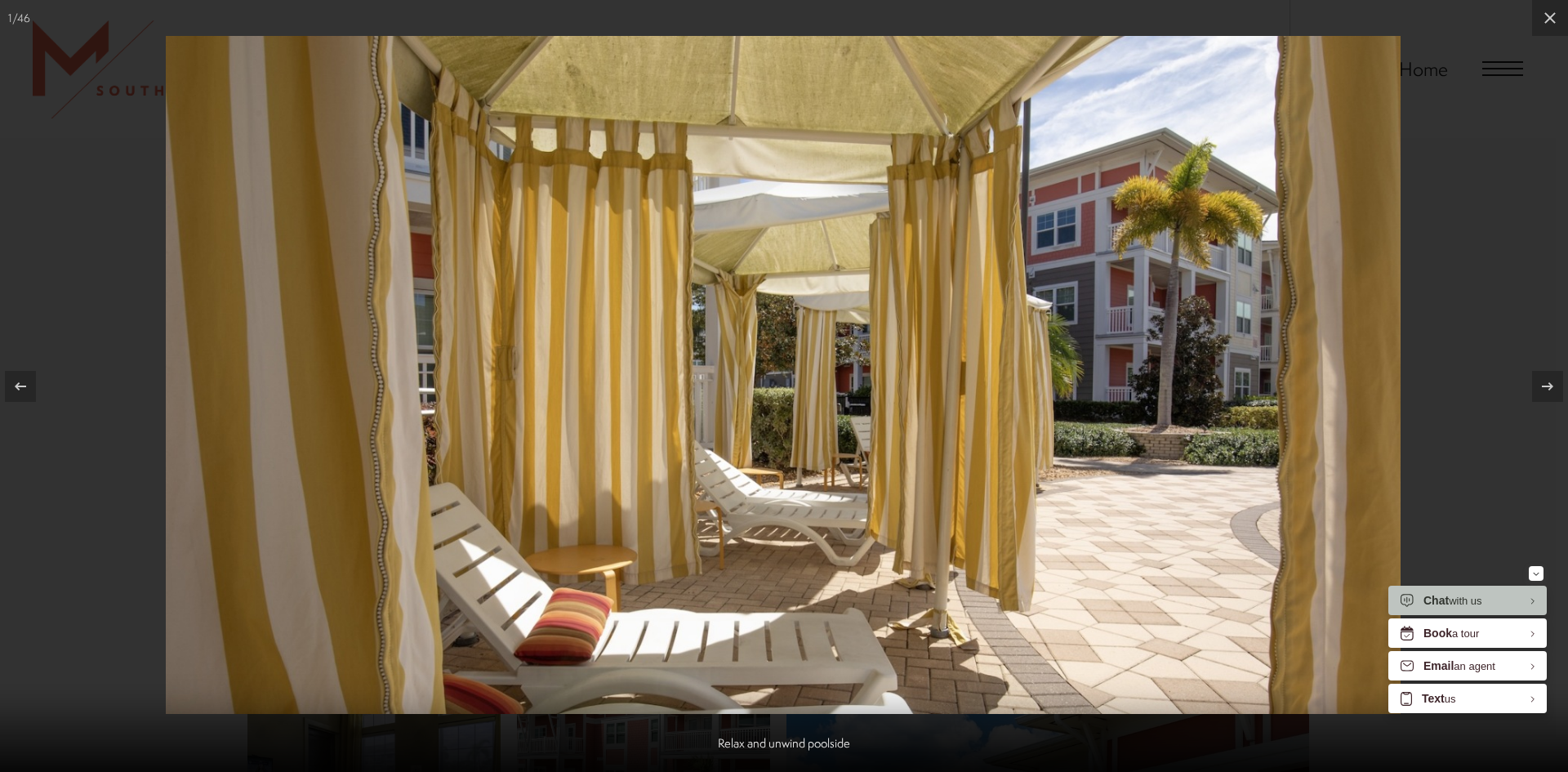
click at [1434, 290] on div at bounding box center [784, 386] width 1568 height 772
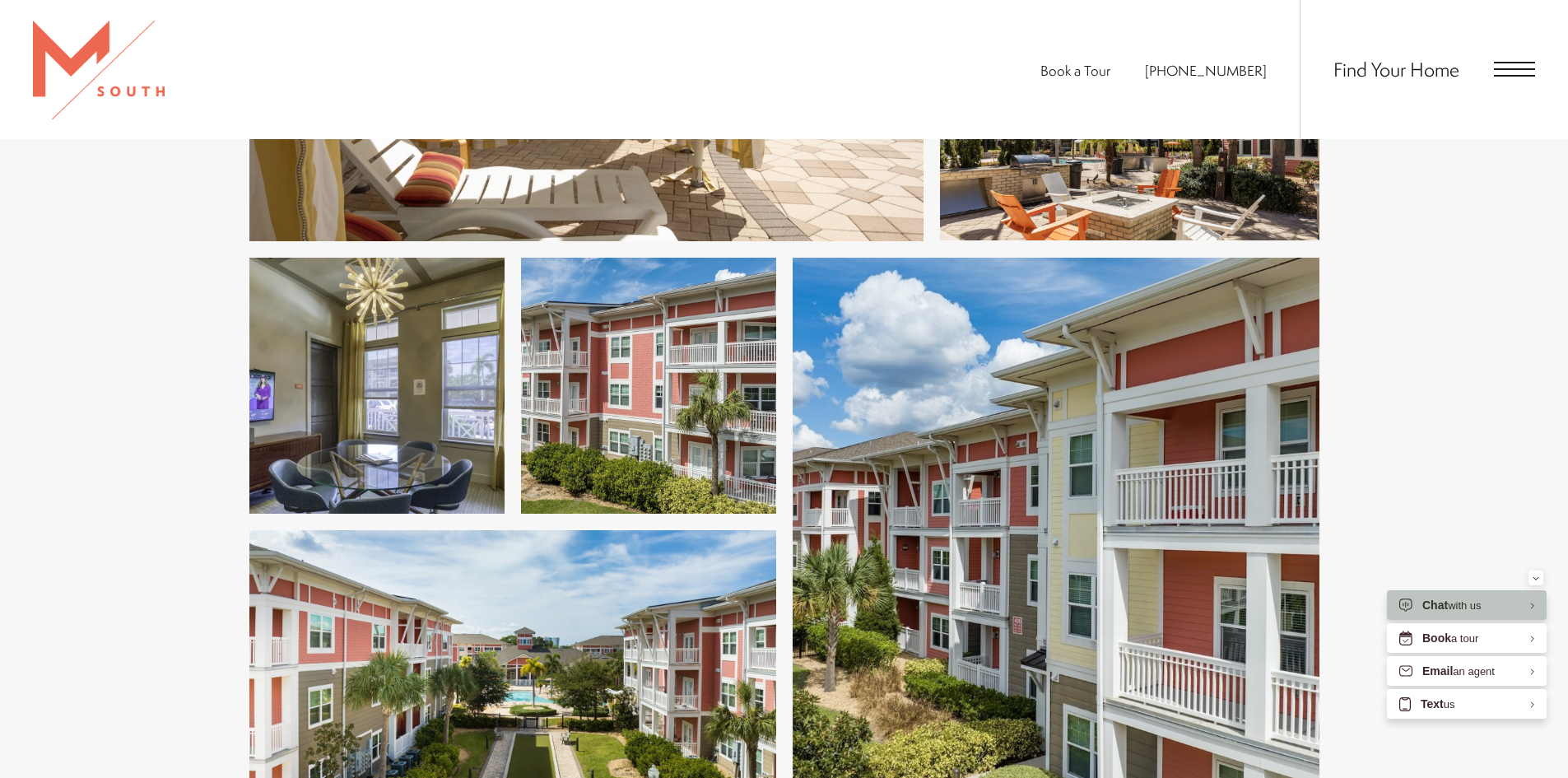
scroll to position [1318, 0]
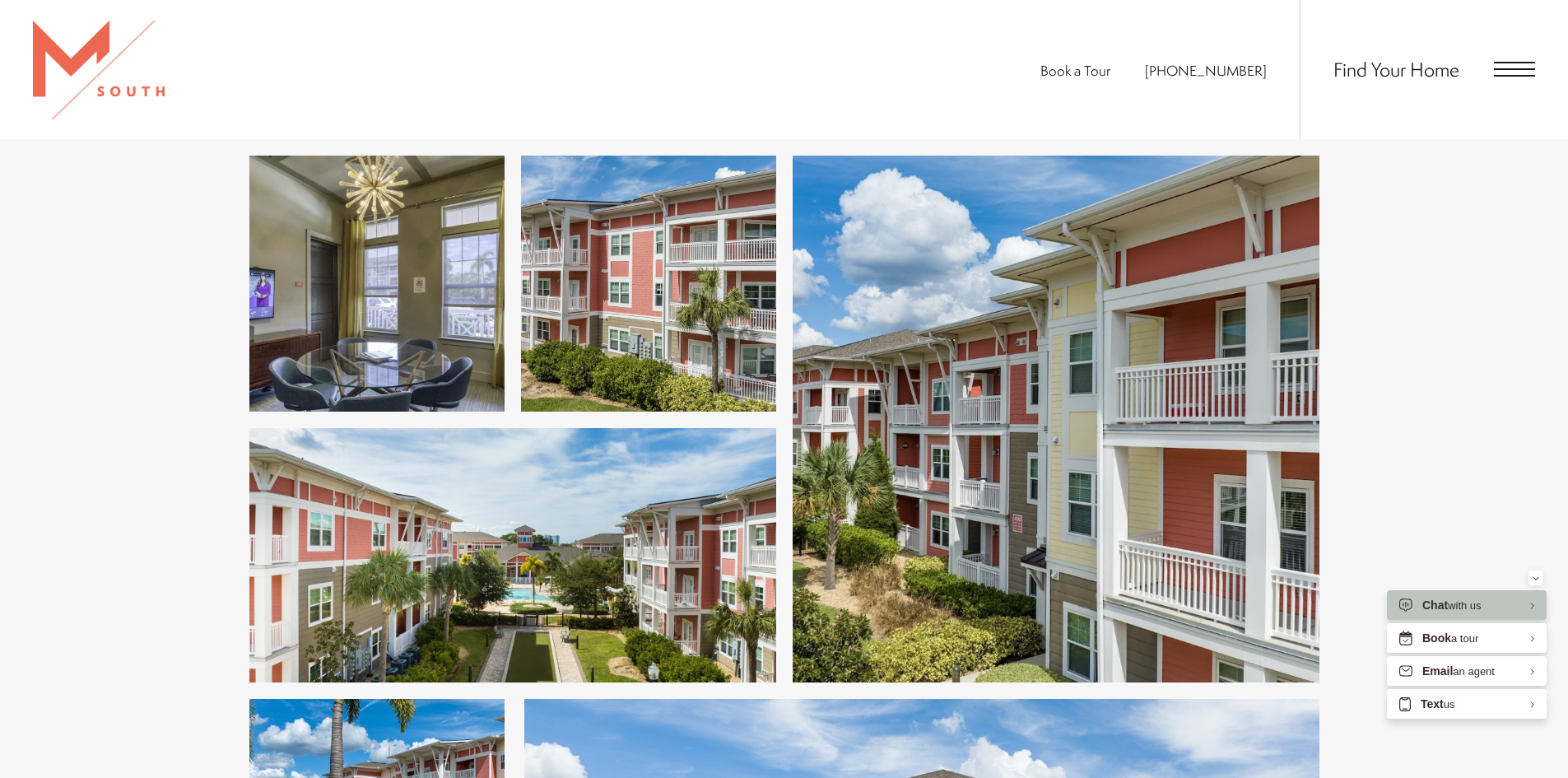
click at [1069, 421] on img at bounding box center [1055, 419] width 527 height 527
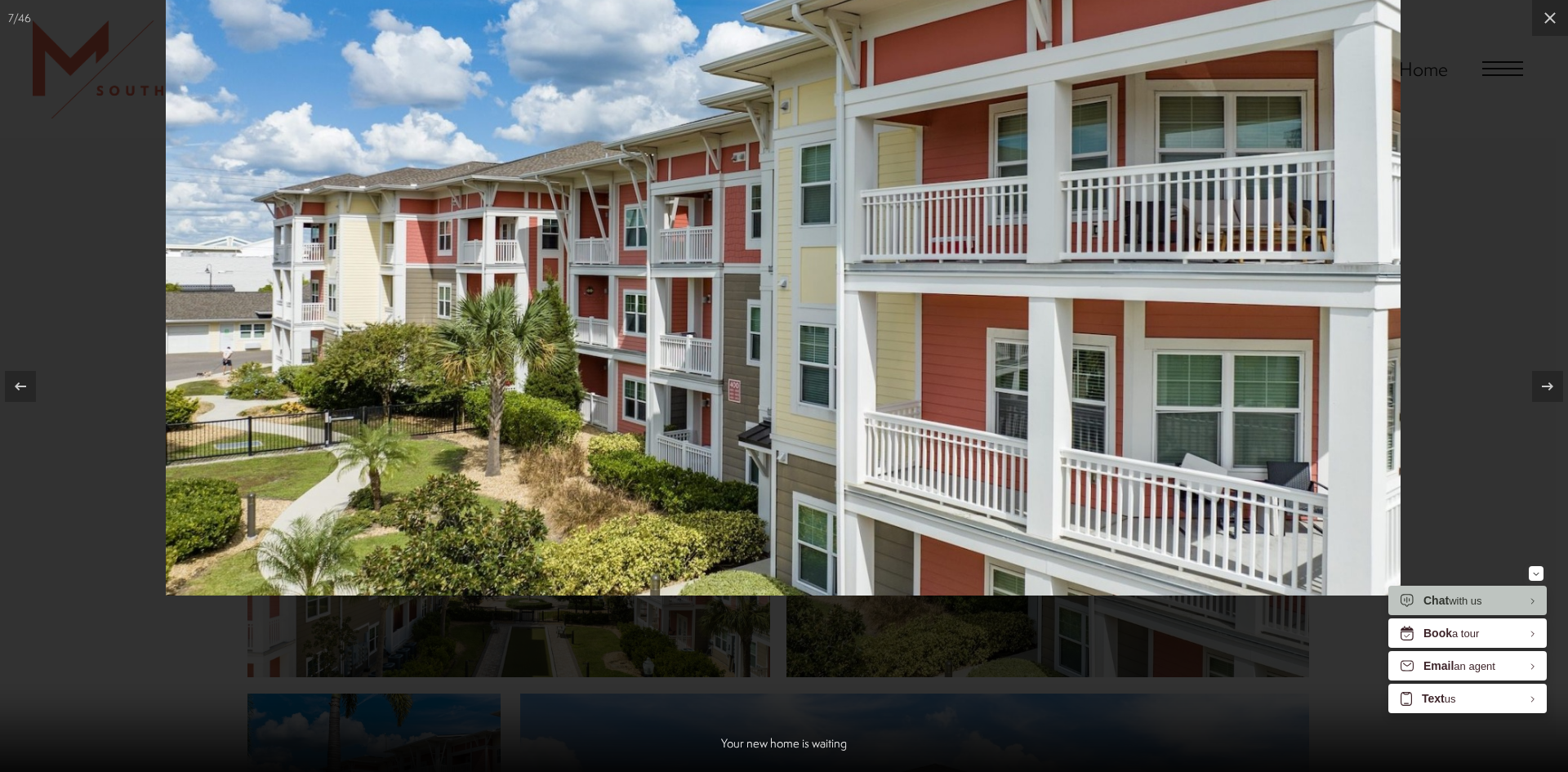
drag, startPoint x: 958, startPoint y: 526, endPoint x: 714, endPoint y: 475, distance: 249.3
click at [714, 475] on img at bounding box center [784, 256] width 1235 height 678
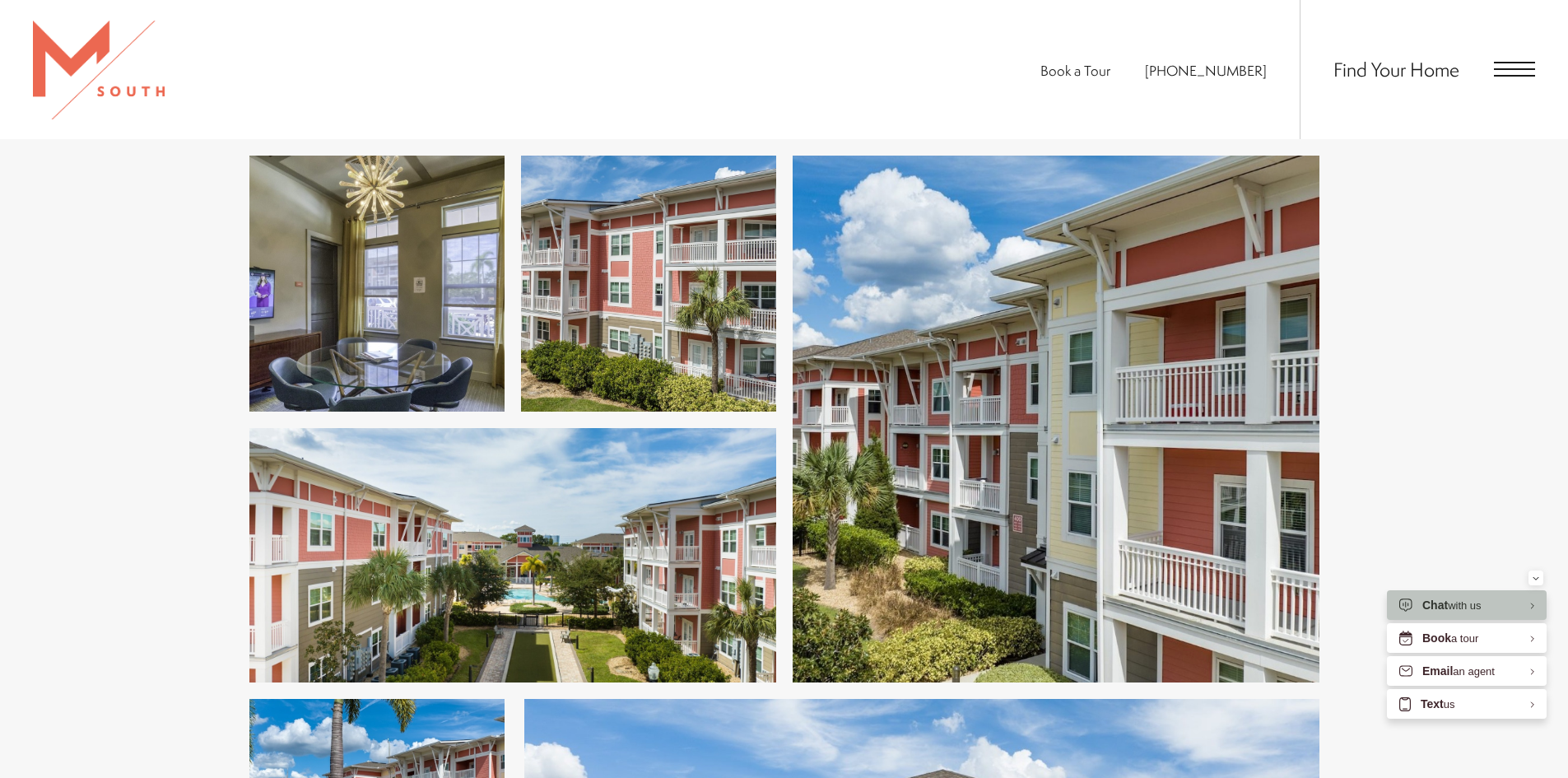
click at [708, 318] on img at bounding box center [648, 283] width 255 height 256
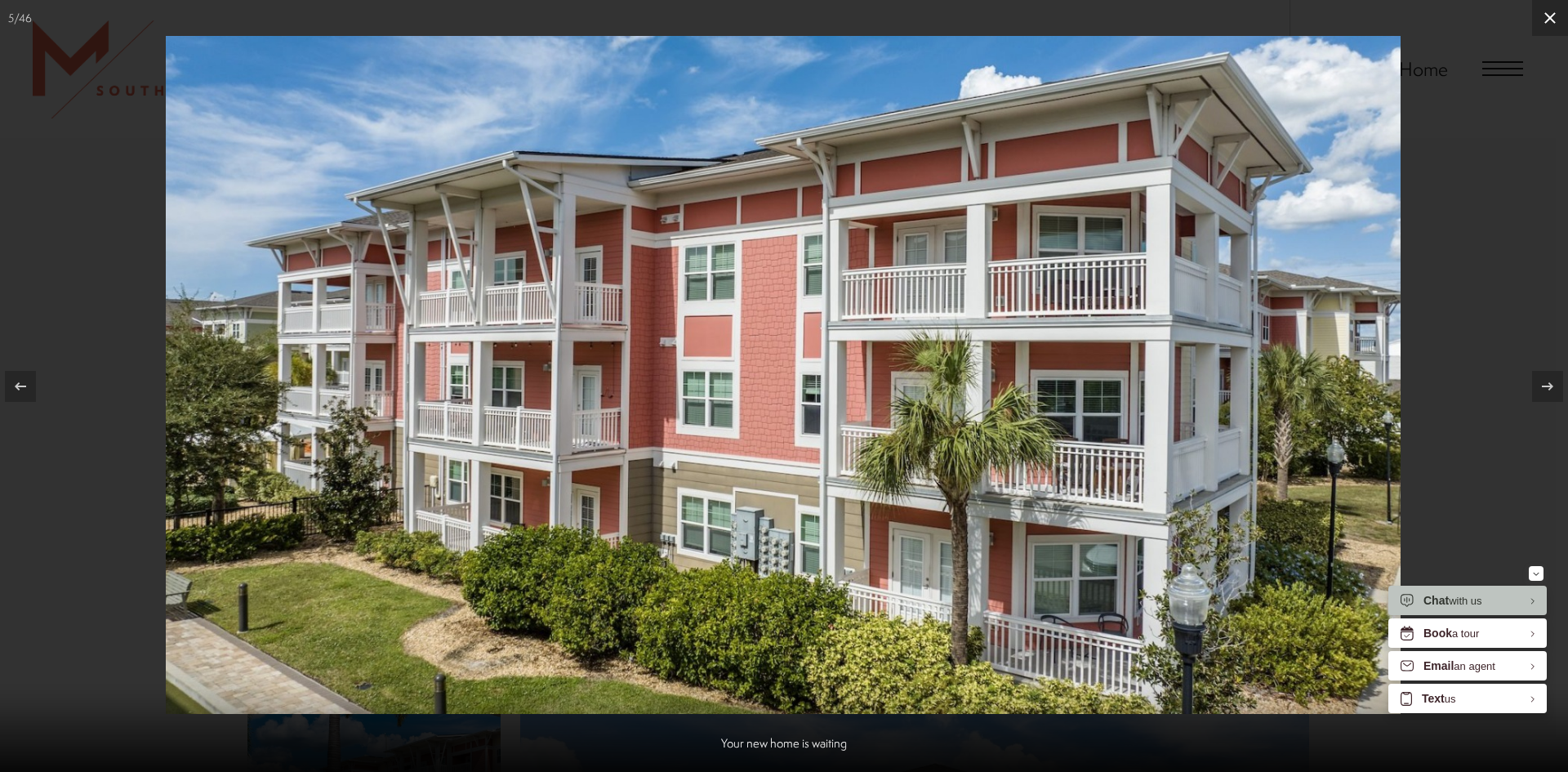
click at [1555, 21] on icon at bounding box center [1550, 18] width 20 height 20
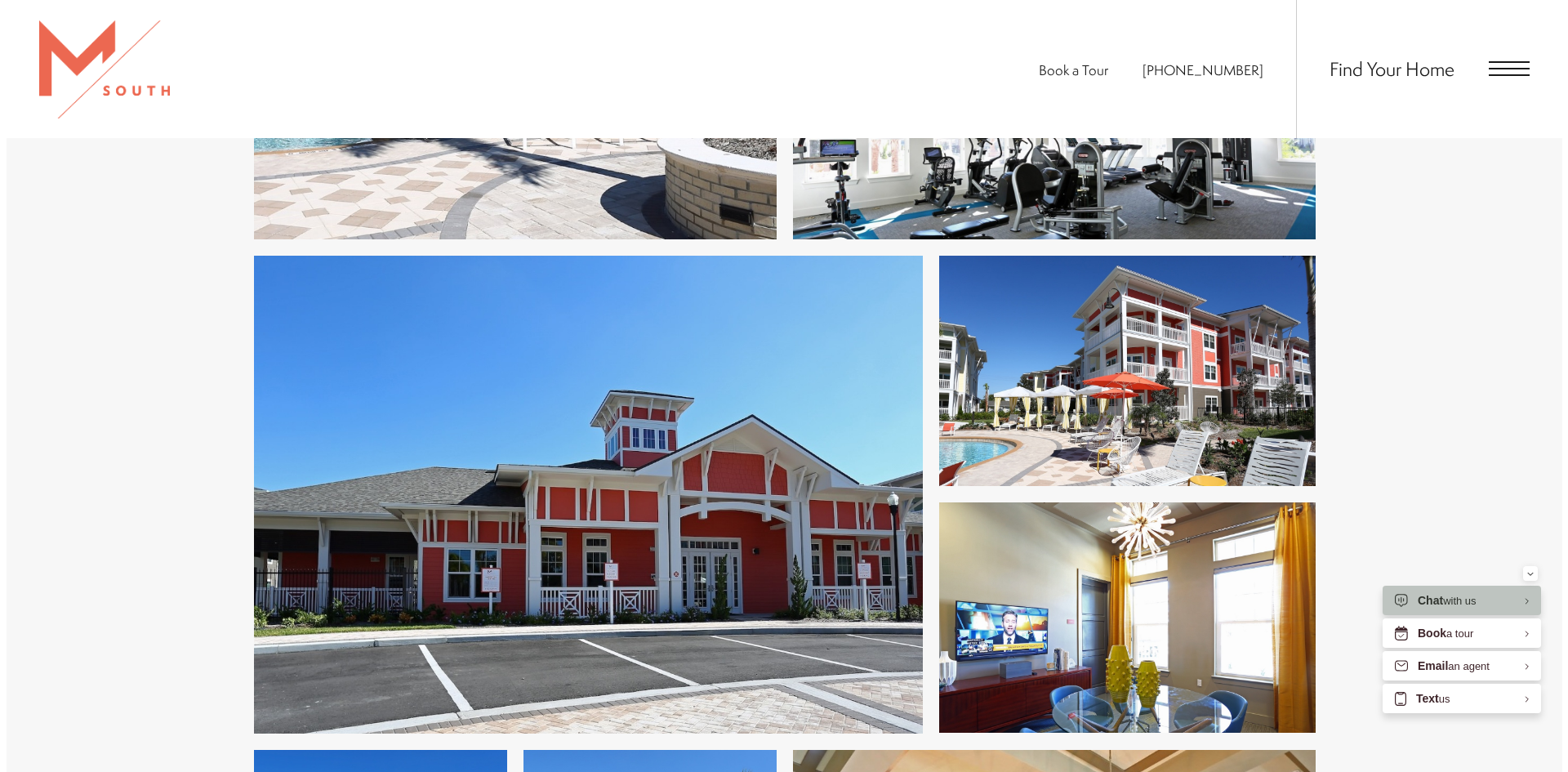
scroll to position [3595, 0]
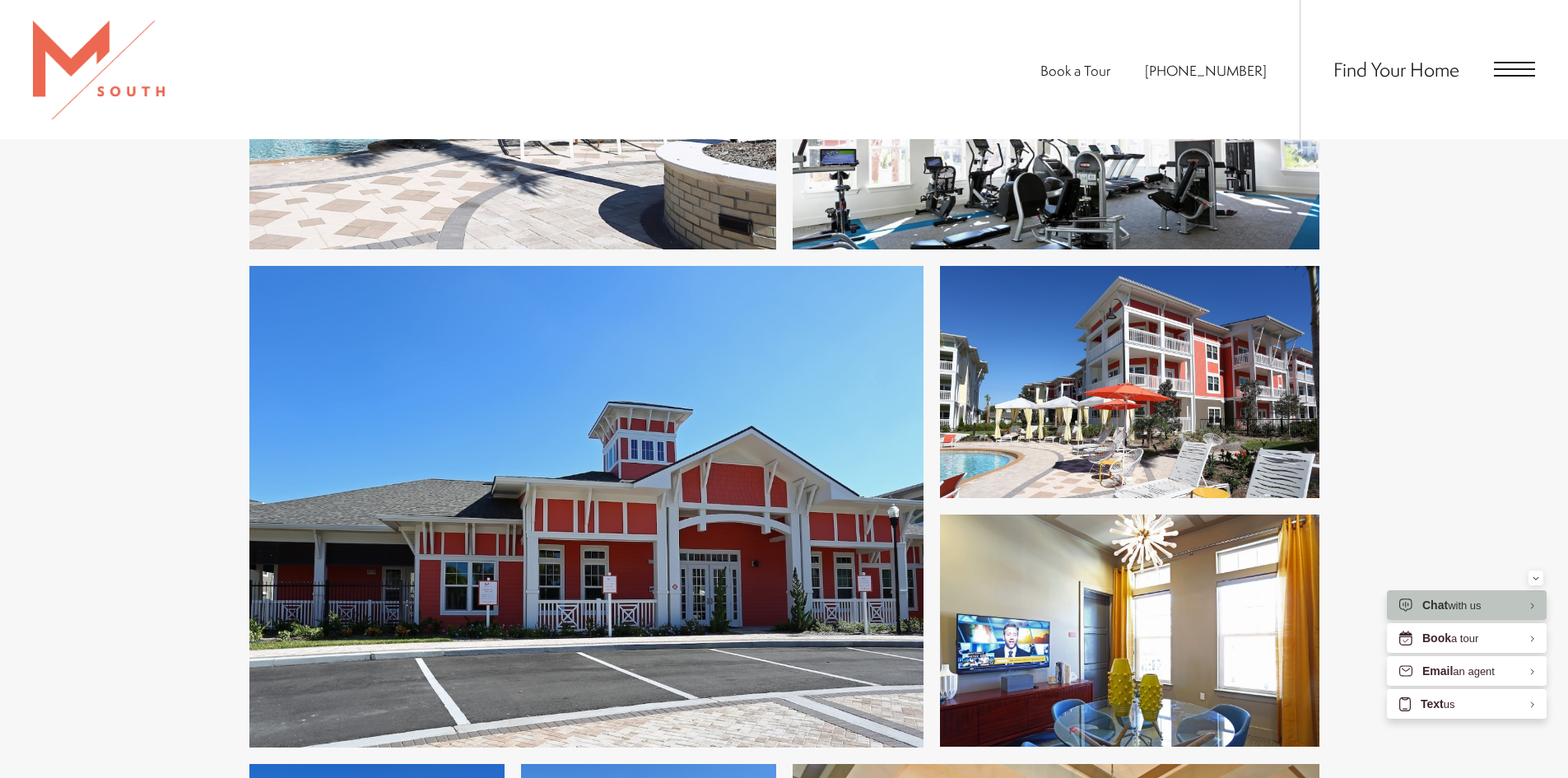
click at [1064, 422] on img at bounding box center [1129, 381] width 379 height 232
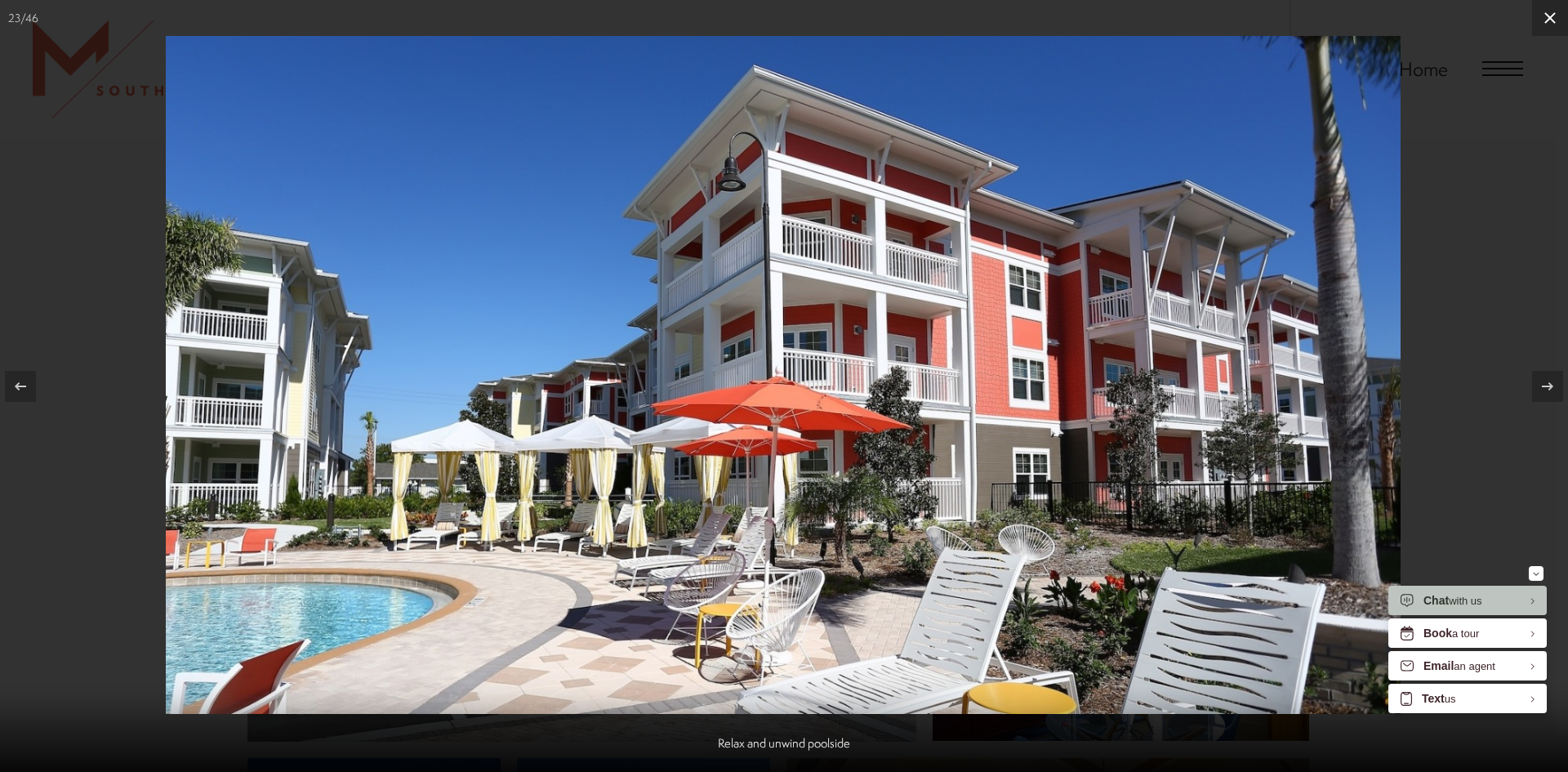
click at [1555, 10] on button at bounding box center [1550, 18] width 36 height 36
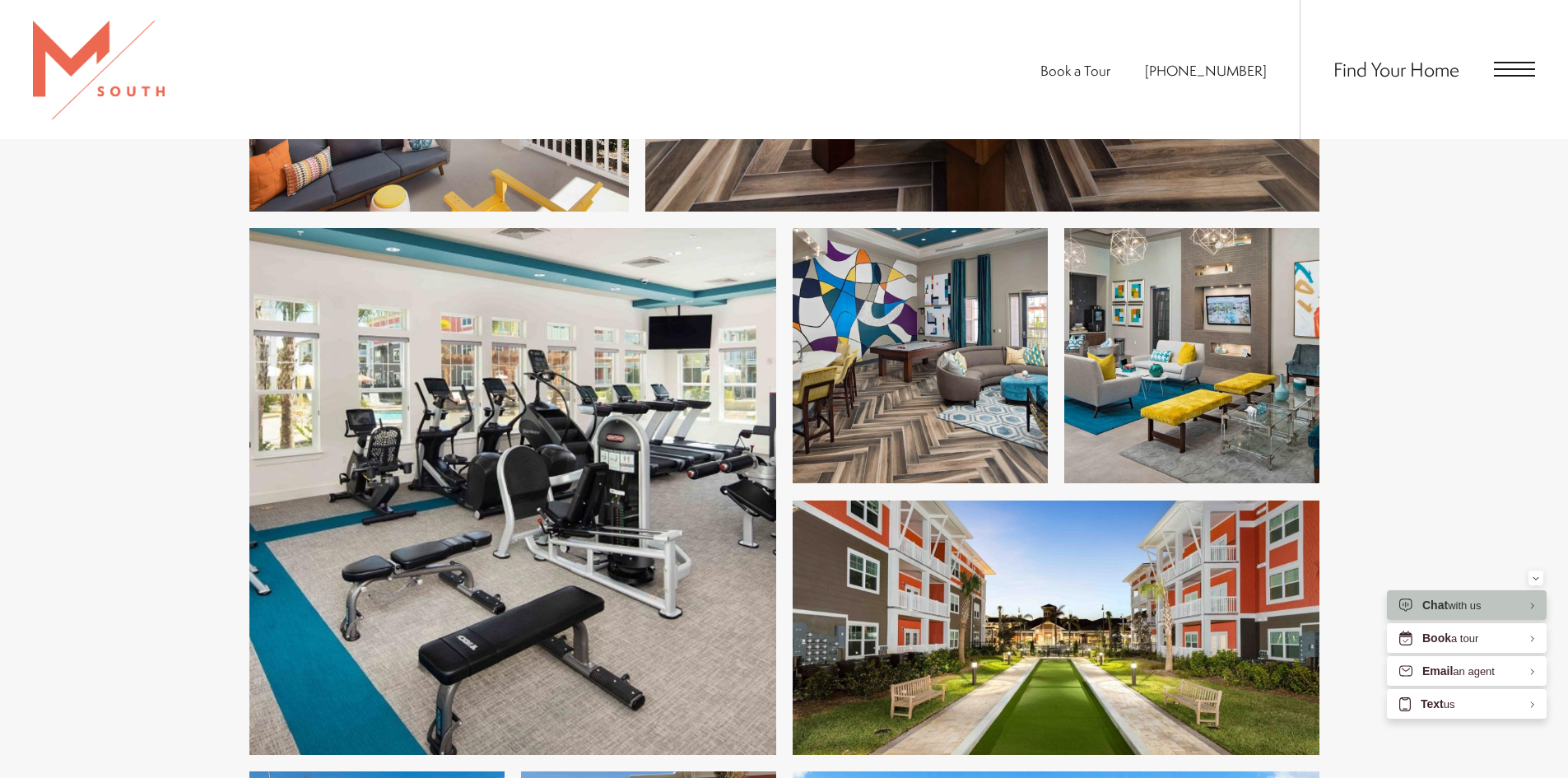
scroll to position [6340, 0]
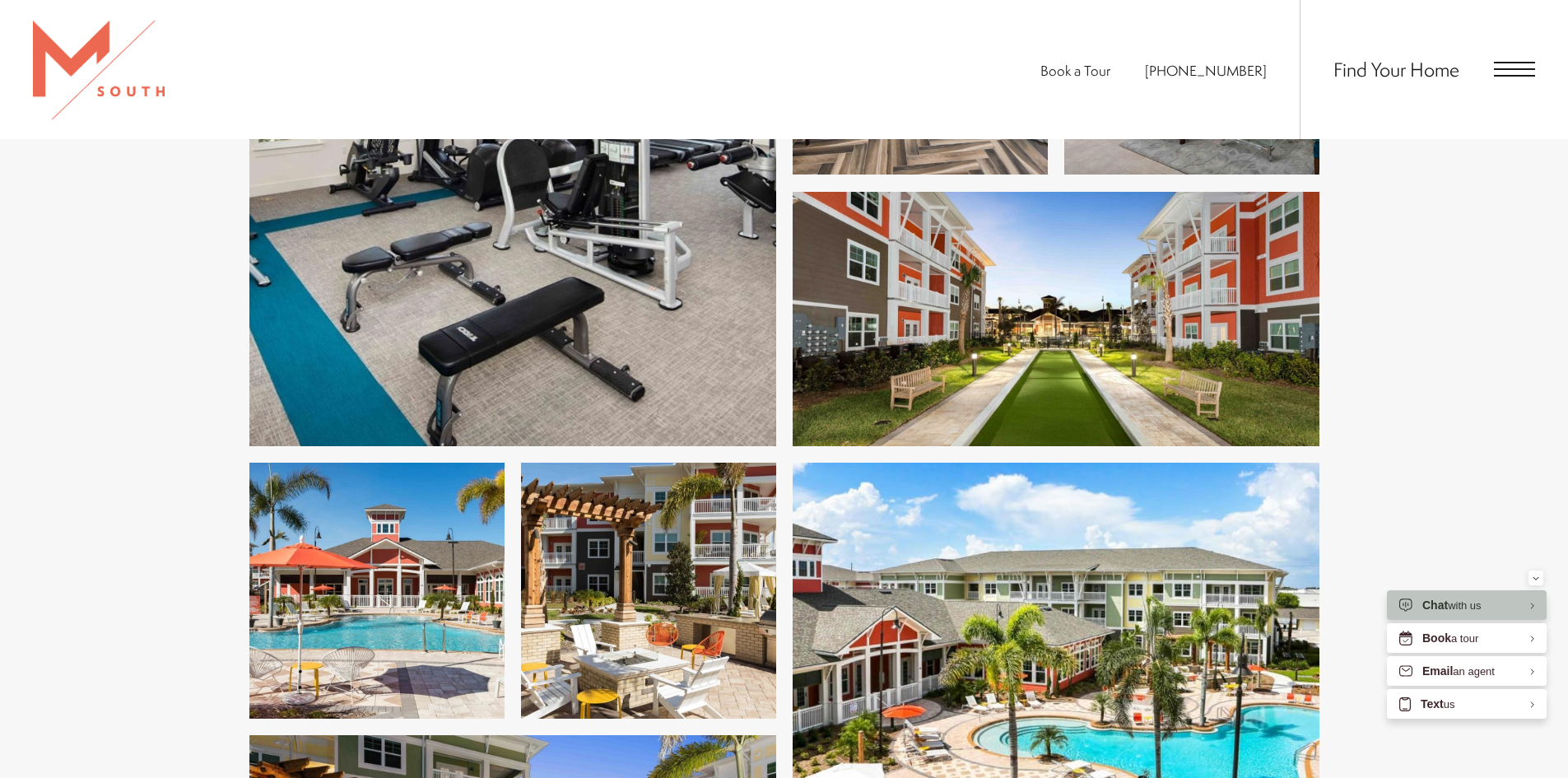
click at [1070, 344] on img at bounding box center [1055, 319] width 527 height 255
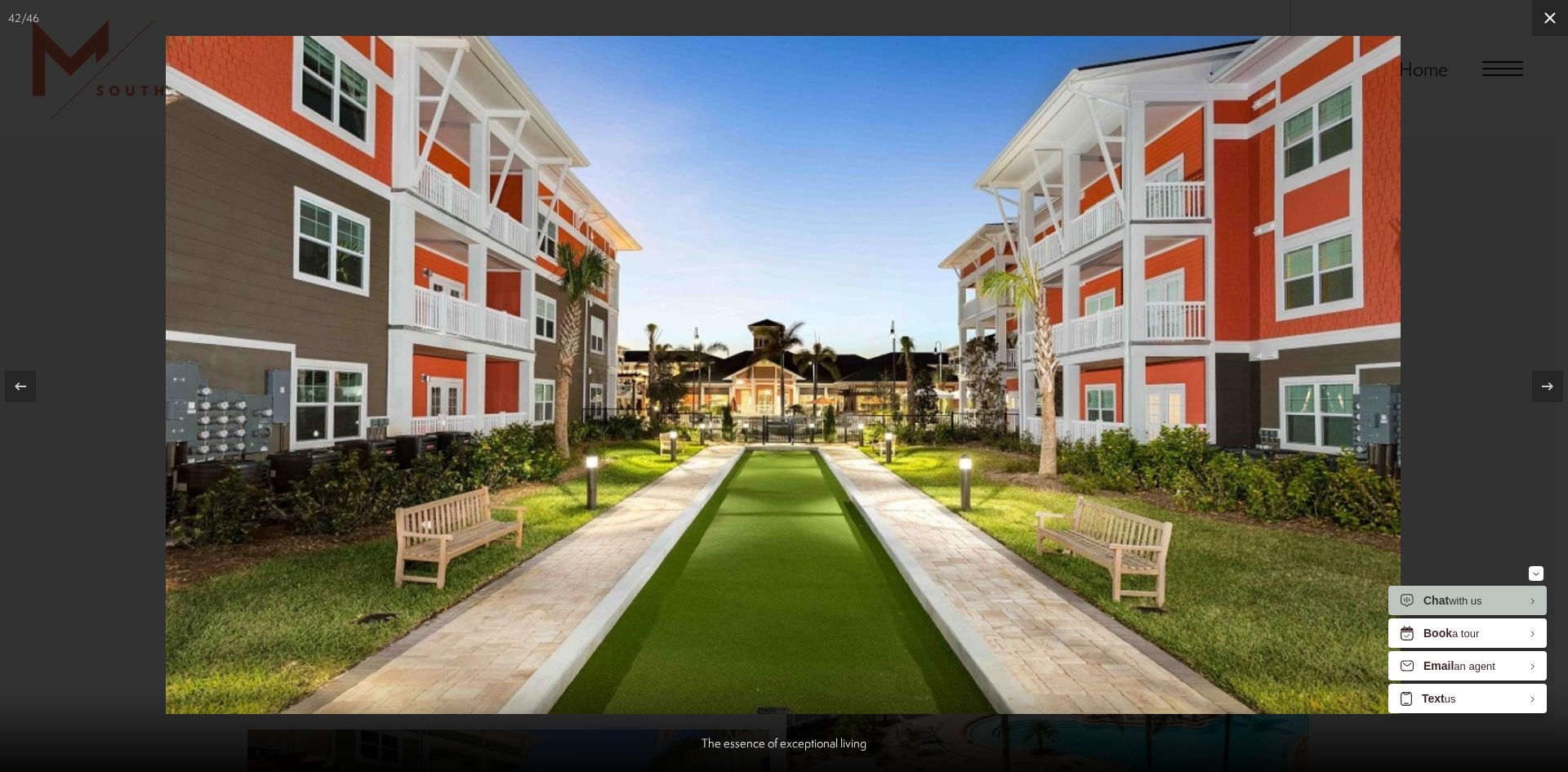
click at [1552, 29] on button at bounding box center [1550, 18] width 36 height 36
